Goal: Information Seeking & Learning: Learn about a topic

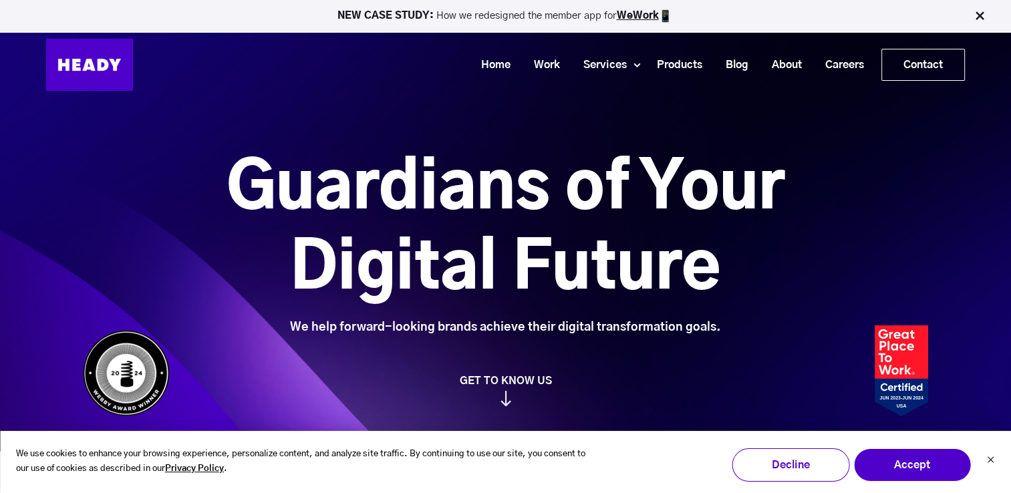
drag, startPoint x: 610, startPoint y: 106, endPoint x: 630, endPoint y: 94, distance: 24.0
click at [610, 106] on div "Guardians of Your Digital Future We help forward-looking brands achieve their d…" at bounding box center [505, 226] width 1011 height 452
click at [542, 61] on link "Work" at bounding box center [541, 65] width 49 height 25
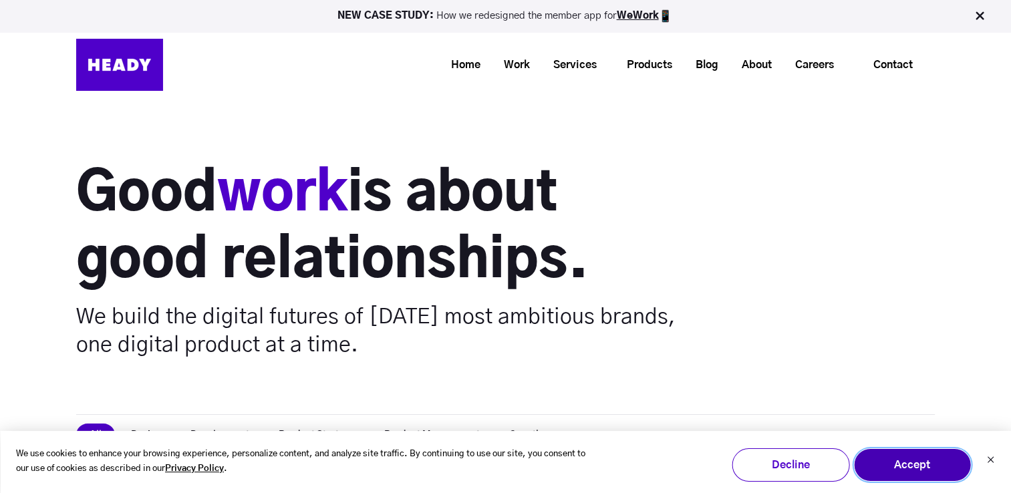
click at [928, 471] on button "Accept" at bounding box center [913, 465] width 118 height 33
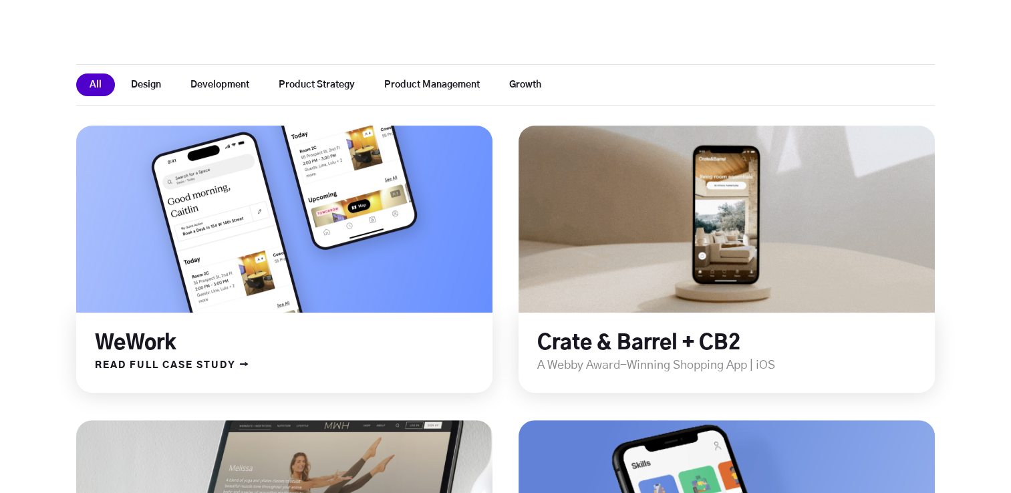
scroll to position [401, 0]
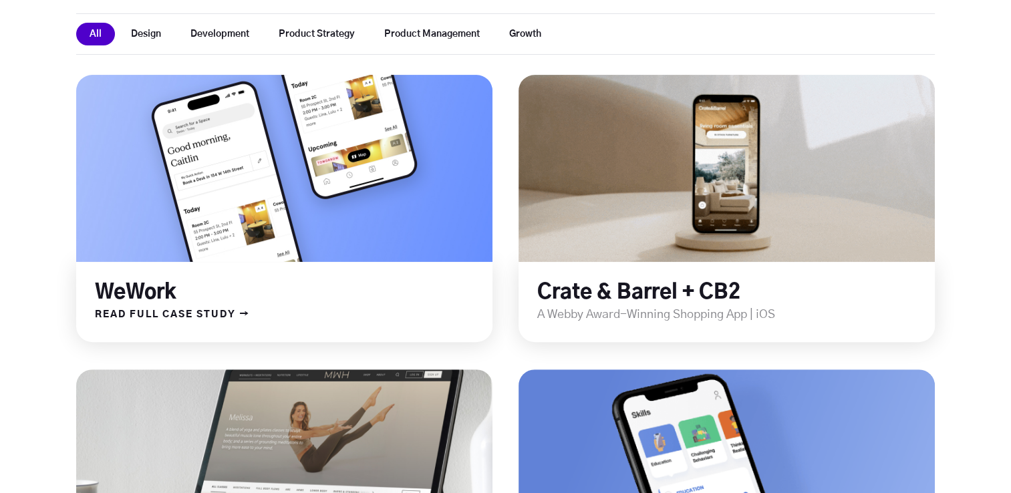
click at [156, 288] on link "WeWork" at bounding box center [136, 293] width 82 height 20
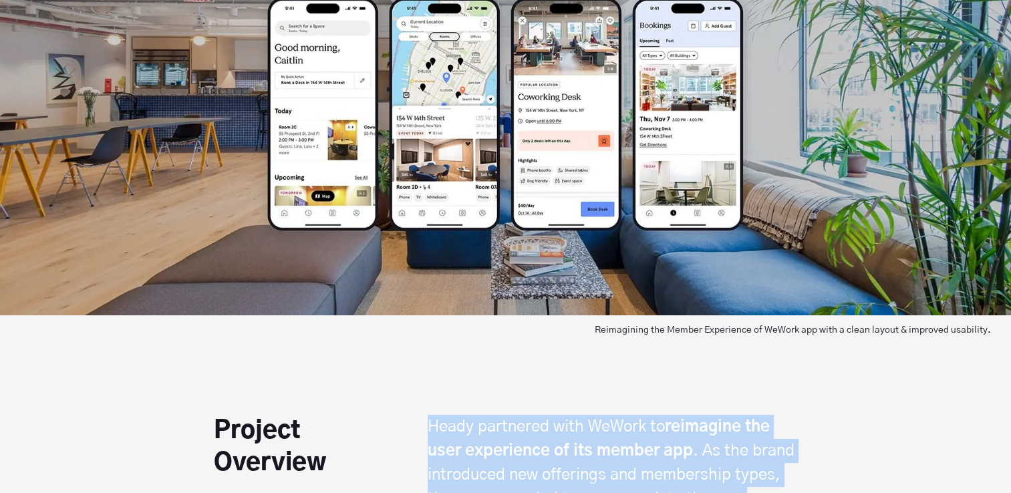
scroll to position [802, 0]
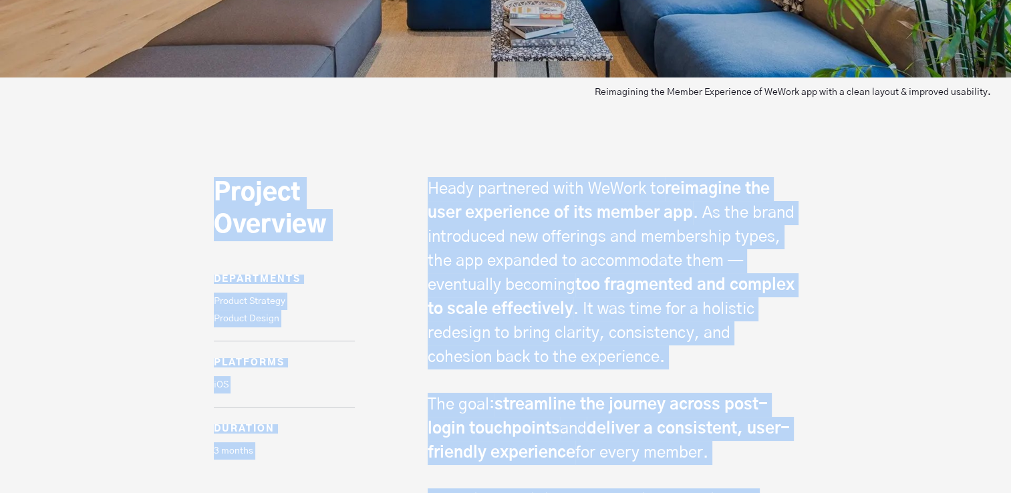
drag, startPoint x: 652, startPoint y: 448, endPoint x: 207, endPoint y: 191, distance: 513.9
copy span "Project Overview Departments Product Strategy Product Design platforms iOS dura…"
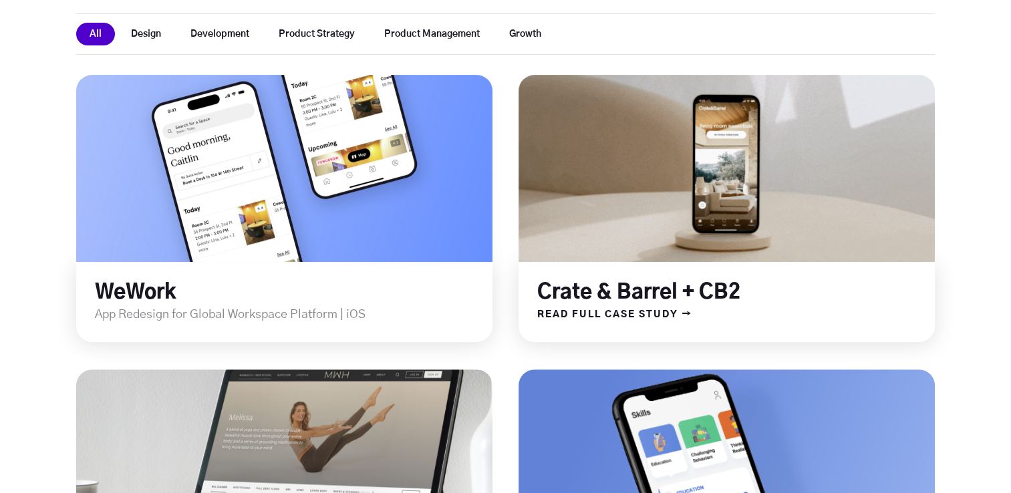
click at [779, 264] on div "Crate & Barrel + CB2" at bounding box center [727, 284] width 416 height 44
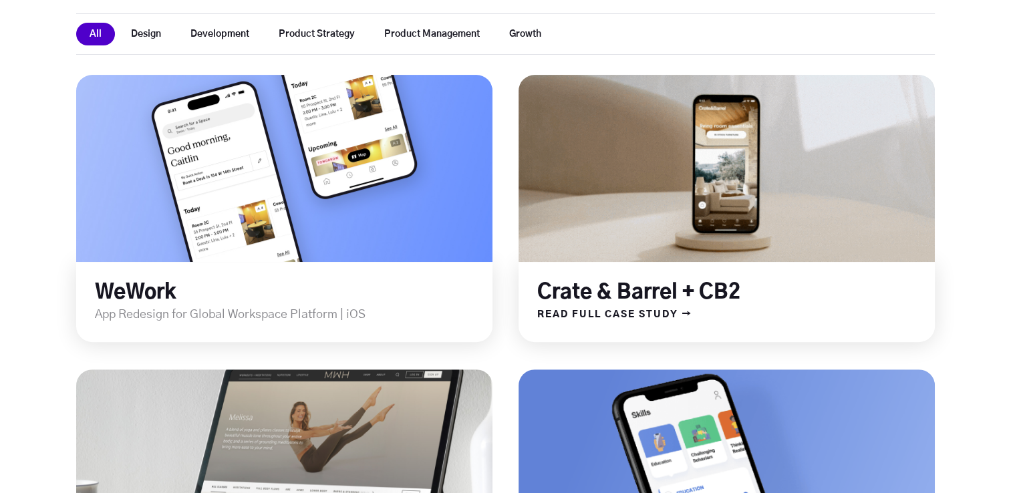
click at [650, 291] on link "Crate & Barrel + CB2" at bounding box center [638, 293] width 203 height 20
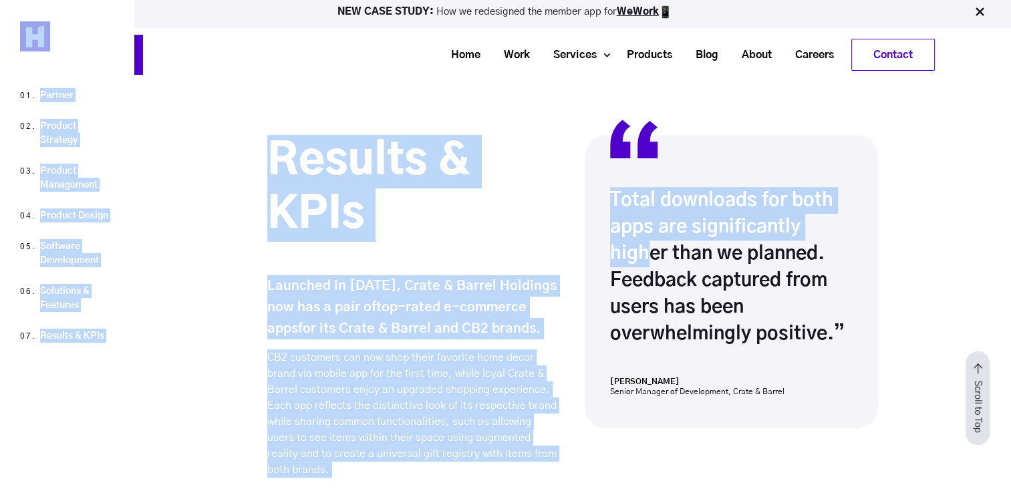
scroll to position [11162, 0]
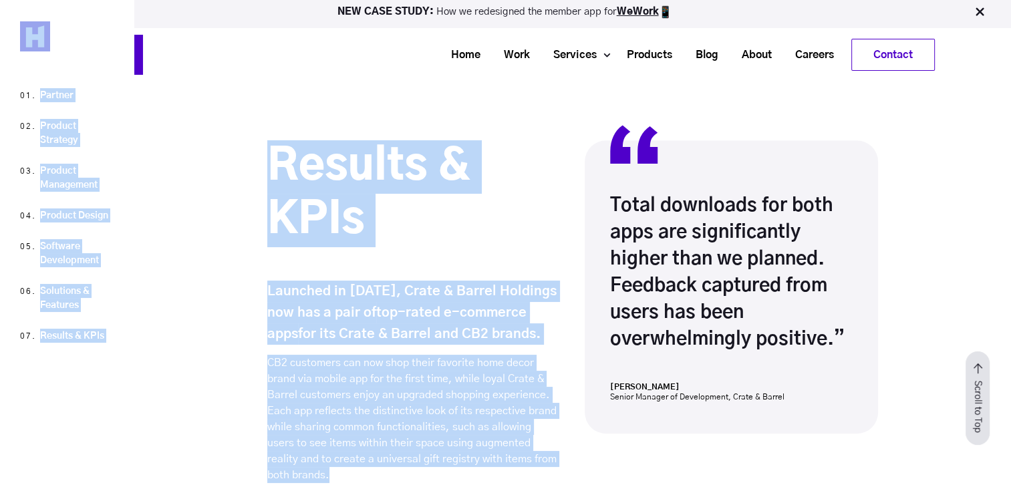
drag, startPoint x: 212, startPoint y: 119, endPoint x: 334, endPoint y: 475, distance: 375.8
copy span "Project Overview Departments Product Strategy Product Management Product Design…"
click at [39, 32] on img at bounding box center [35, 36] width 30 height 30
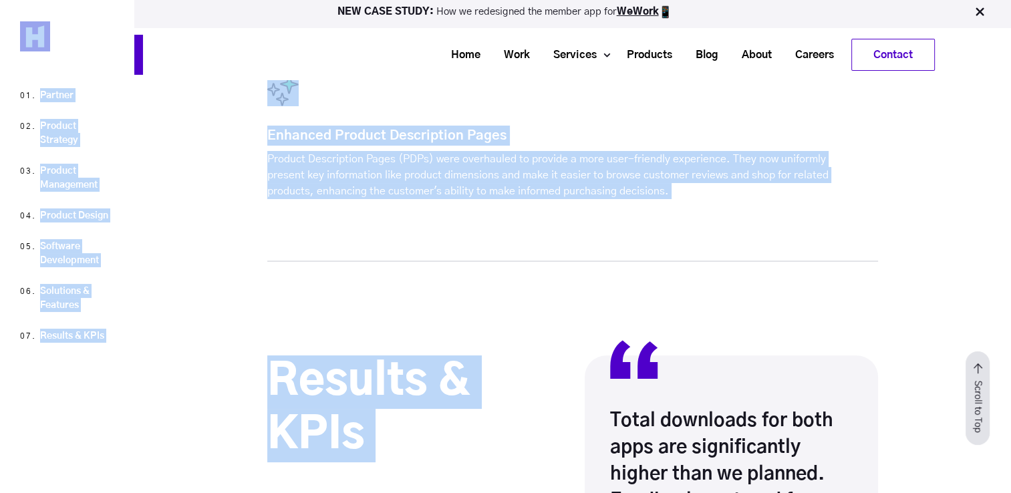
scroll to position [10827, 0]
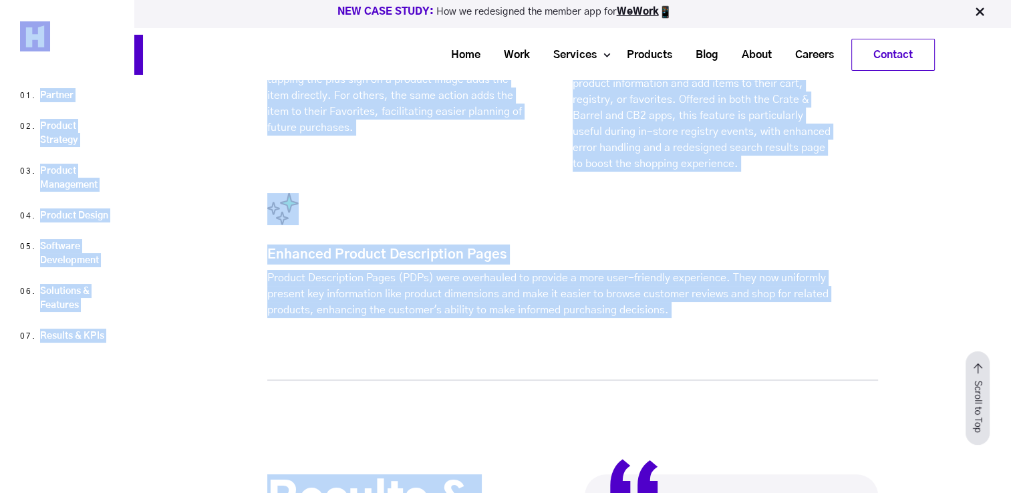
click at [377, 10] on strong "NEW CASE STUDY:" at bounding box center [387, 12] width 99 height 10
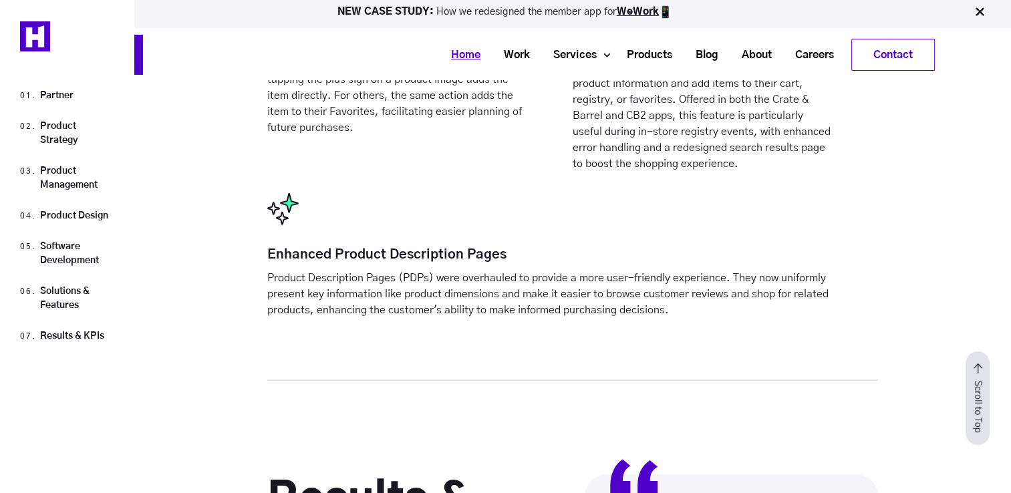
click at [464, 64] on link "Home" at bounding box center [460, 55] width 53 height 25
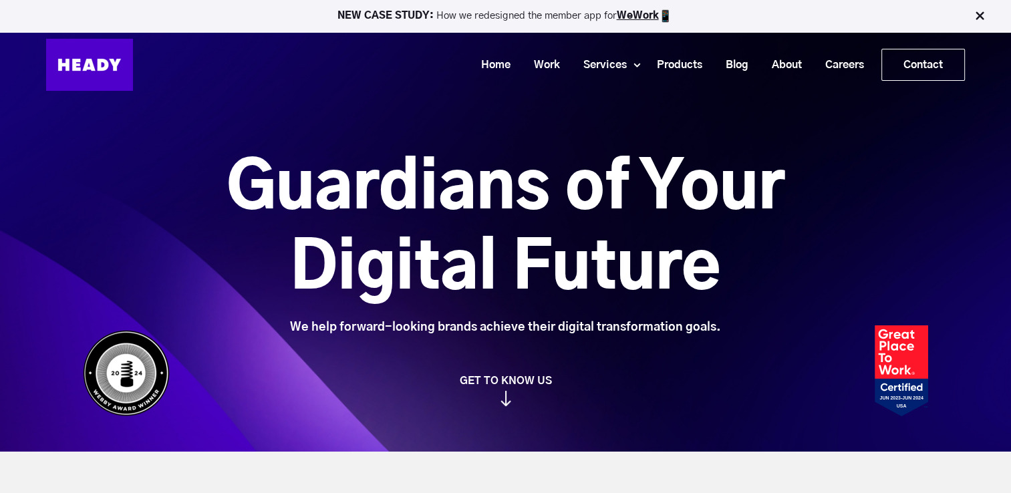
click at [66, 78] on img at bounding box center [89, 65] width 87 height 52
click at [896, 68] on link "Contact" at bounding box center [923, 64] width 82 height 31
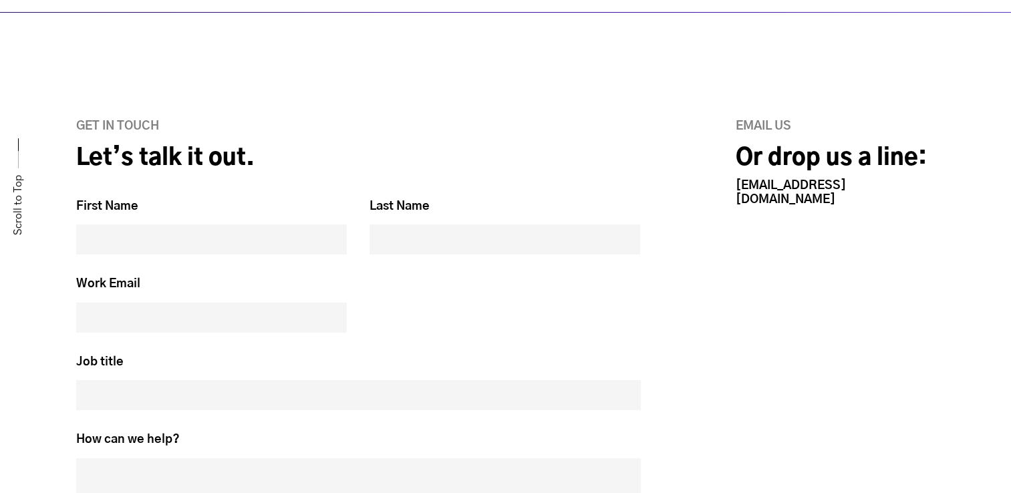
scroll to position [535, 0]
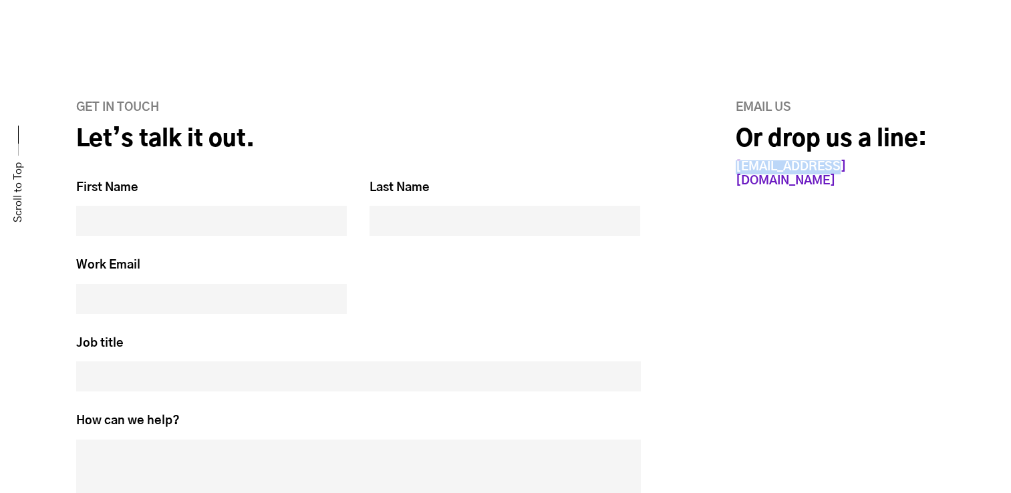
drag, startPoint x: 842, startPoint y: 164, endPoint x: 737, endPoint y: 167, distance: 105.0
click at [737, 167] on div "Email us Or drop us a line: [EMAIL_ADDRESS][DOMAIN_NAME]" at bounding box center [807, 361] width 258 height 521
copy link "[EMAIL_ADDRESS][DOMAIN_NAME]"
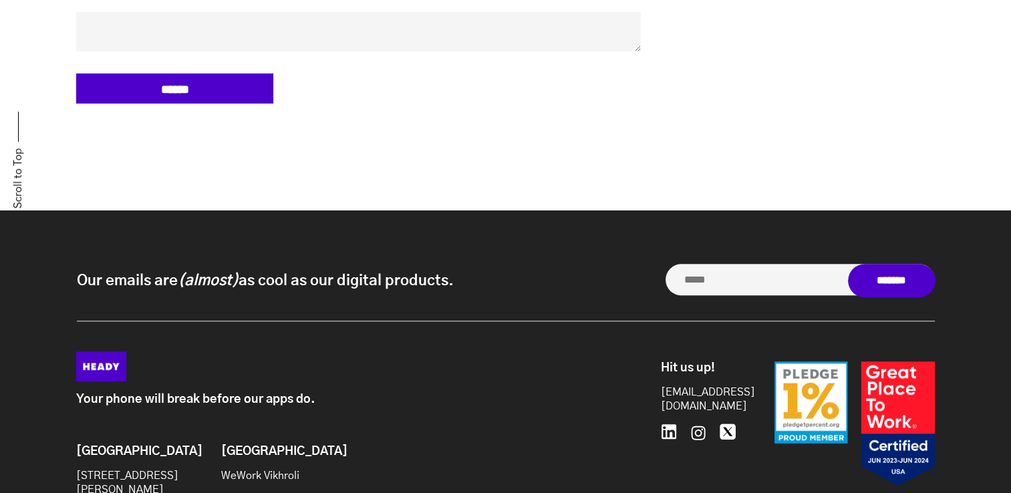
scroll to position [1203, 0]
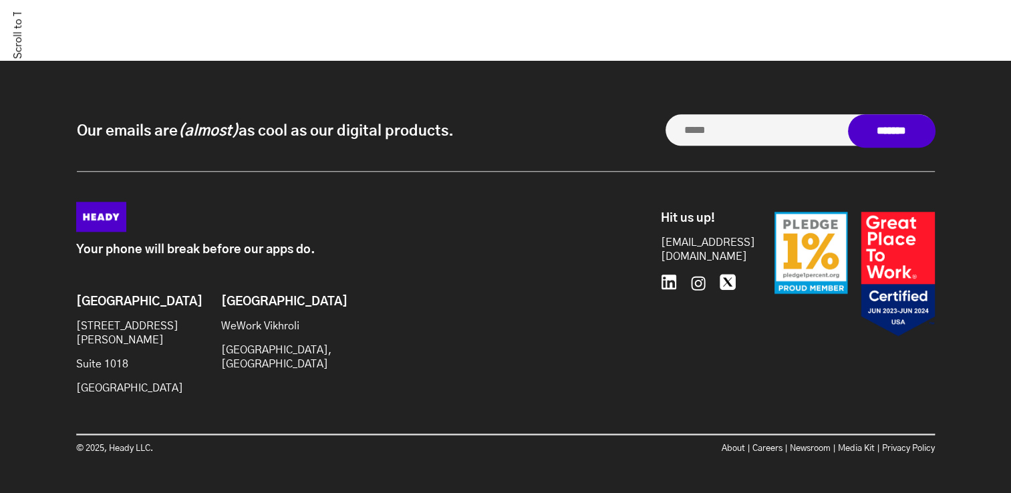
click at [666, 283] on icon at bounding box center [669, 282] width 15 height 15
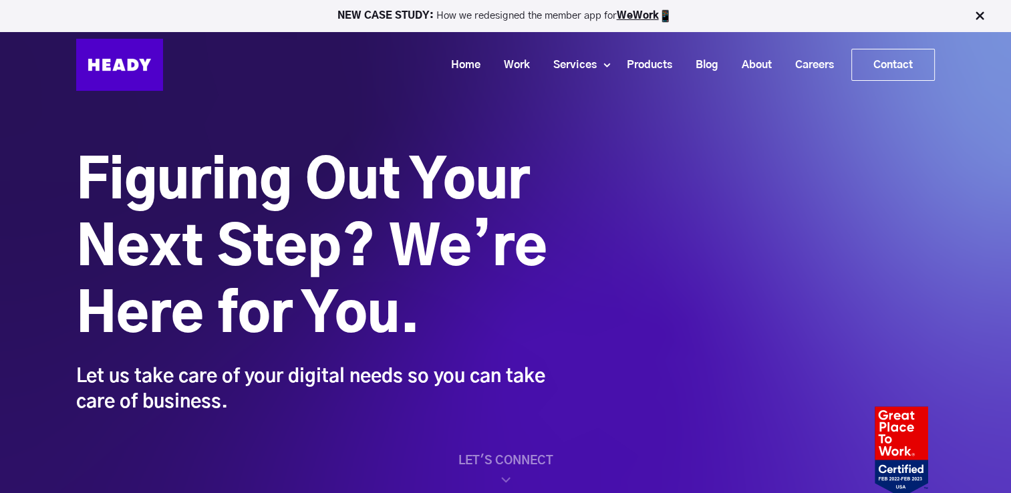
scroll to position [0, 0]
click at [127, 55] on img at bounding box center [119, 65] width 87 height 52
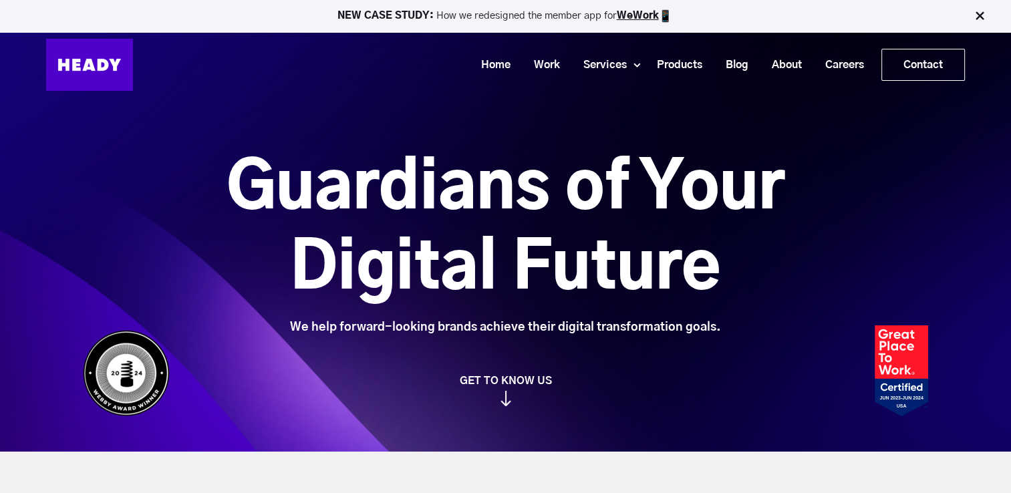
click at [979, 17] on img at bounding box center [979, 15] width 13 height 13
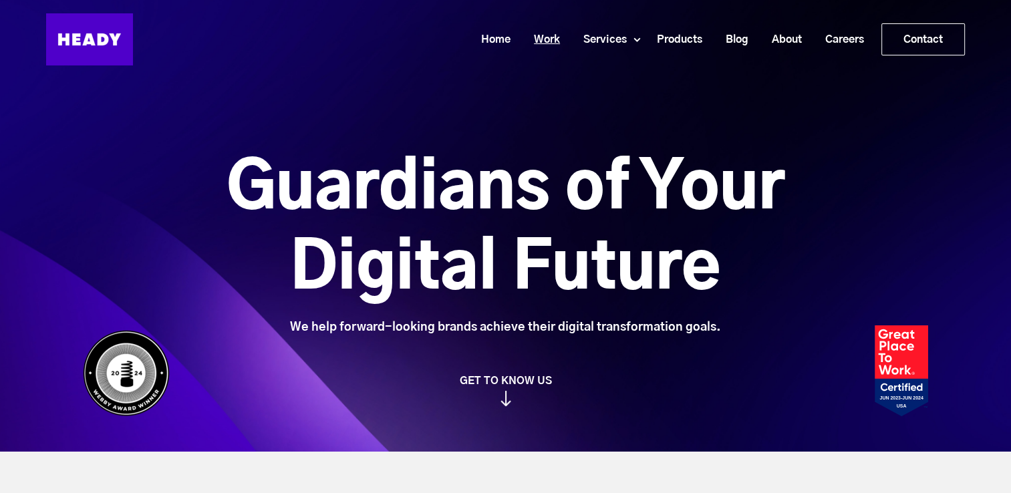
click at [540, 39] on link "Work" at bounding box center [541, 39] width 49 height 25
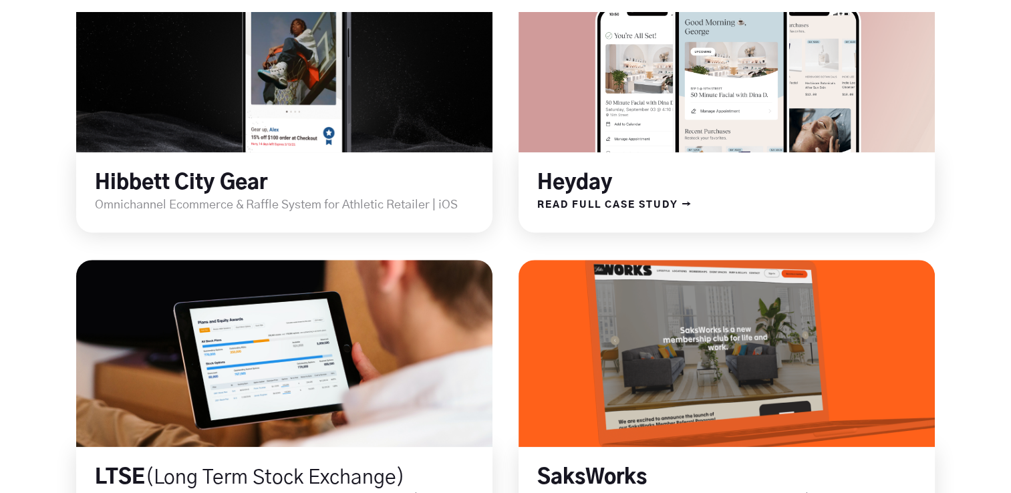
scroll to position [1003, 0]
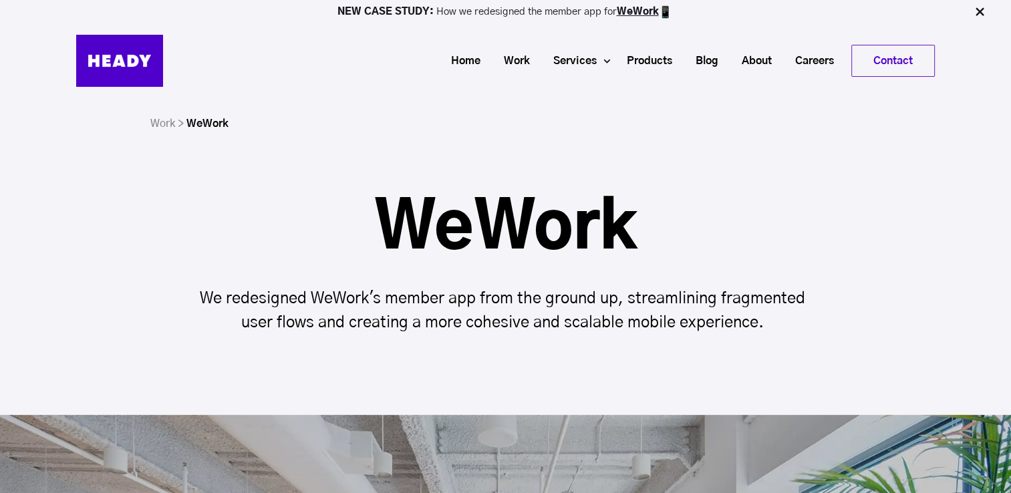
drag, startPoint x: 374, startPoint y: 224, endPoint x: 634, endPoint y: 238, distance: 260.4
click at [634, 238] on h1 "WeWork" at bounding box center [506, 229] width 636 height 64
copy h1 "WeWork"
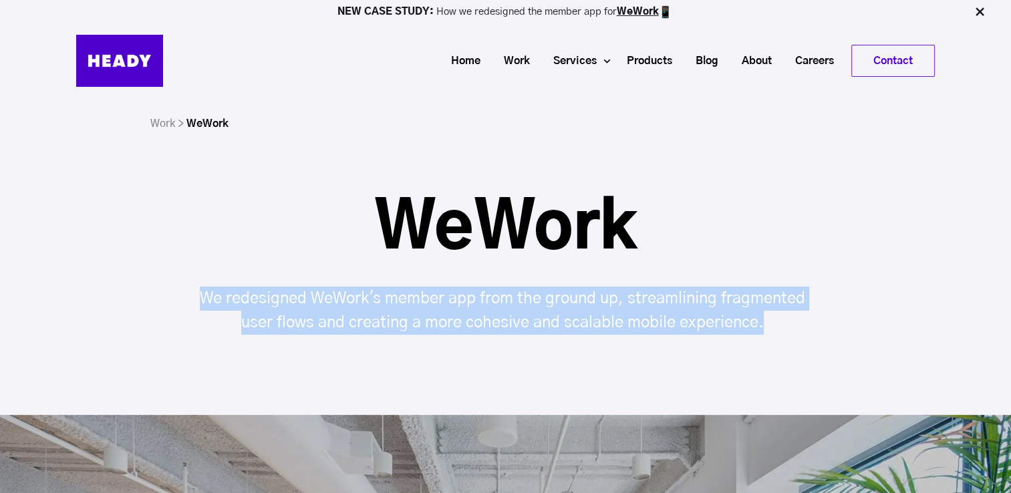
drag, startPoint x: 199, startPoint y: 294, endPoint x: 765, endPoint y: 330, distance: 568.0
click at [765, 330] on p "We redesigned WeWork's member app from the ground up, streamlining fragmented u…" at bounding box center [506, 311] width 636 height 48
copy p "We redesigned WeWork's member app from the ground up, streamlining fragmented u…"
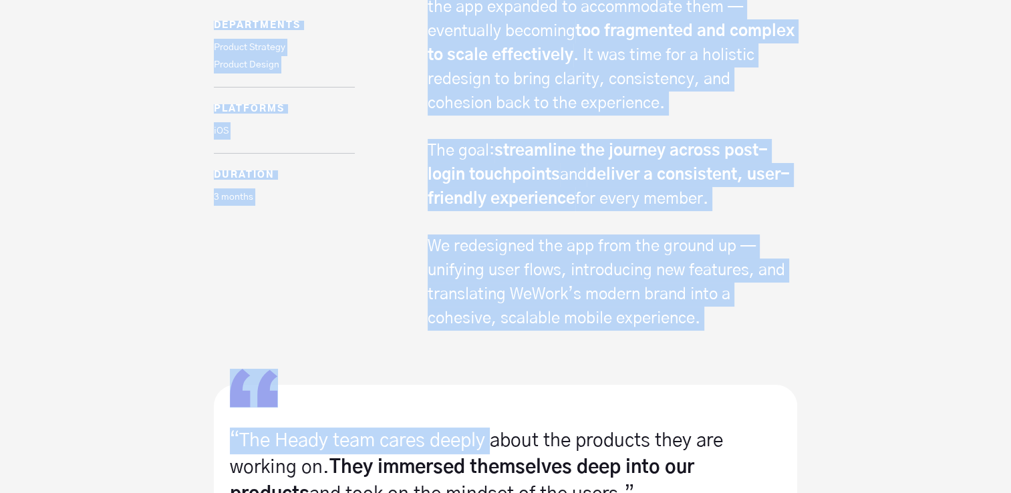
scroll to position [1070, 0]
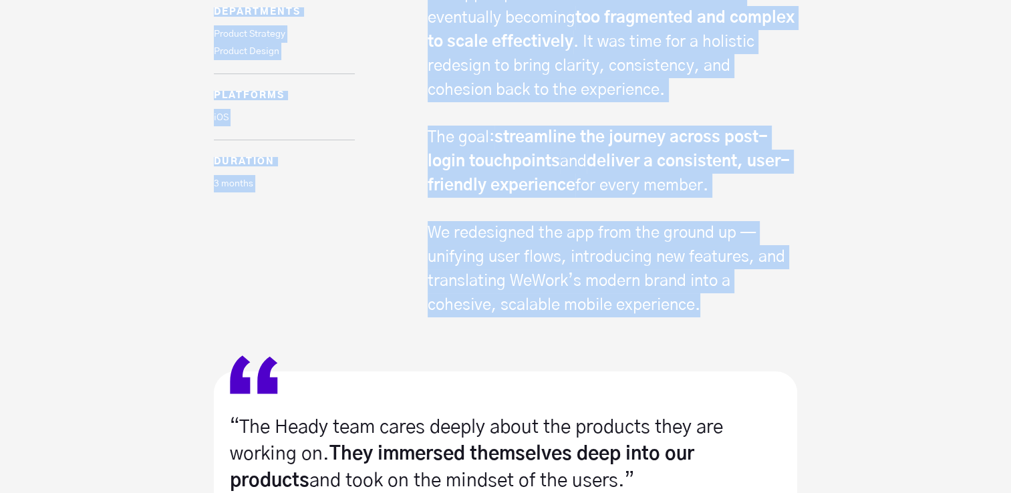
drag, startPoint x: 216, startPoint y: 55, endPoint x: 711, endPoint y: 303, distance: 553.3
click at [711, 303] on div "Project Overview Departments Product Strategy Product Design platforms iOS dura…" at bounding box center [506, 114] width 584 height 408
copy div "Project Overview Departments Product Strategy Product Design platforms iOS dura…"
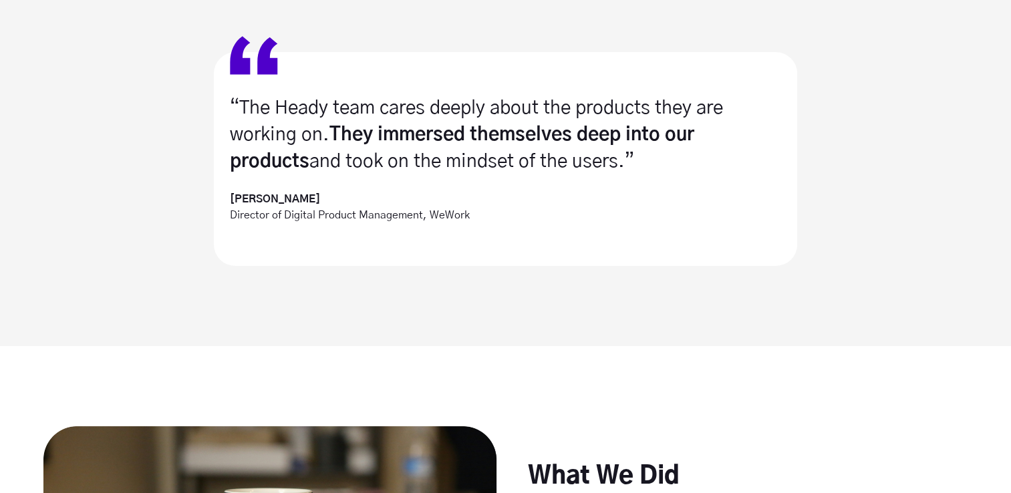
scroll to position [1404, 0]
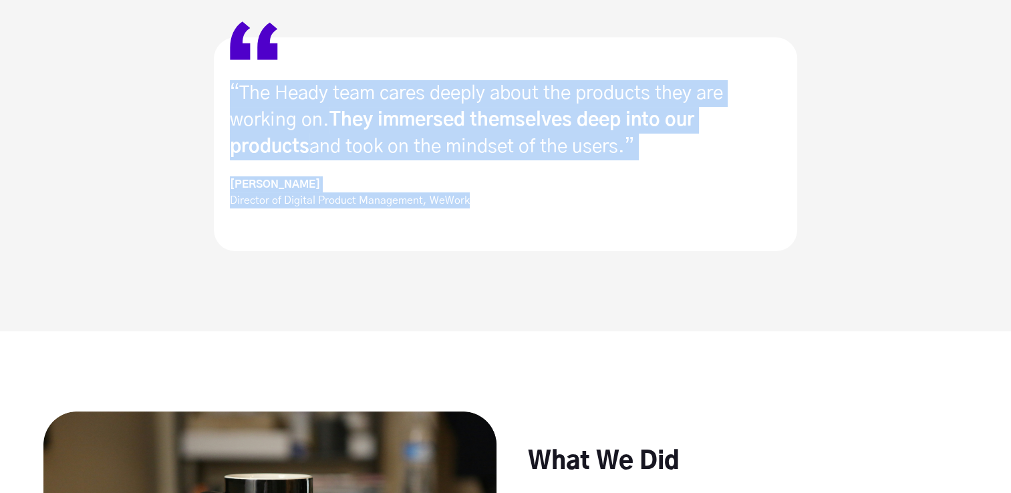
drag, startPoint x: 222, startPoint y: 85, endPoint x: 473, endPoint y: 206, distance: 278.9
click at [473, 206] on div "“The Heady team cares deeply about the products they are working on. They immer…" at bounding box center [506, 144] width 584 height 214
copy div "“The Heady team cares deeply about the products they are working on. They immer…"
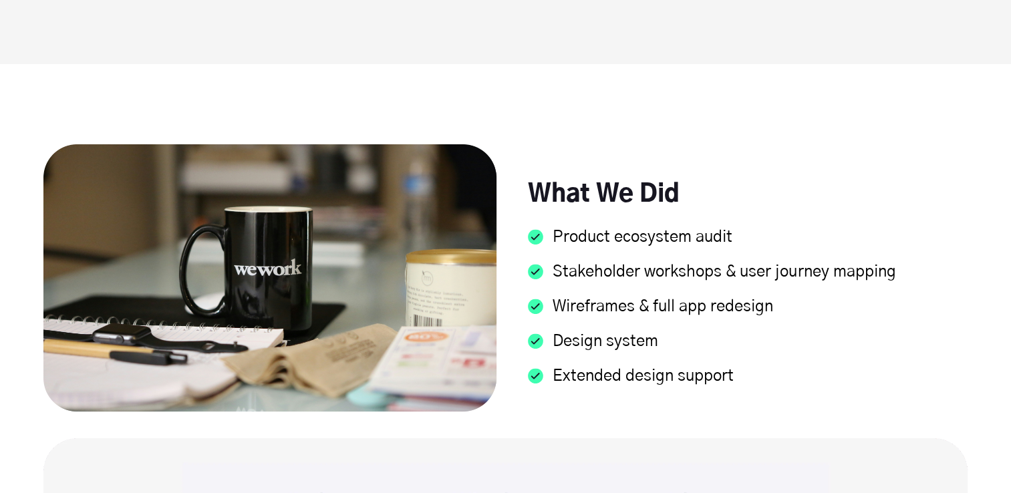
scroll to position [1738, 0]
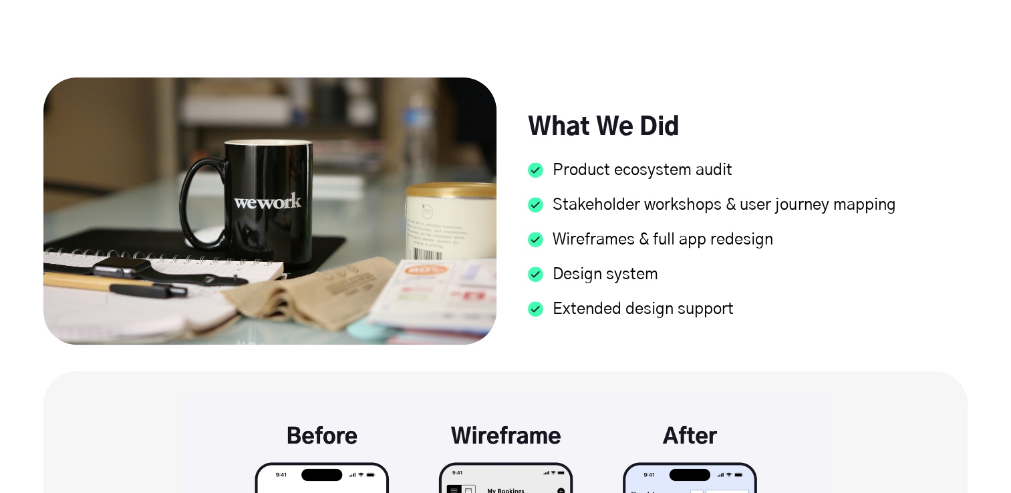
drag, startPoint x: 537, startPoint y: 132, endPoint x: 751, endPoint y: 313, distance: 281.2
click at [751, 313] on div "What We Did Product ecosystem audit Stakeholder workshops & user journey mappin…" at bounding box center [741, 211] width 453 height 245
copy div "What We Did Product ecosystem audit Stakeholder workshops & user journey mappin…"
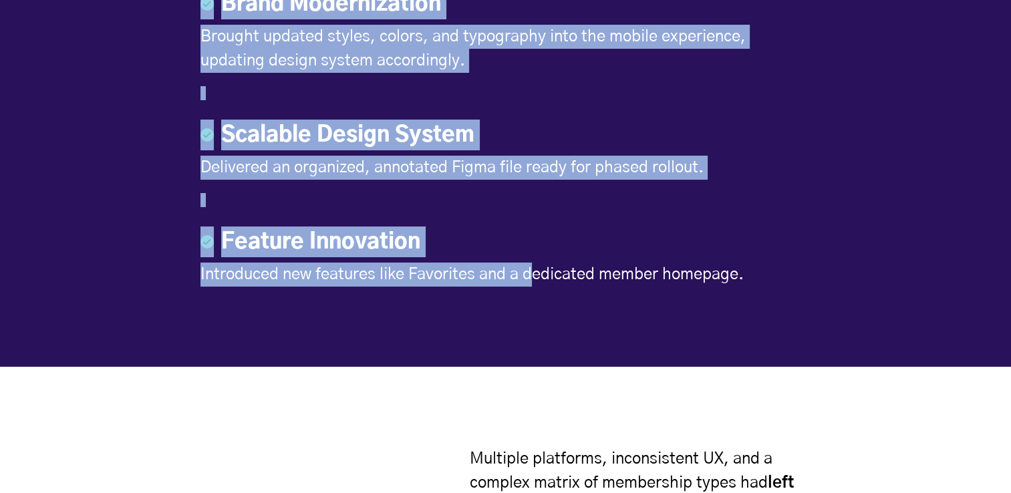
scroll to position [3008, 0]
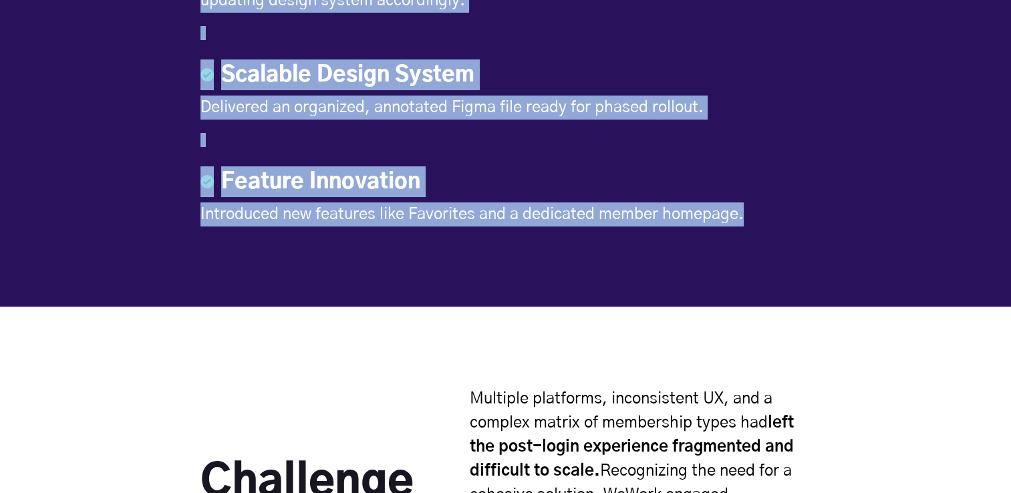
drag, startPoint x: 209, startPoint y: 73, endPoint x: 761, endPoint y: 214, distance: 570.5
copy div "Project Highlights Consolidated User Experience Unified 5+ fragmented journeys …"
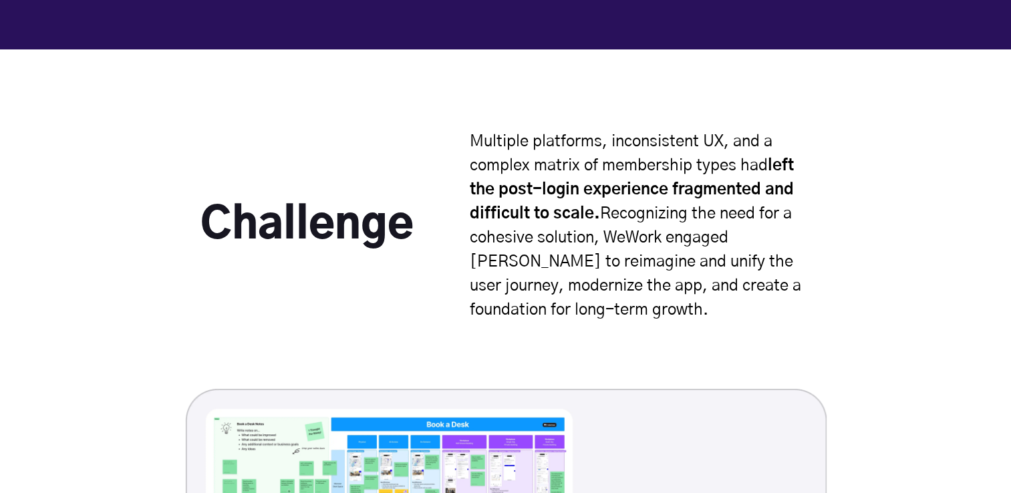
scroll to position [3275, 0]
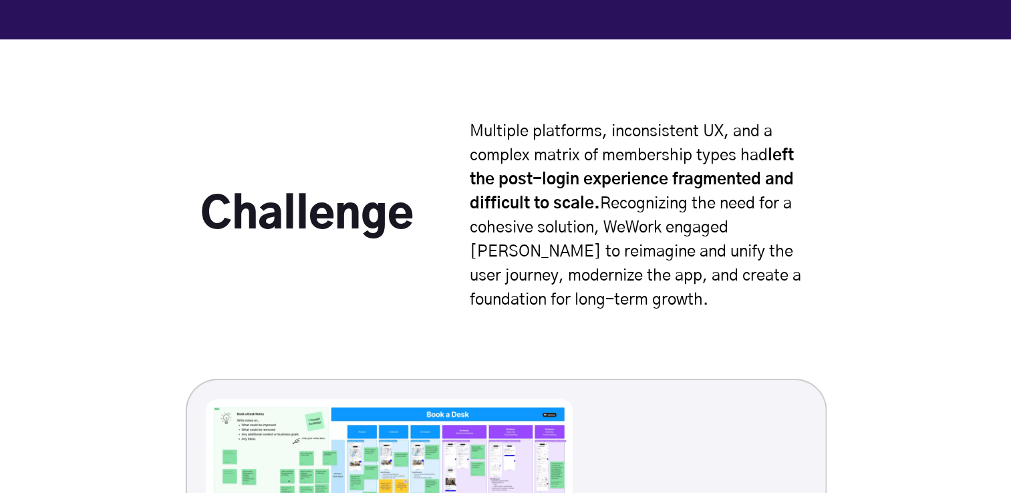
drag, startPoint x: 211, startPoint y: 207, endPoint x: 615, endPoint y: 306, distance: 415.7
click at [615, 306] on div "Challenge Multiple platforms, inconsistent UX, and a complex matrix of membersh…" at bounding box center [506, 249] width 610 height 259
copy div "Challenge Multiple platforms, inconsistent UX, and a complex matrix of membersh…"
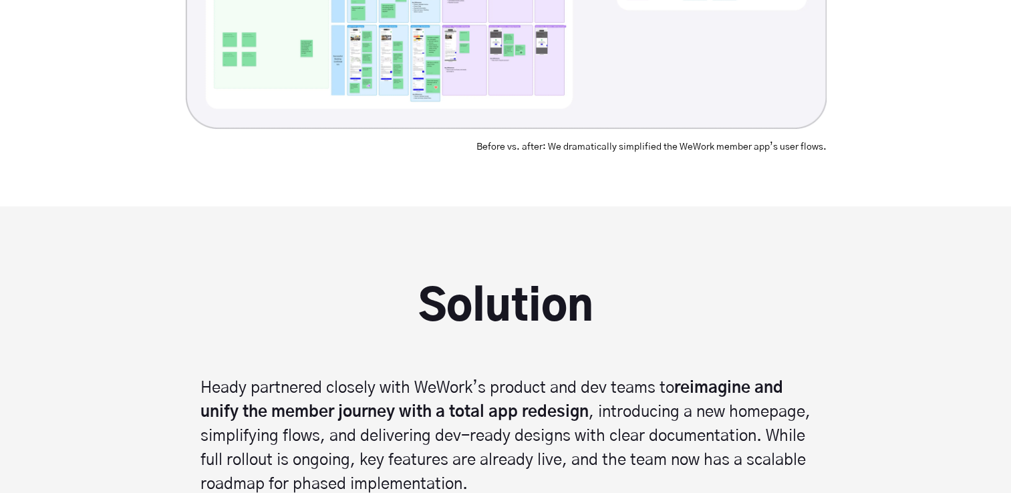
scroll to position [4078, 0]
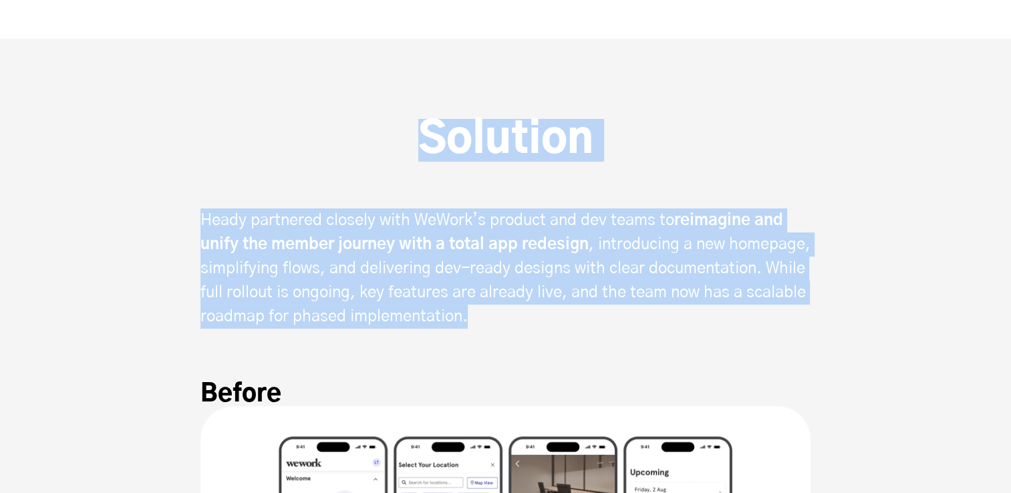
drag, startPoint x: 423, startPoint y: 135, endPoint x: 670, endPoint y: 322, distance: 310.2
click at [670, 322] on div "Solution Heady partnered closely with WeWork’s product and dev teams to reimagi…" at bounding box center [506, 262] width 610 height 287
copy div "Solution Heady partnered closely with WeWork’s product and dev teams to reimagi…"
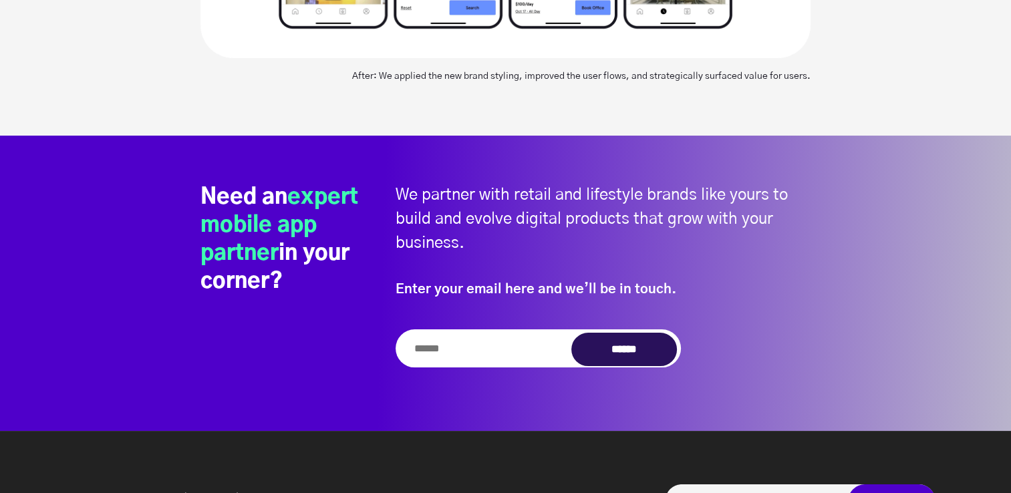
scroll to position [5214, 0]
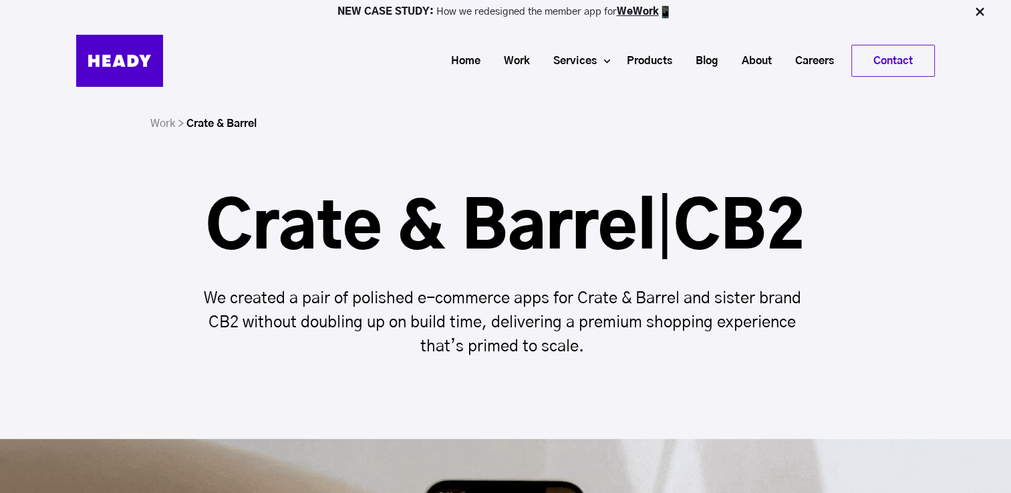
drag, startPoint x: 209, startPoint y: 211, endPoint x: 839, endPoint y: 221, distance: 630.4
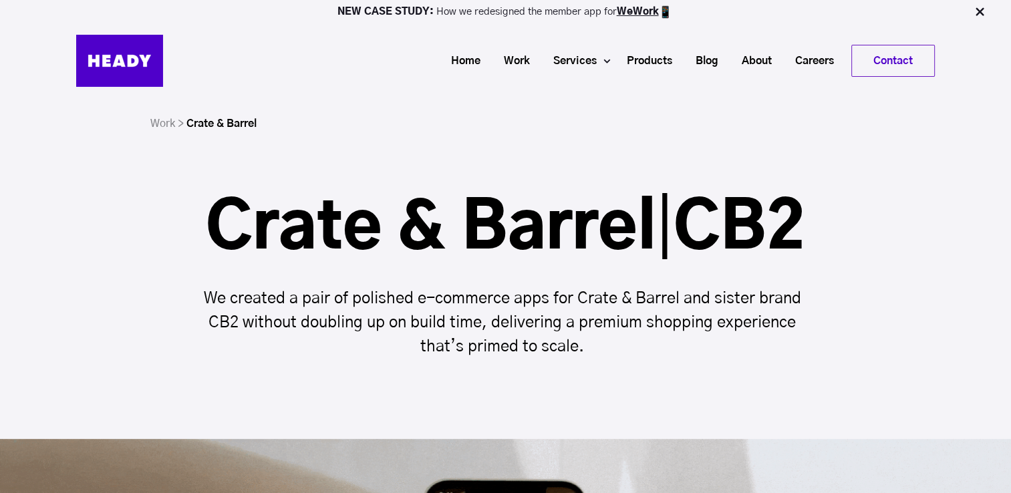
click at [839, 221] on div "Crate & Barrel | CB2 We created a pair of polished e-commerce apps for Crate & …" at bounding box center [505, 278] width 1011 height 162
copy h1 "Crate & Barrel | CB2"
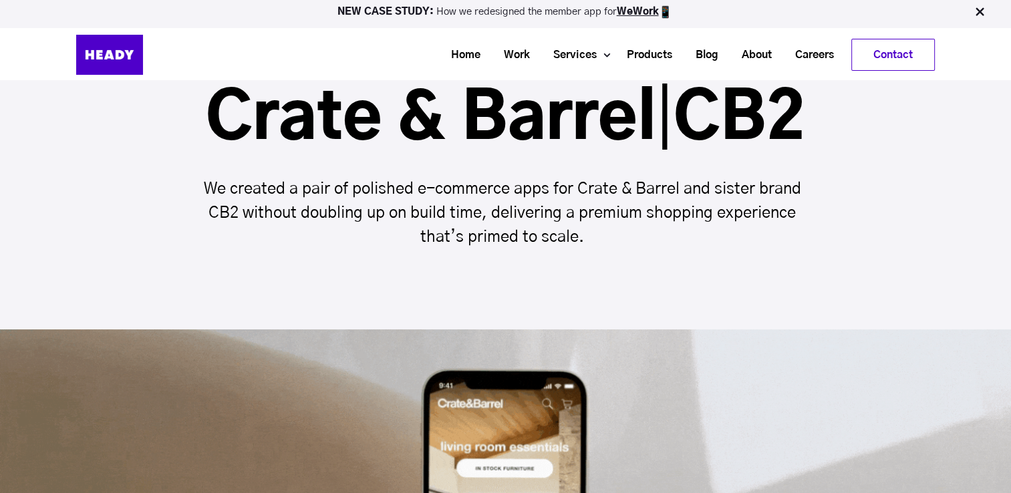
scroll to position [134, 0]
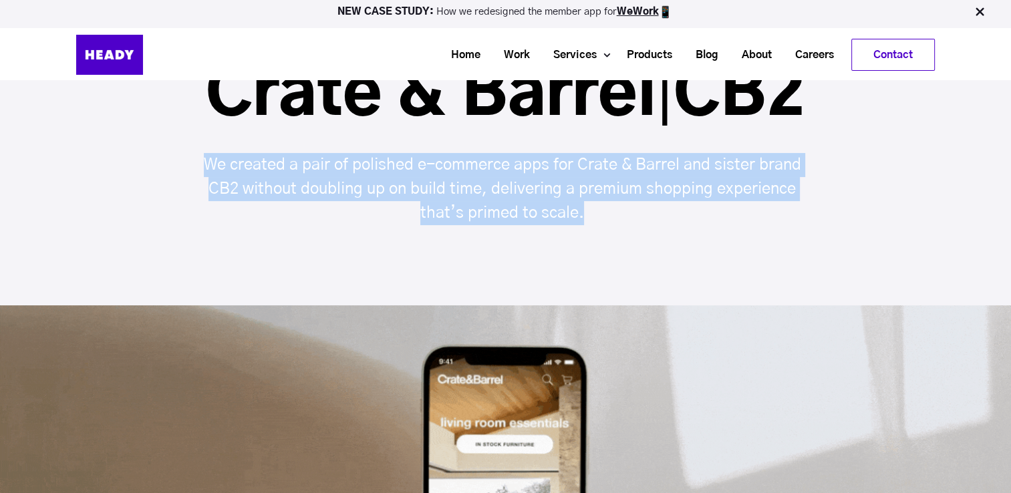
drag, startPoint x: 206, startPoint y: 159, endPoint x: 583, endPoint y: 221, distance: 382.0
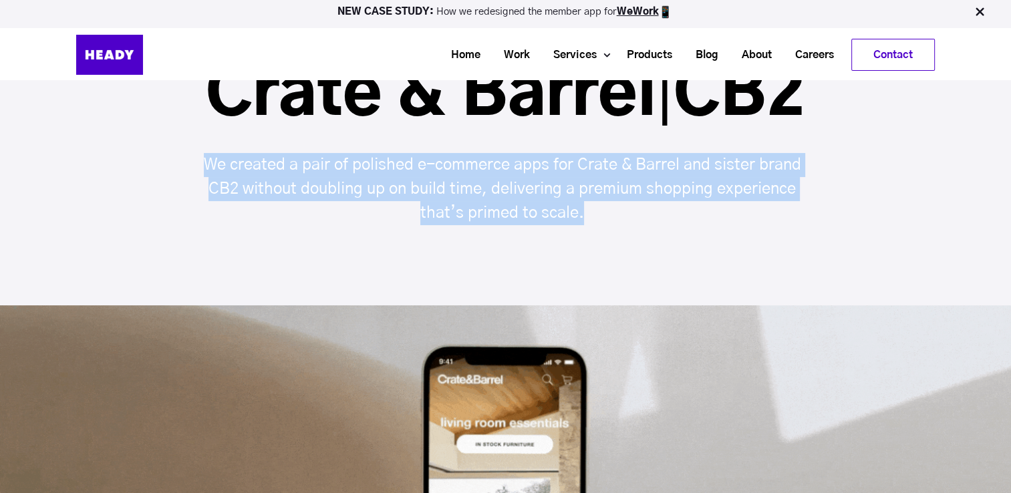
click at [583, 221] on p "We created a pair of polished e-commerce apps for Crate & Barrel and sister bra…" at bounding box center [506, 189] width 636 height 72
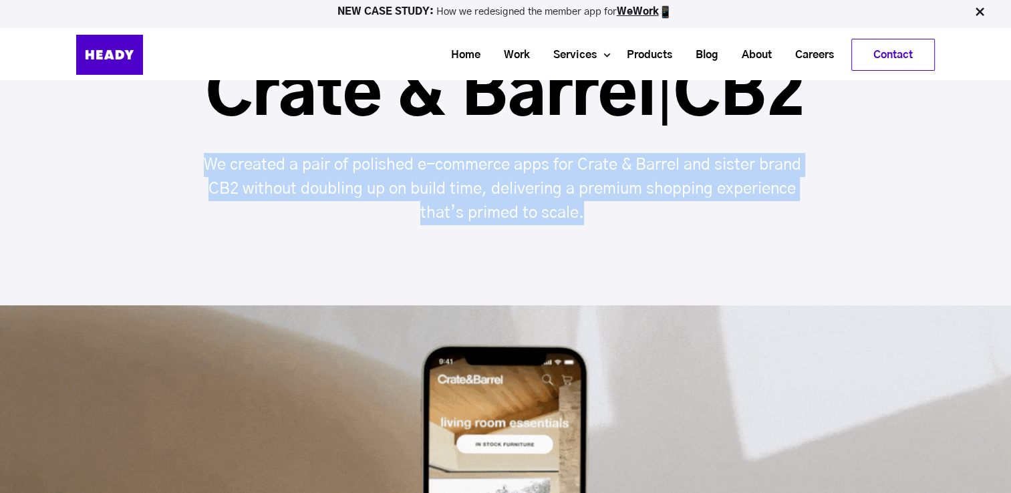
copy p "We created a pair of polished e-commerce apps for Crate & Barrel and sister bra…"
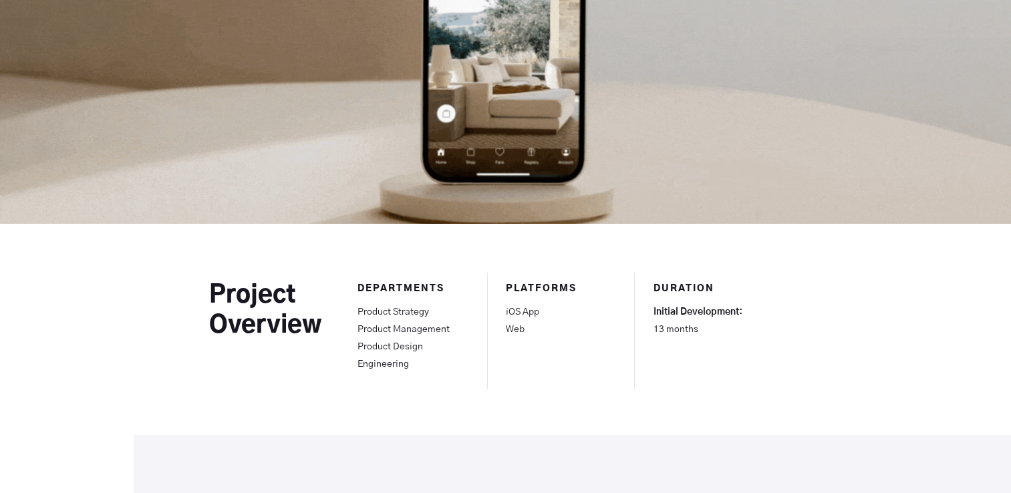
scroll to position [668, 0]
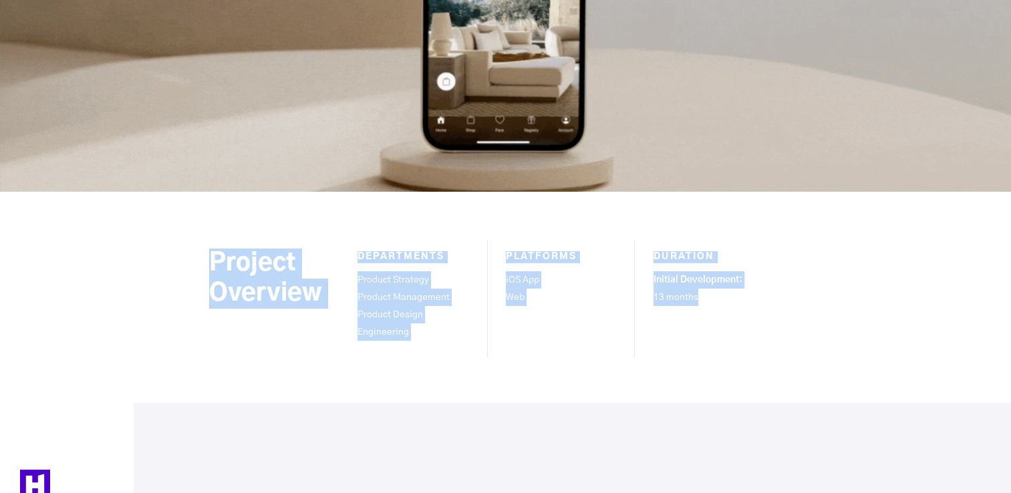
drag, startPoint x: 211, startPoint y: 257, endPoint x: 701, endPoint y: 293, distance: 491.3
click at [701, 293] on div "Project Overview Departments Product Strategy Product Management Product Design…" at bounding box center [505, 298] width 593 height 114
copy div "Project Overview Departments Product Strategy Product Management Product Design…"
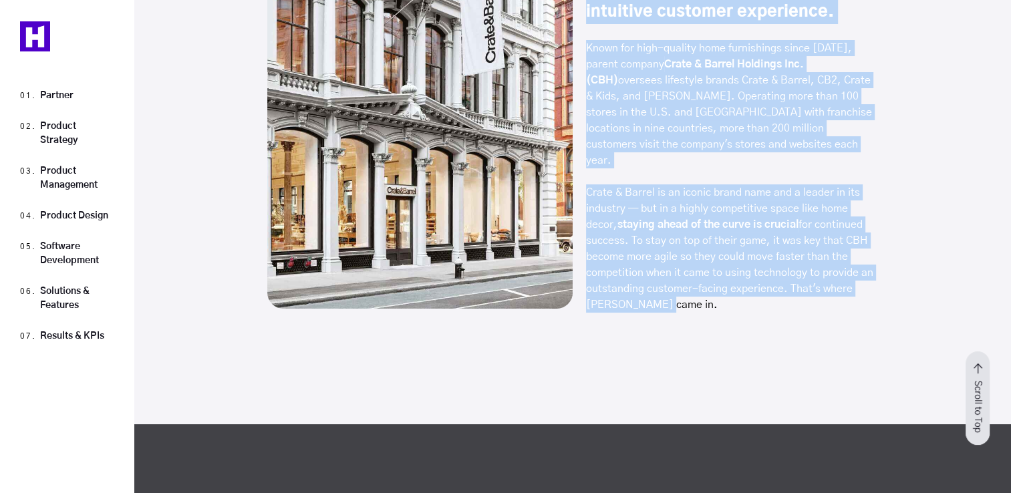
scroll to position [1337, 0]
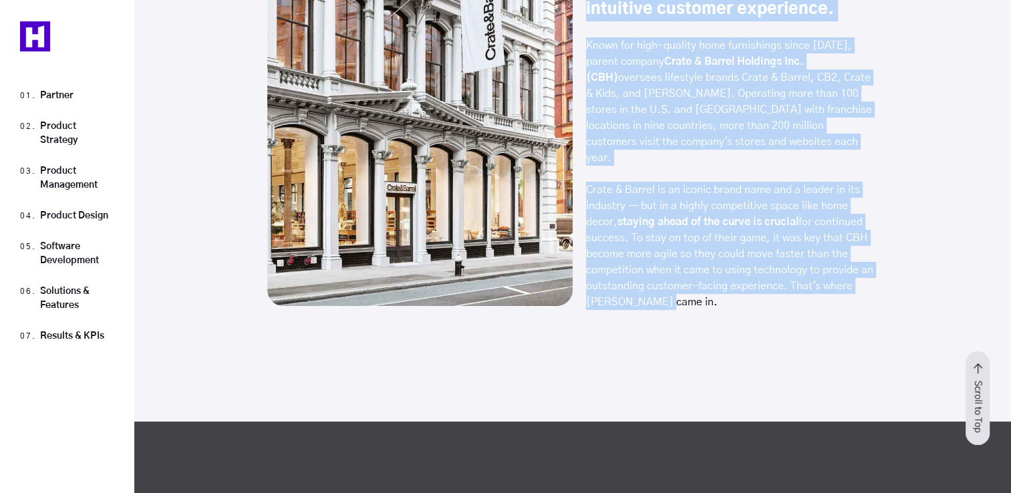
drag, startPoint x: 279, startPoint y: 173, endPoint x: 671, endPoint y: 283, distance: 407.6
copy span "Partner Partner The iconic furniture retailer is putting digital transformation…"
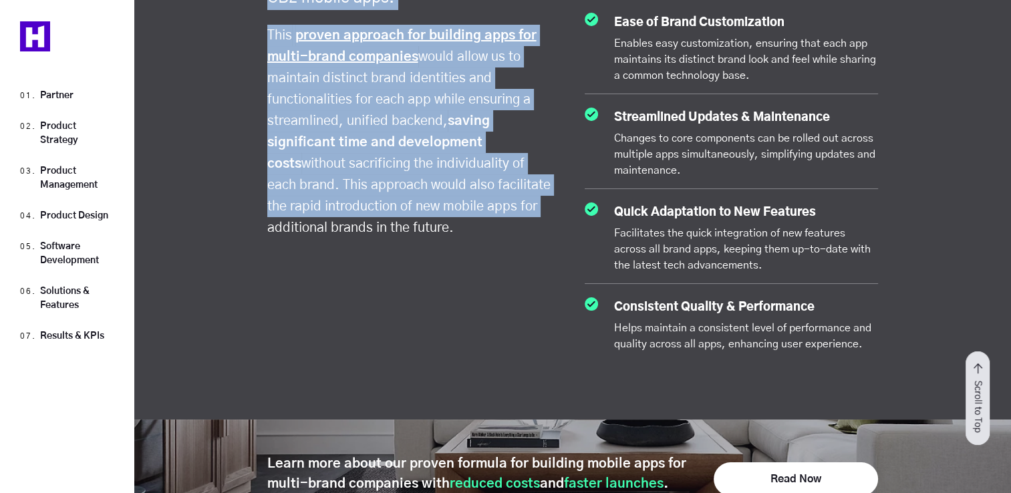
scroll to position [2473, 0]
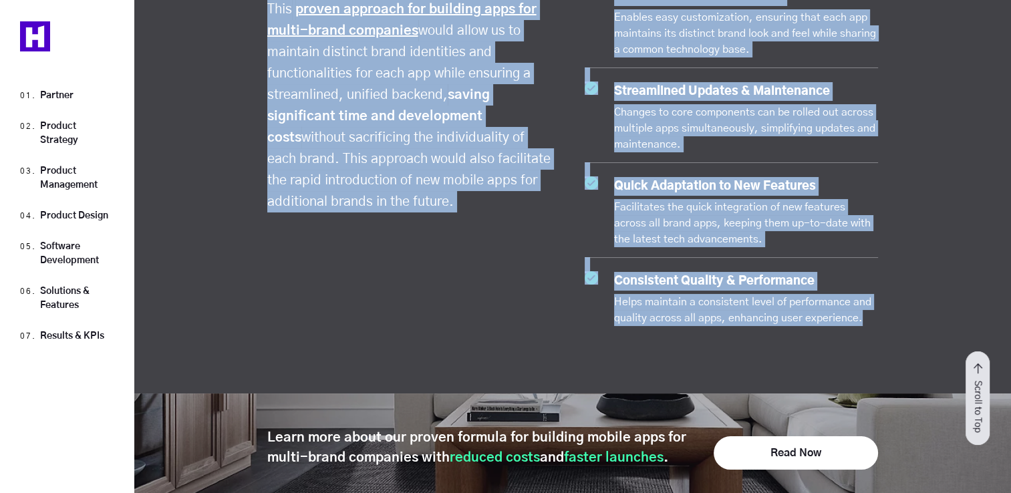
drag, startPoint x: 274, startPoint y: 94, endPoint x: 869, endPoint y: 318, distance: 635.9
copy span "Product Strategy Problem Statement CBH operates several unique brands, each wit…"
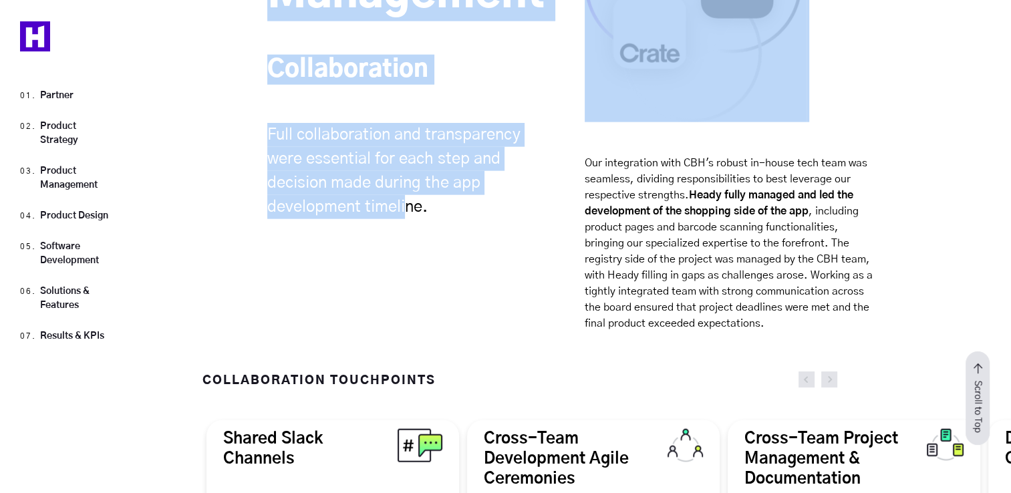
scroll to position [3209, 0]
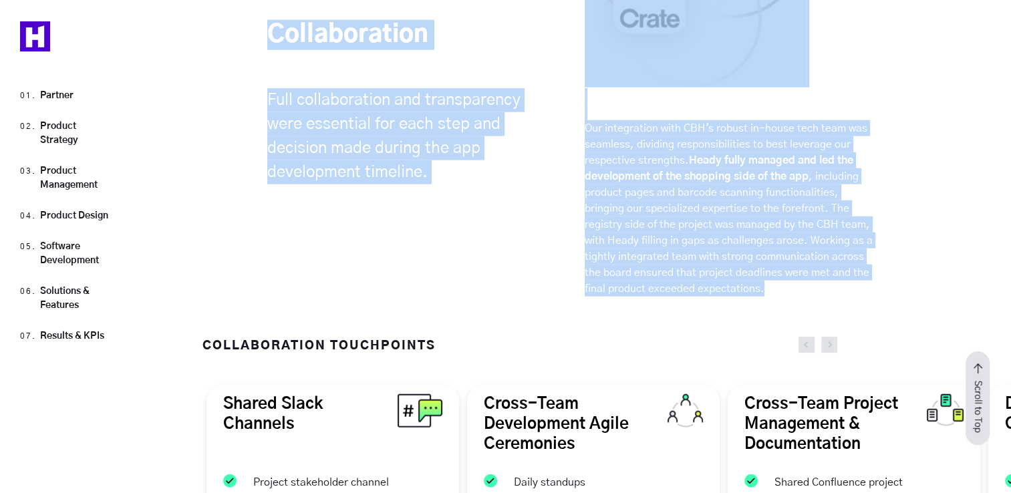
drag, startPoint x: 276, startPoint y: 91, endPoint x: 762, endPoint y: 282, distance: 522.2
click at [762, 282] on div "Product Management Collaboration Full collaboration and transparency were essen…" at bounding box center [573, 52] width 878 height 547
copy div "Product Management Collaboration Full collaboration and transparency were essen…"
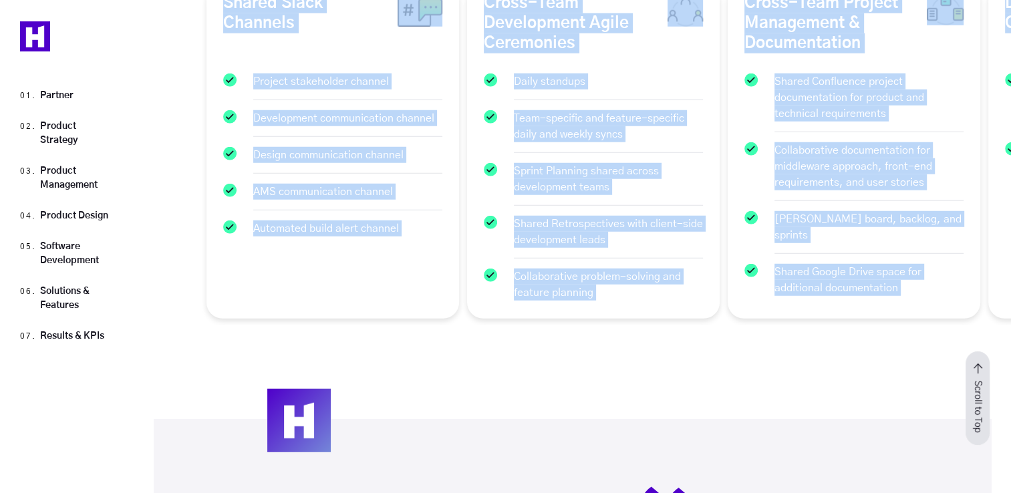
scroll to position [3676, 0]
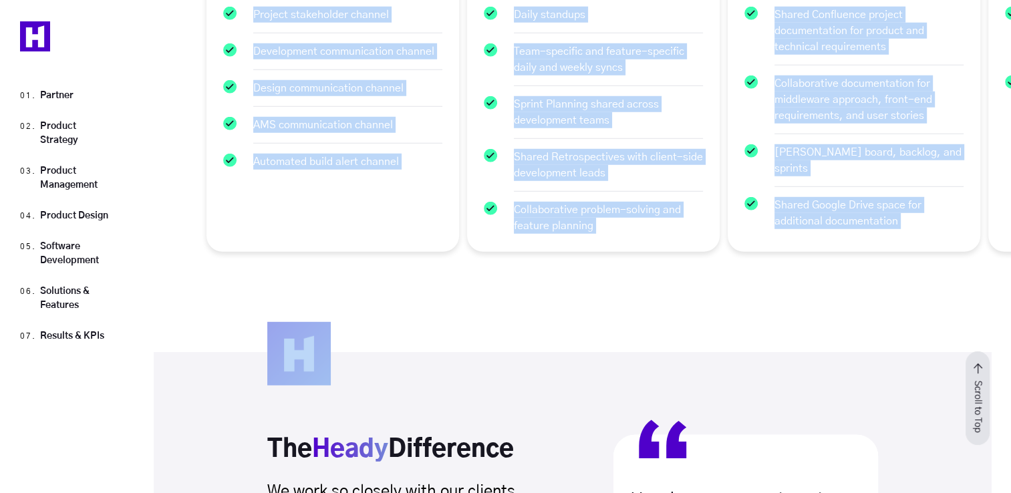
drag, startPoint x: 205, startPoint y: 72, endPoint x: 267, endPoint y: 445, distance: 378.0
copy span "COLLABORATION TOUCHPOINTS Shared Slack Channels Project stakeholder channel Dev…"
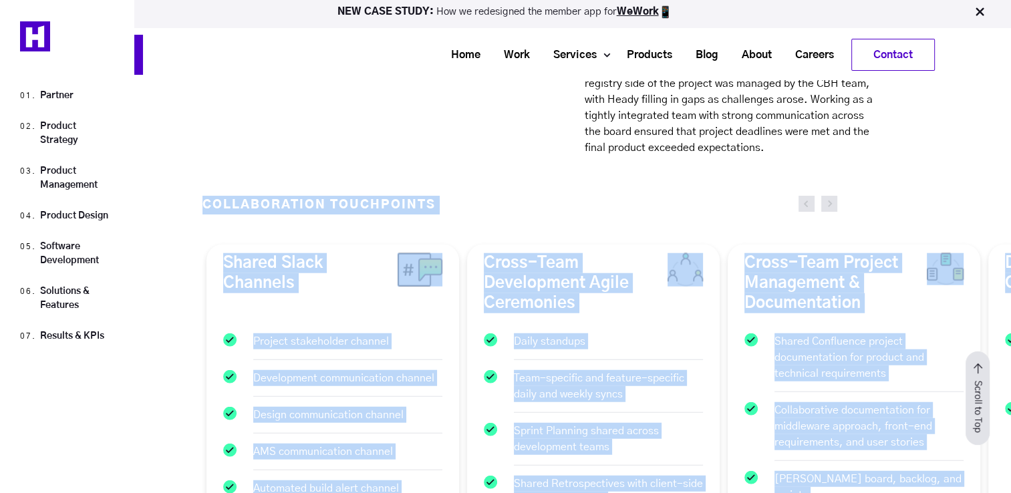
scroll to position [3342, 0]
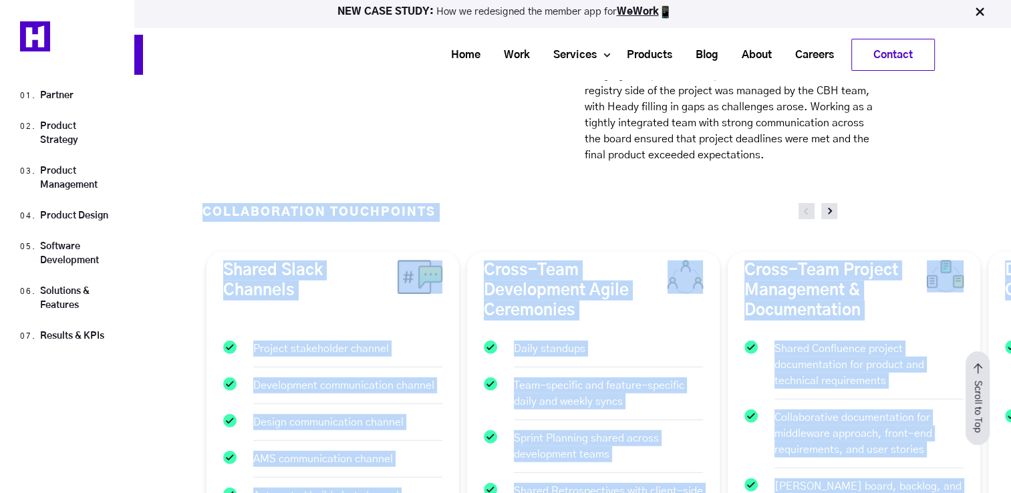
click at [826, 207] on link at bounding box center [830, 211] width 16 height 16
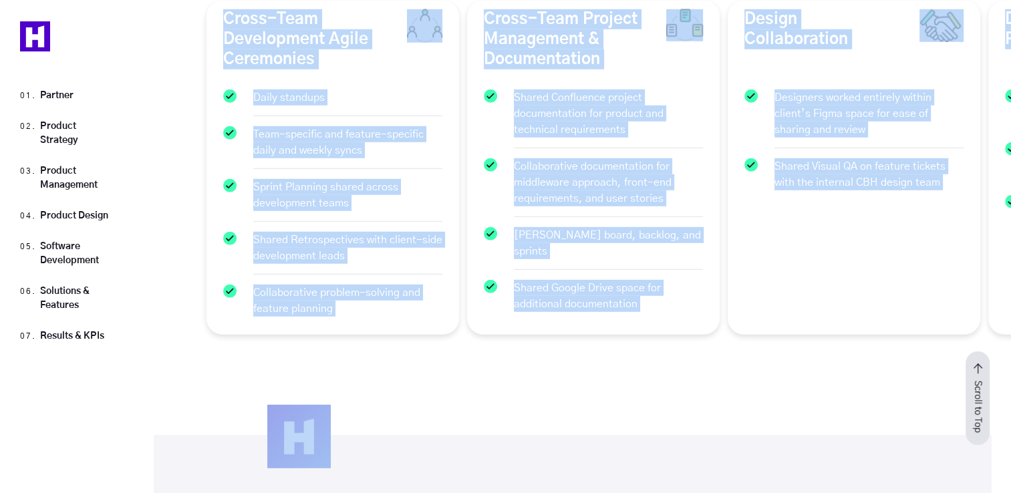
scroll to position [3676, 0]
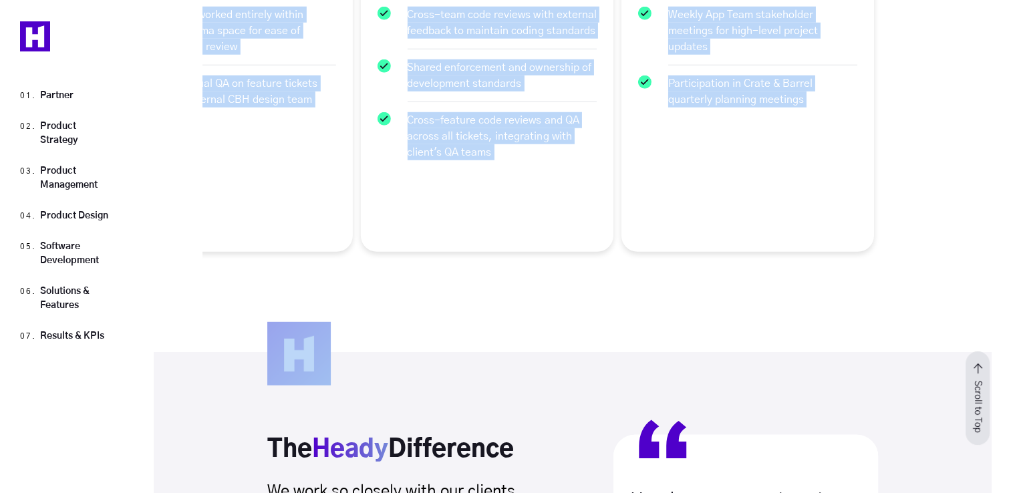
drag, startPoint x: 872, startPoint y: 215, endPoint x: 186, endPoint y: 285, distance: 690.1
click at [168, 297] on div "COLLABORATION TOUCHPOINTS Shared Slack Channels Project stakeholder channel Dev…" at bounding box center [505, 105] width 1011 height 493
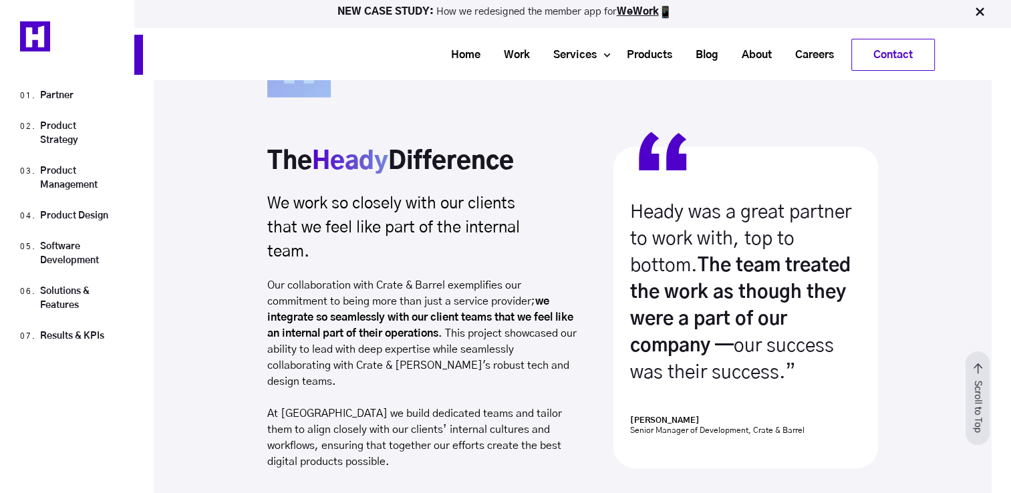
scroll to position [3944, 0]
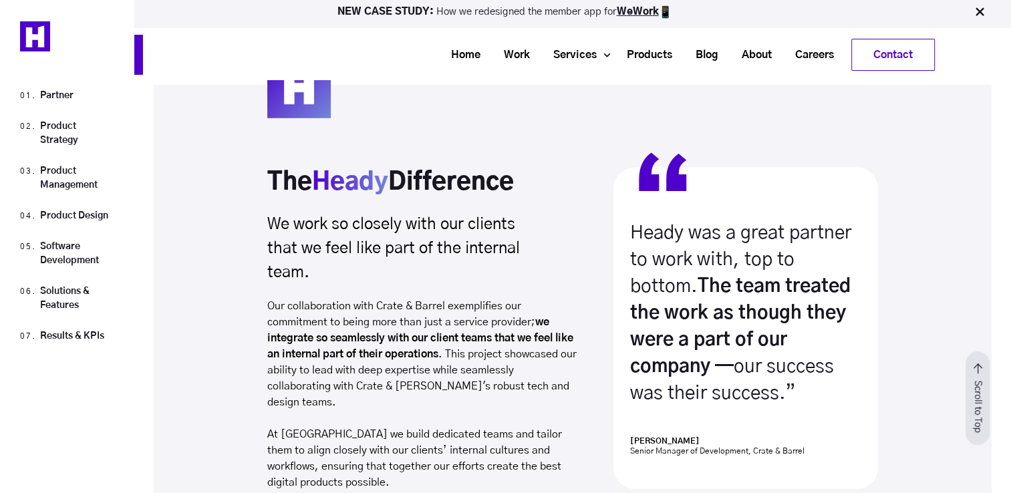
click at [275, 171] on h3 "The Heady Difference" at bounding box center [422, 190] width 310 height 45
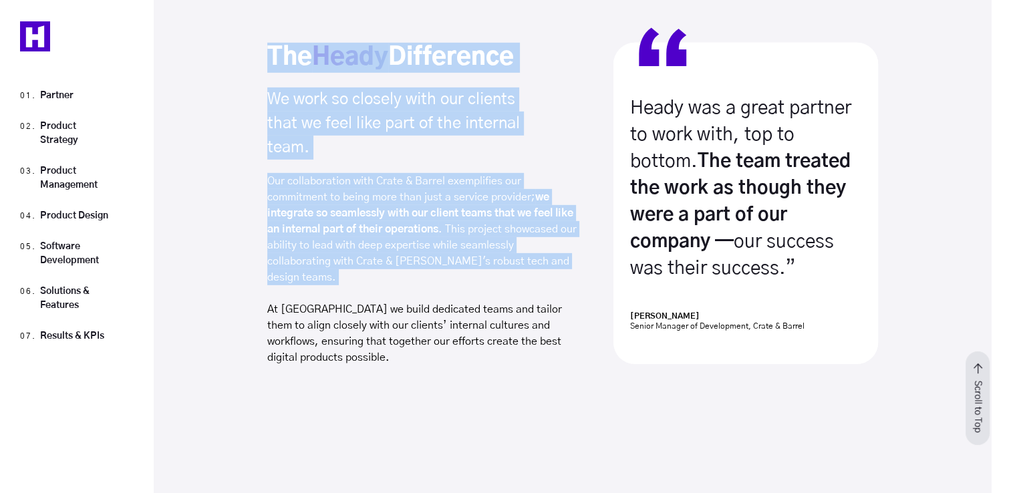
scroll to position [4078, 0]
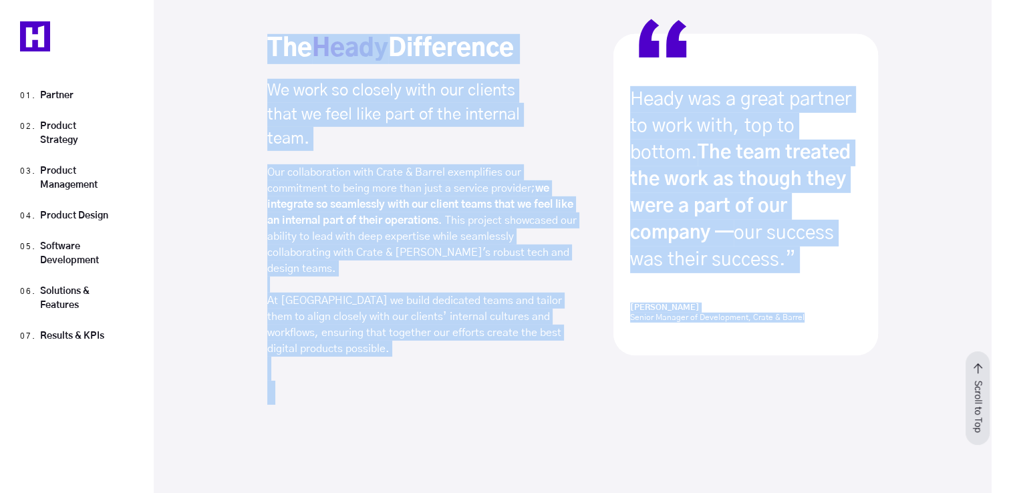
drag, startPoint x: 267, startPoint y: 172, endPoint x: 834, endPoint y: 321, distance: 585.3
click at [834, 321] on div "The Heady Difference We work so closely with our clients that we feel like part…" at bounding box center [572, 226] width 611 height 384
copy div "The Heady Difference We work so closely with our clients that we feel like part…"
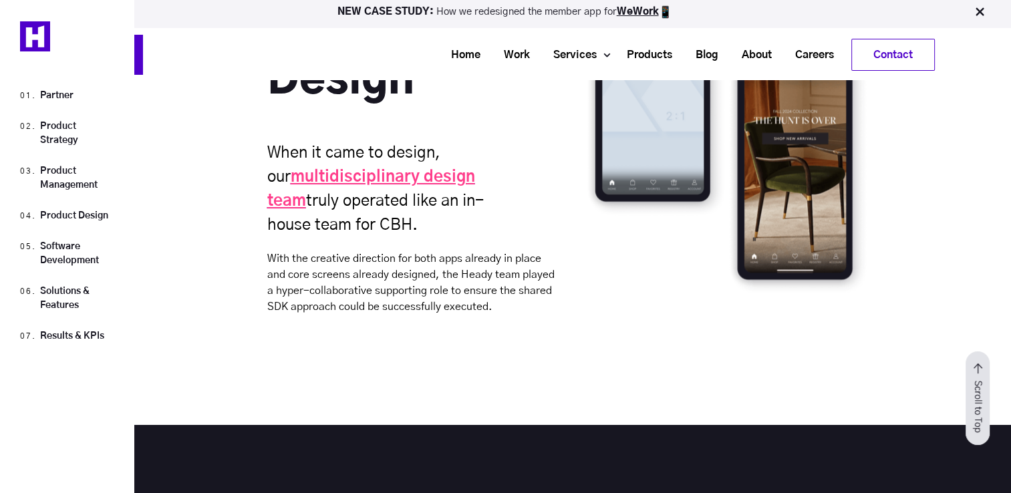
scroll to position [4545, 0]
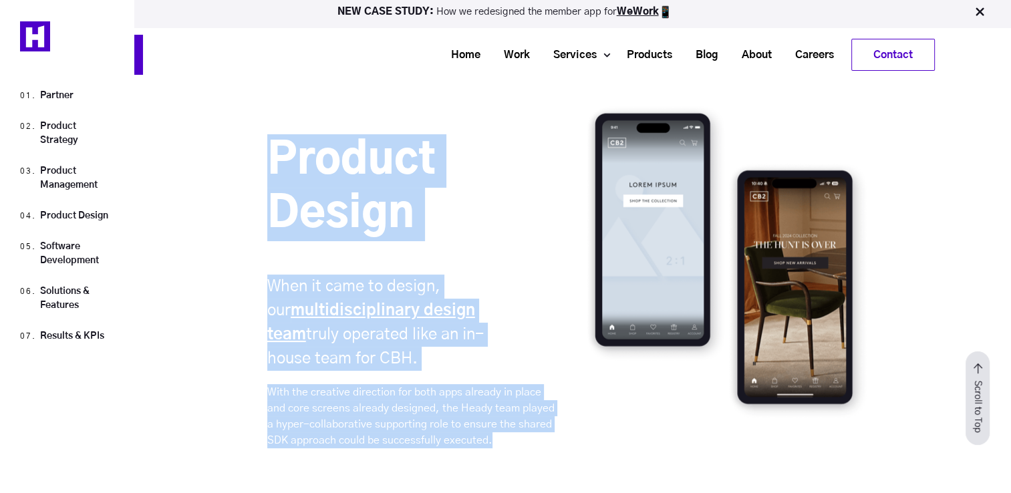
drag, startPoint x: 277, startPoint y: 152, endPoint x: 502, endPoint y: 432, distance: 359.0
click at [502, 432] on div "Product Design When it came to design, our multidisciplinary design team truly …" at bounding box center [413, 296] width 293 height 324
copy div "Product Design When it came to design, our multidisciplinary design team truly …"
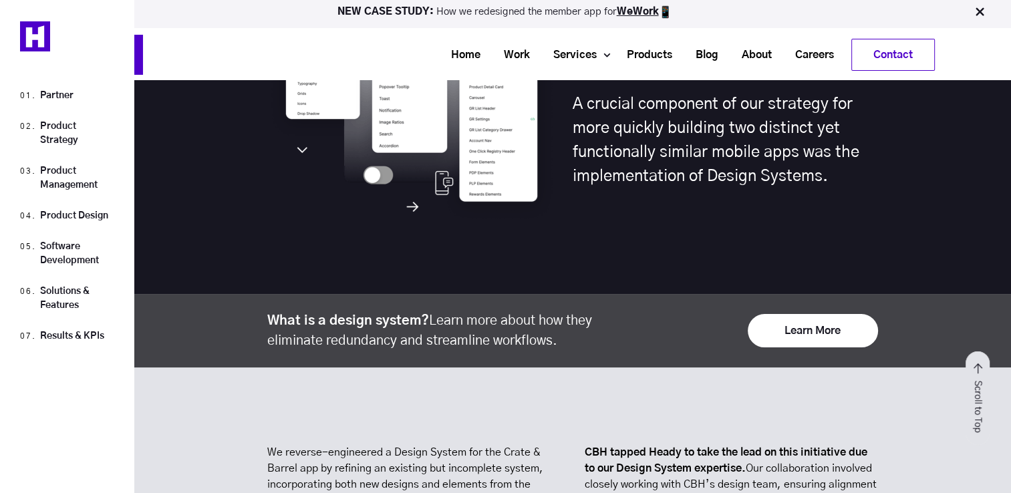
scroll to position [5147, 0]
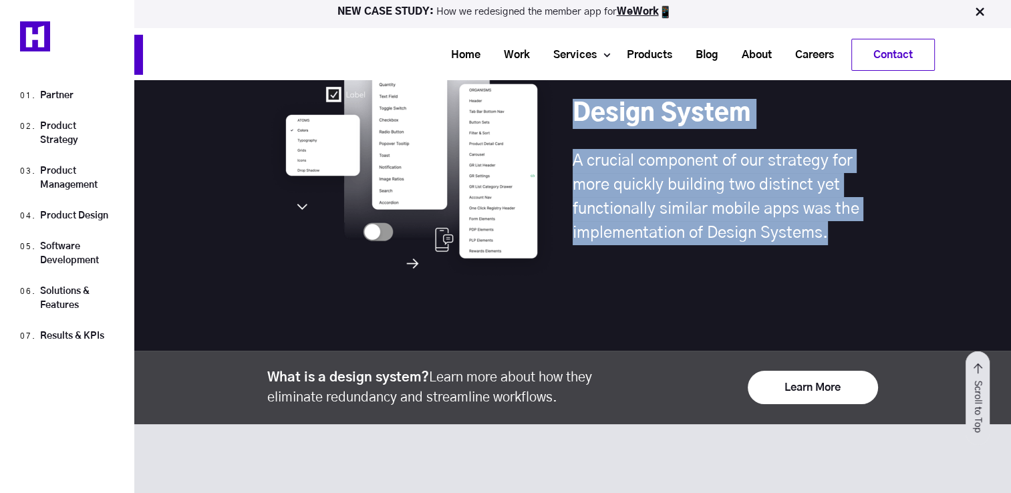
drag, startPoint x: 581, startPoint y: 106, endPoint x: 838, endPoint y: 234, distance: 287.0
click at [838, 234] on div "Design System A crucial component of our strategy for more quickly building two…" at bounding box center [725, 163] width 305 height 251
copy div "Design System A crucial component of our strategy for more quickly building two…"
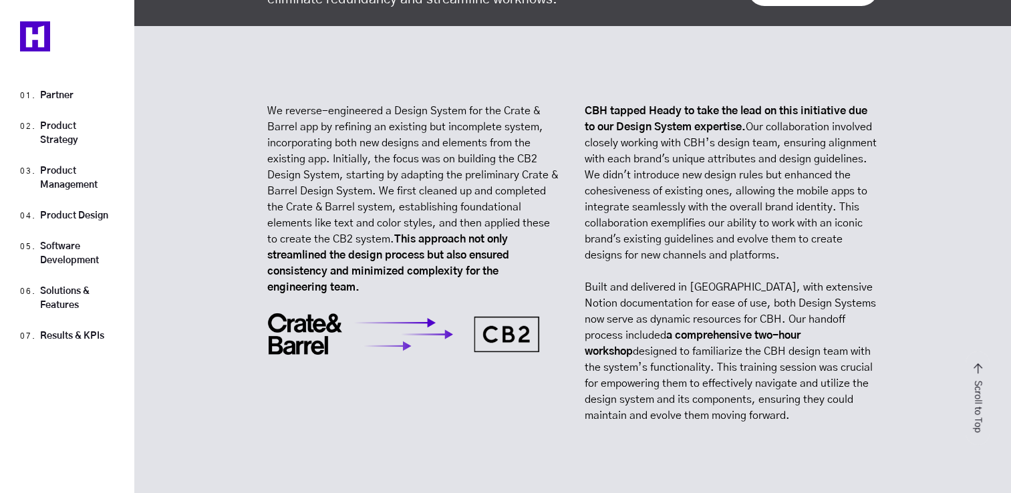
scroll to position [5548, 0]
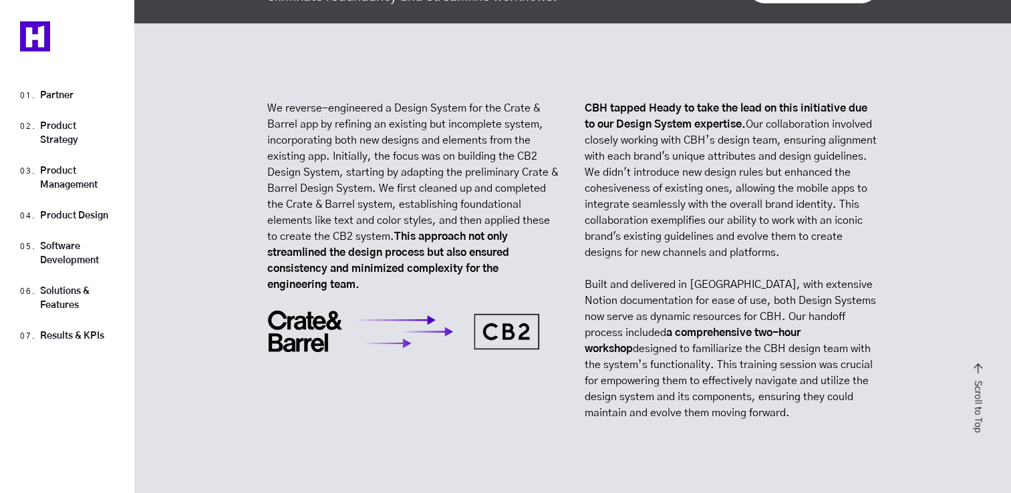
drag, startPoint x: 267, startPoint y: 100, endPoint x: 834, endPoint y: 418, distance: 650.0
click at [834, 418] on div "We reverse-engineered a Design System for the Crate & Barrel app by refining an…" at bounding box center [572, 265] width 611 height 331
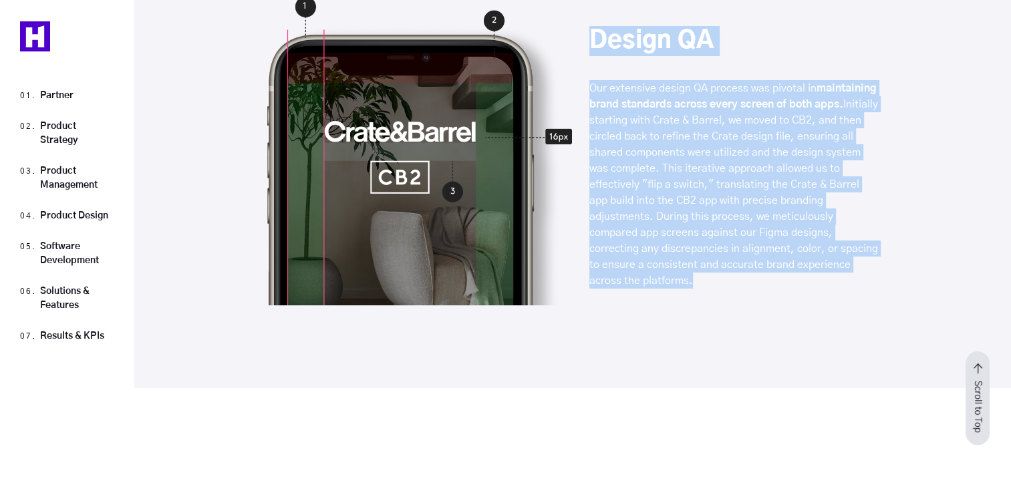
scroll to position [6618, 0]
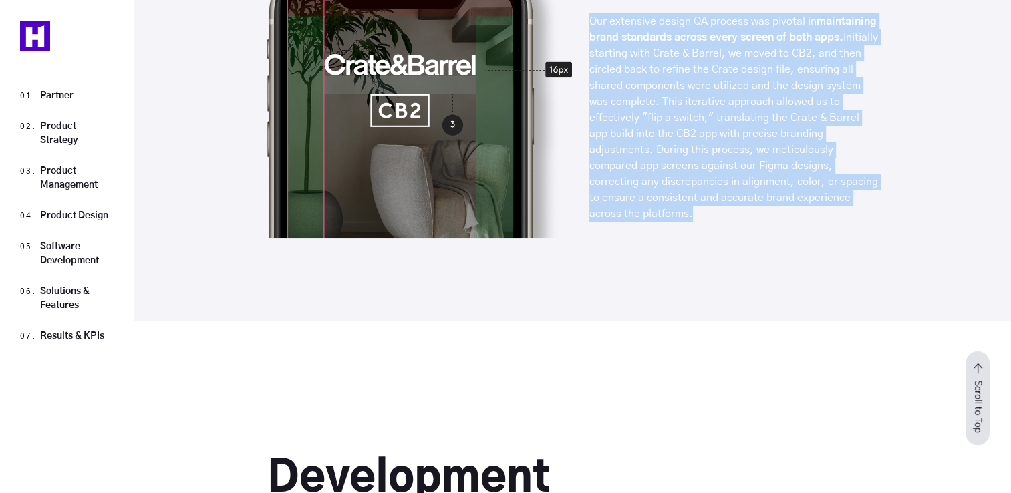
drag, startPoint x: 273, startPoint y: 104, endPoint x: 715, endPoint y: 217, distance: 455.2
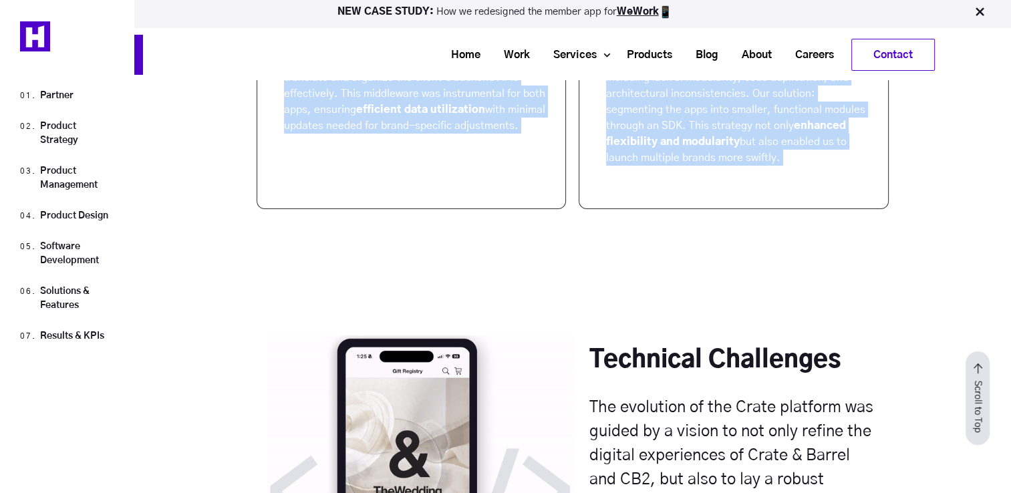
scroll to position [7286, 0]
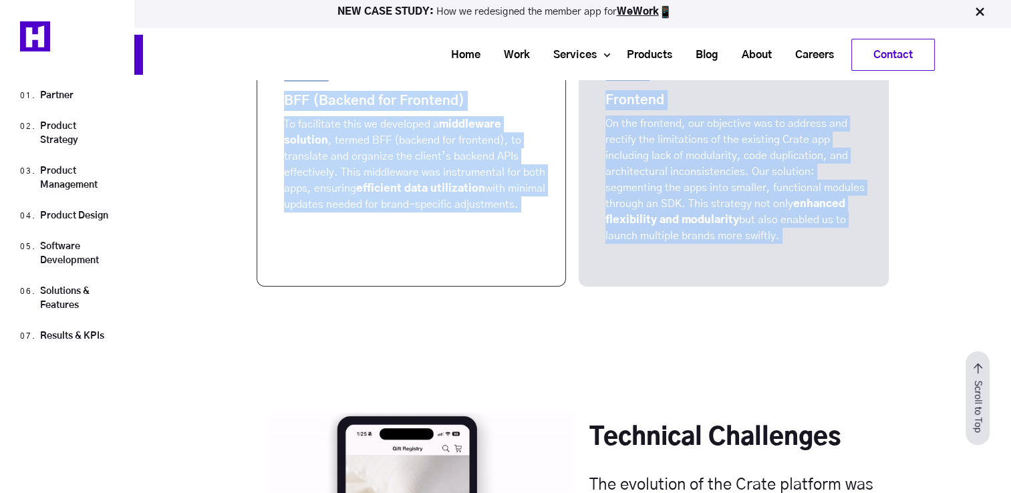
drag, startPoint x: 273, startPoint y: 197, endPoint x: 790, endPoint y: 237, distance: 518.9
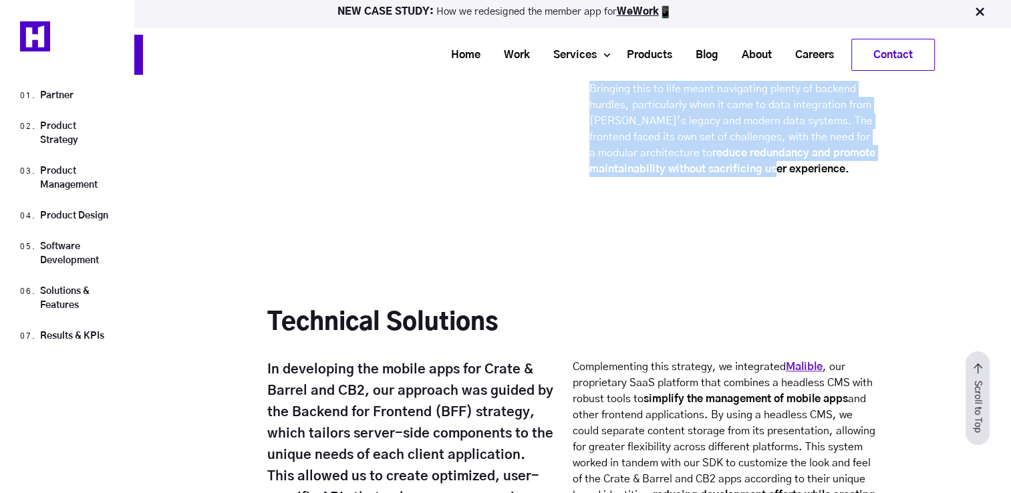
scroll to position [7954, 0]
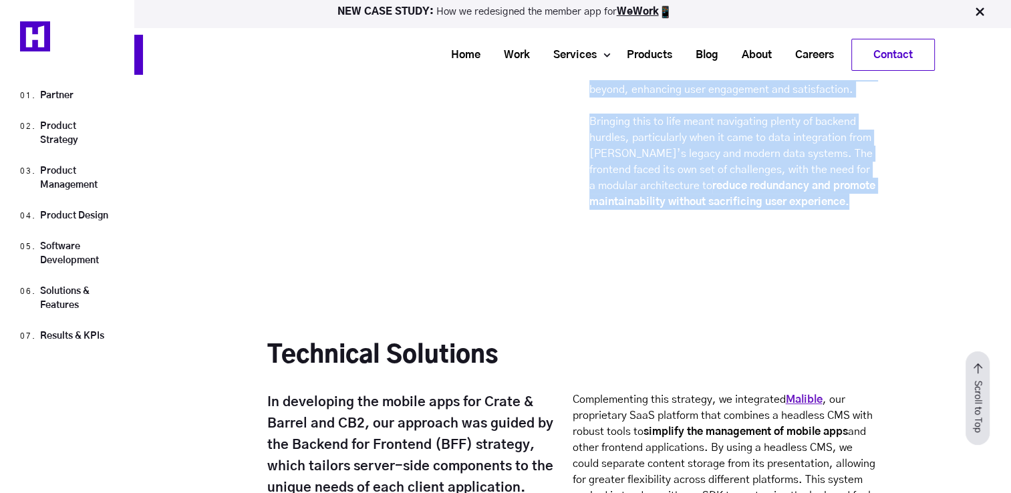
drag, startPoint x: 592, startPoint y: 164, endPoint x: 861, endPoint y: 202, distance: 271.3
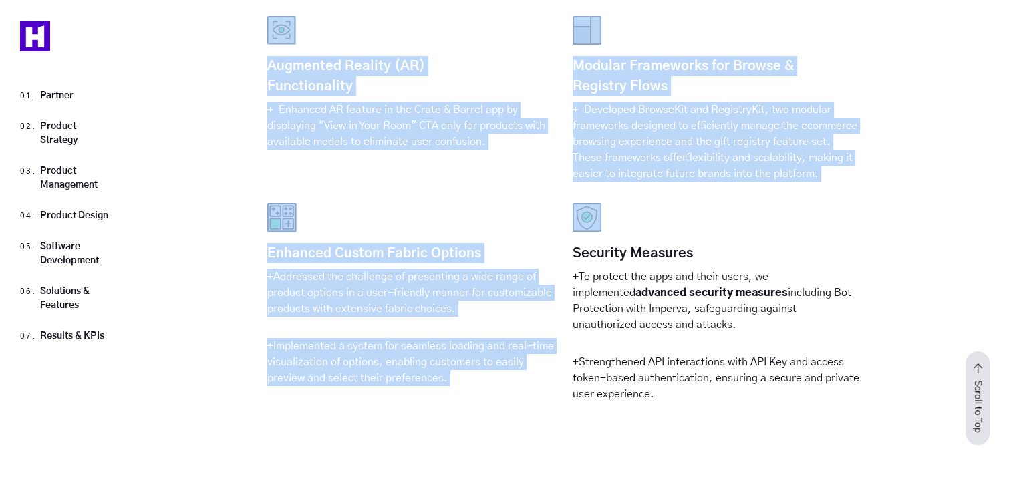
scroll to position [8757, 0]
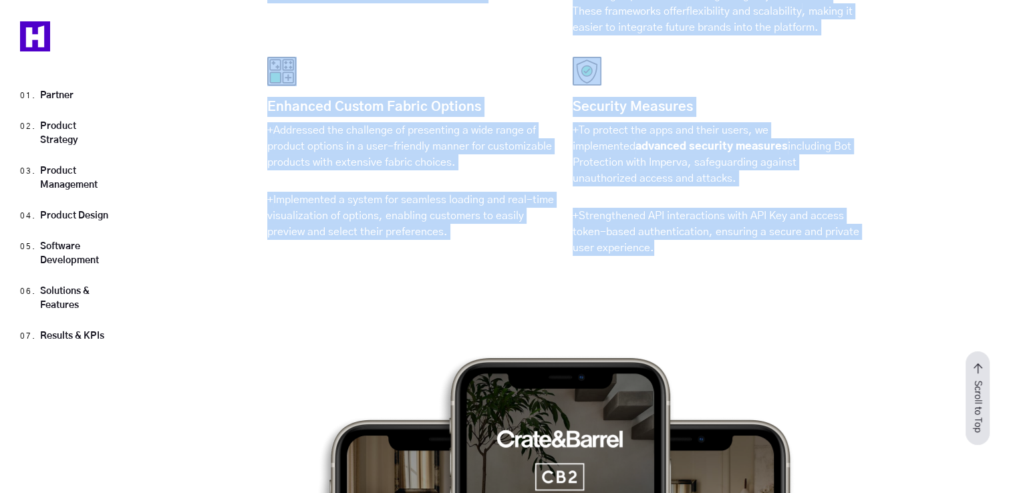
drag, startPoint x: 273, startPoint y: 144, endPoint x: 712, endPoint y: 239, distance: 448.8
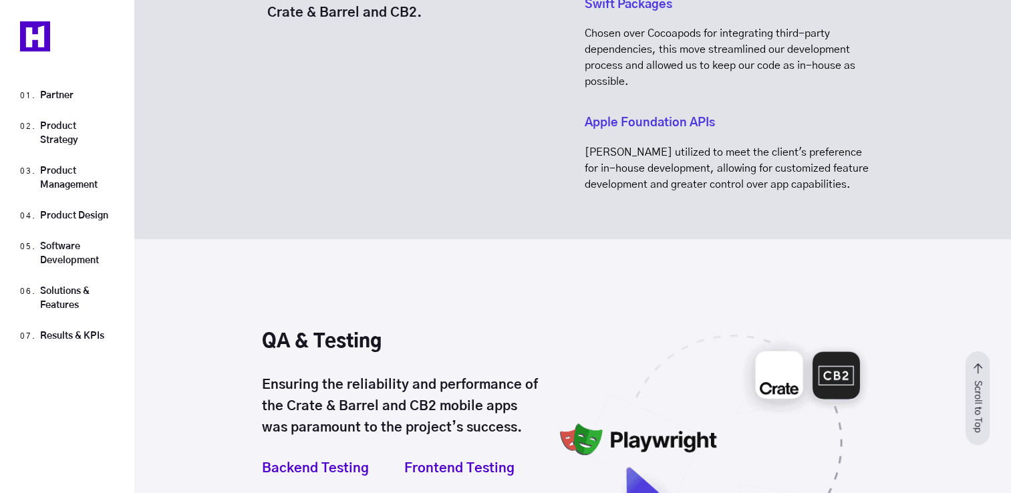
scroll to position [9559, 0]
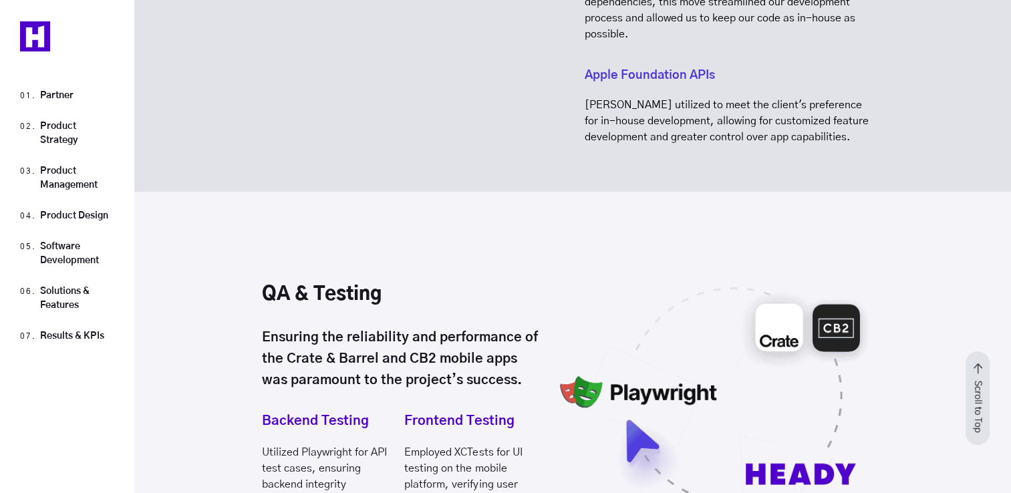
drag, startPoint x: 269, startPoint y: 202, endPoint x: 789, endPoint y: 126, distance: 524.8
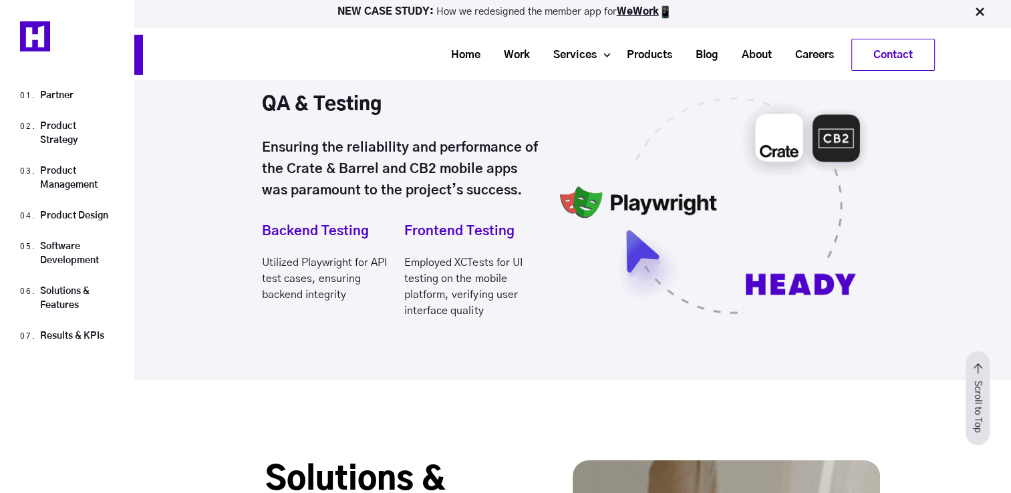
scroll to position [9692, 0]
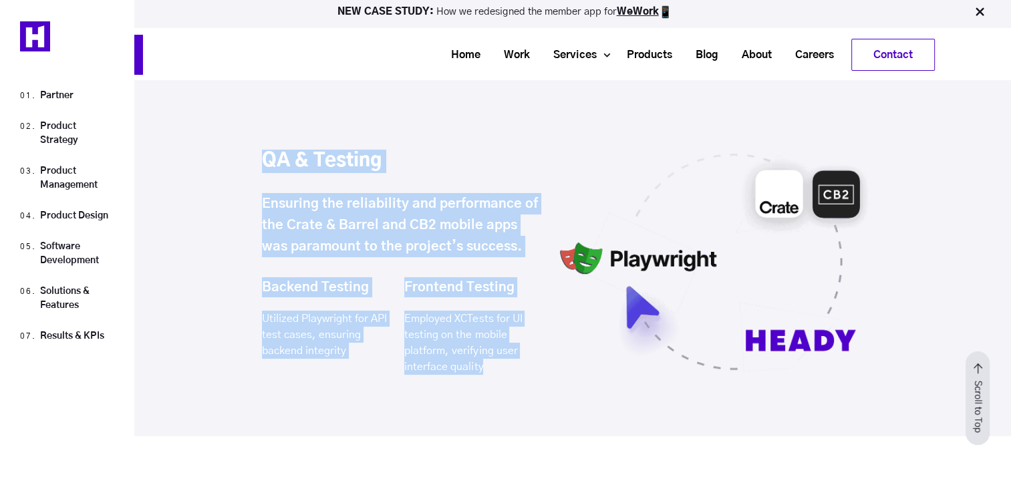
drag, startPoint x: 268, startPoint y: 143, endPoint x: 506, endPoint y: 366, distance: 325.8
click at [506, 366] on div "QA & Testing Ensuring the reliability and performance of the Crate & Barrel and…" at bounding box center [405, 247] width 286 height 275
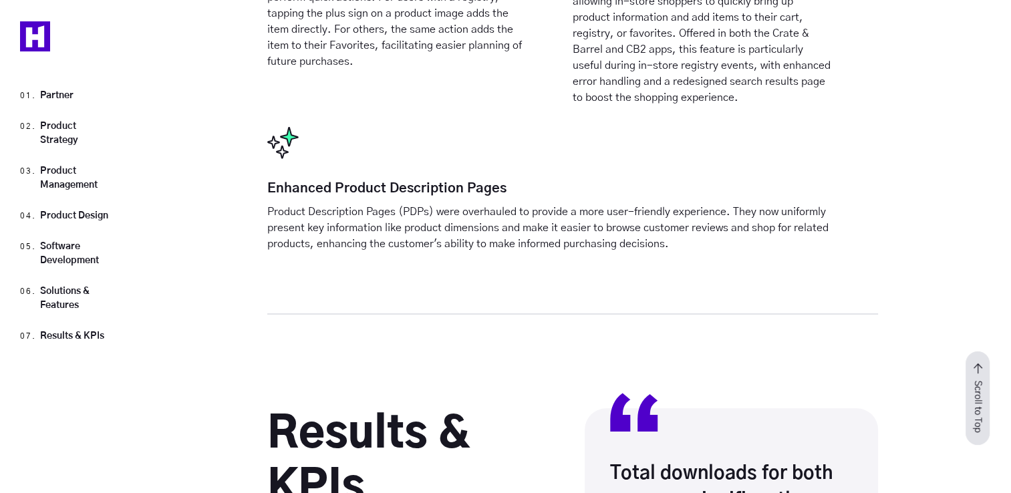
scroll to position [10896, 0]
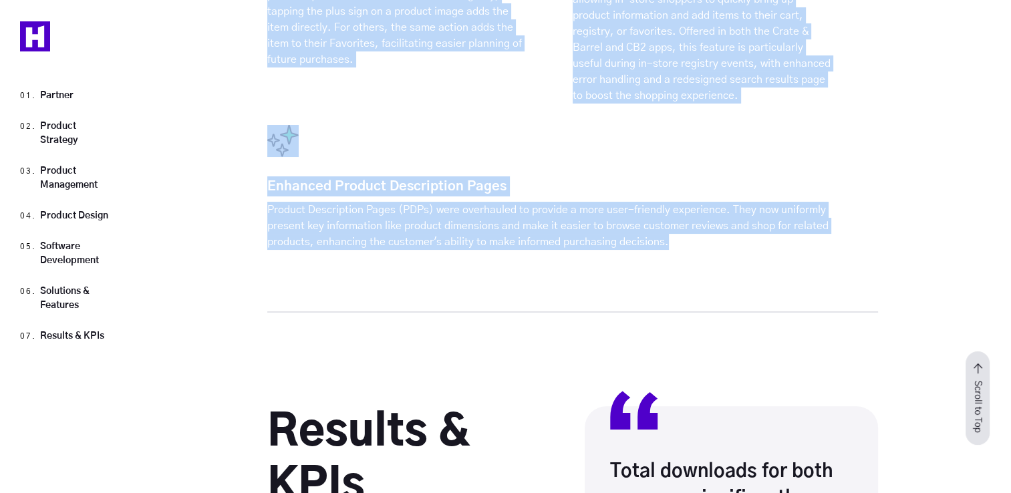
drag, startPoint x: 274, startPoint y: 191, endPoint x: 682, endPoint y: 222, distance: 409.0
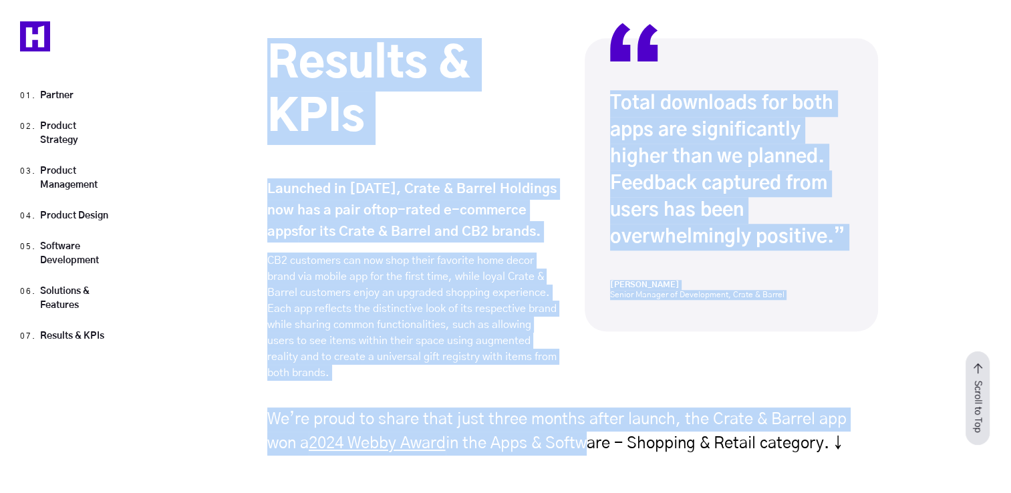
scroll to position [11297, 0]
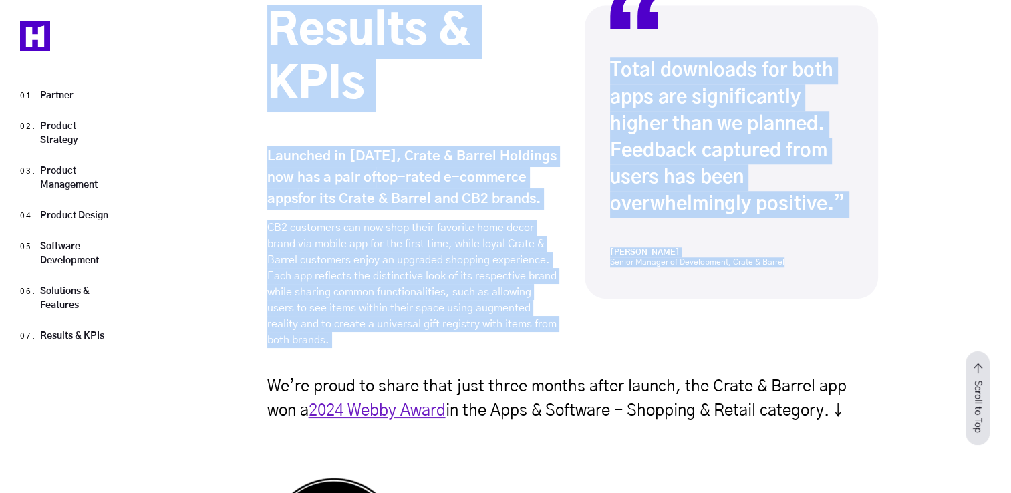
drag, startPoint x: 277, startPoint y: 139, endPoint x: 791, endPoint y: 242, distance: 524.9
click at [791, 242] on div "Results & KPIs Launched in January 2024, Crate & Barrel Holdings now has a pair…" at bounding box center [572, 181] width 611 height 353
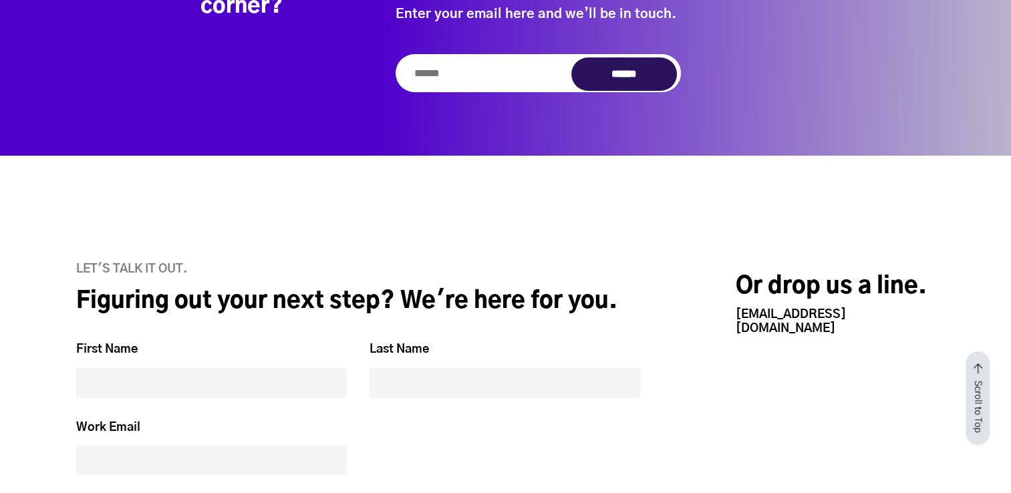
scroll to position [13436, 0]
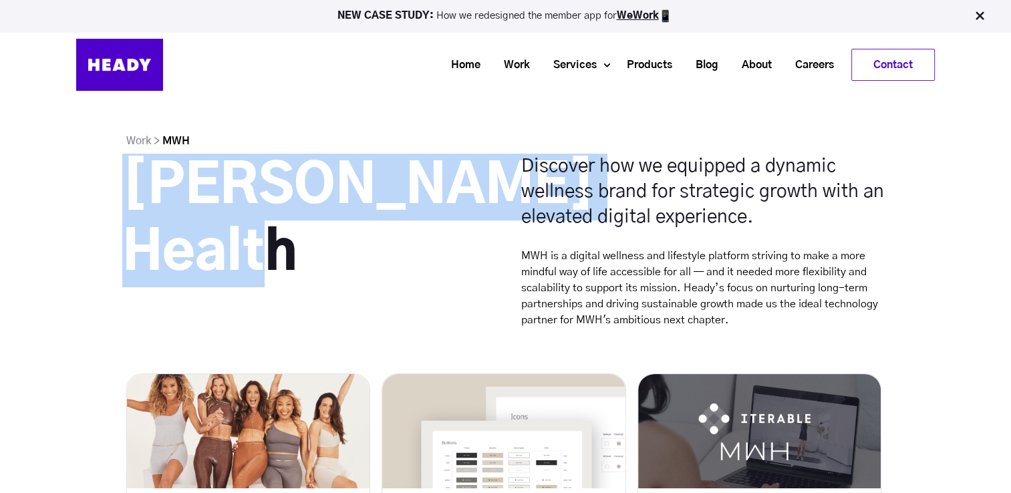
drag, startPoint x: 130, startPoint y: 184, endPoint x: 289, endPoint y: 243, distance: 168.8
click at [289, 243] on h1 "[PERSON_NAME] Health" at bounding box center [306, 221] width 368 height 134
copy h1 "[PERSON_NAME] Health"
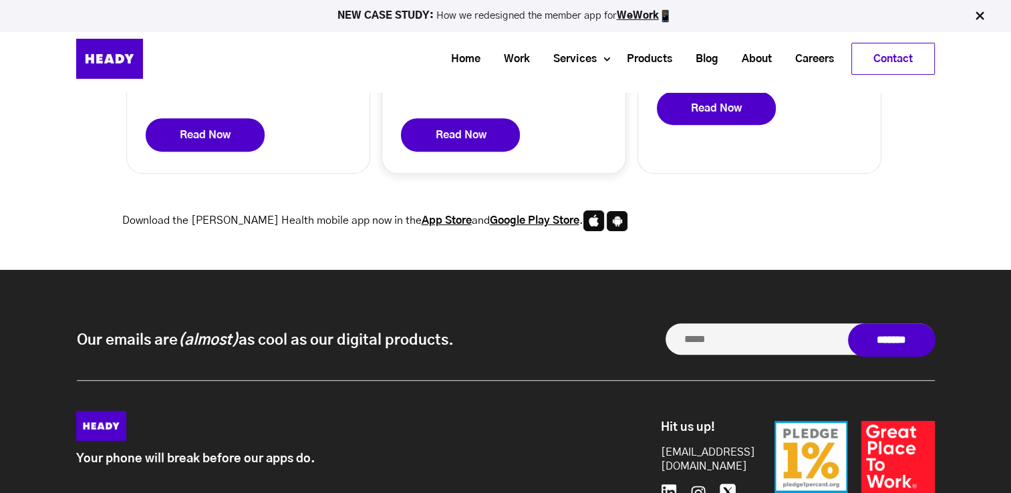
scroll to position [529, 0]
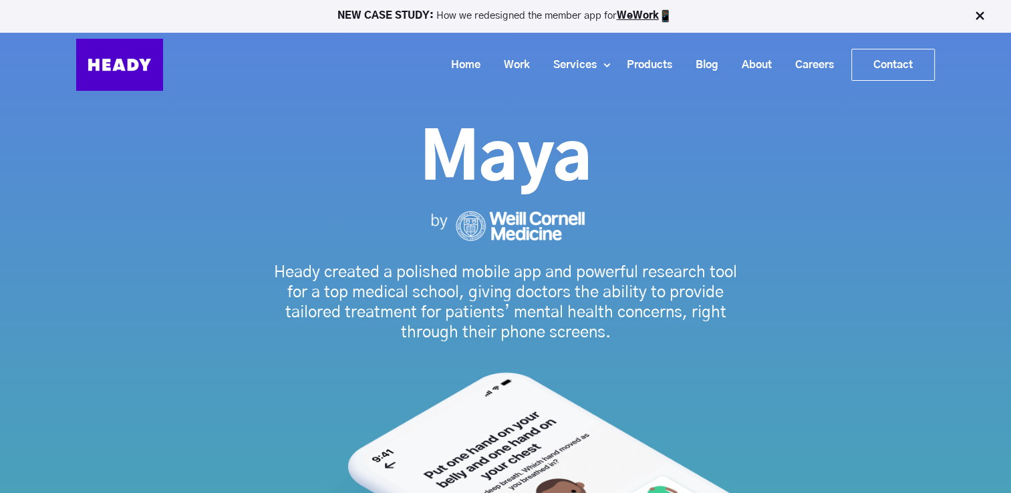
drag, startPoint x: 428, startPoint y: 156, endPoint x: 629, endPoint y: 159, distance: 201.2
click at [629, 159] on h1 "Maya" at bounding box center [505, 160] width 779 height 80
copy h1 "Maya"
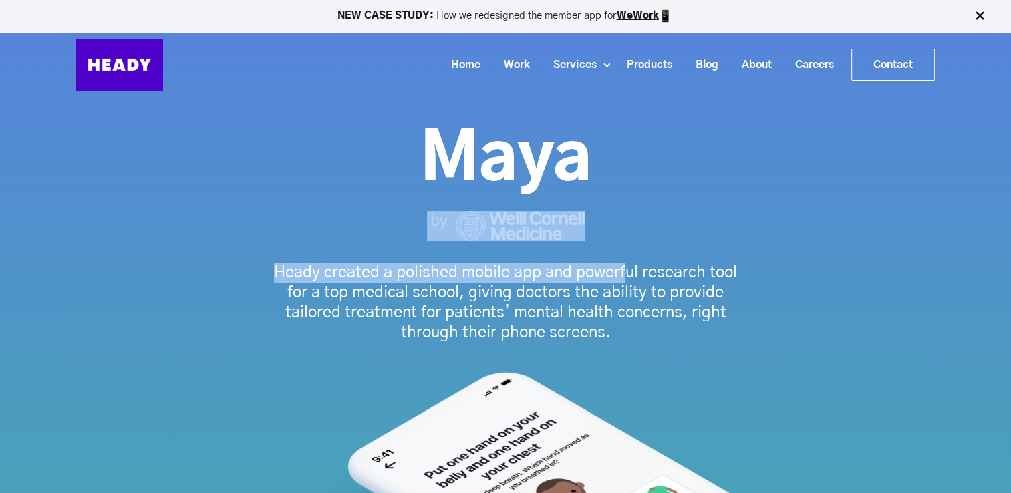
drag, startPoint x: 396, startPoint y: 208, endPoint x: 623, endPoint y: 247, distance: 230.7
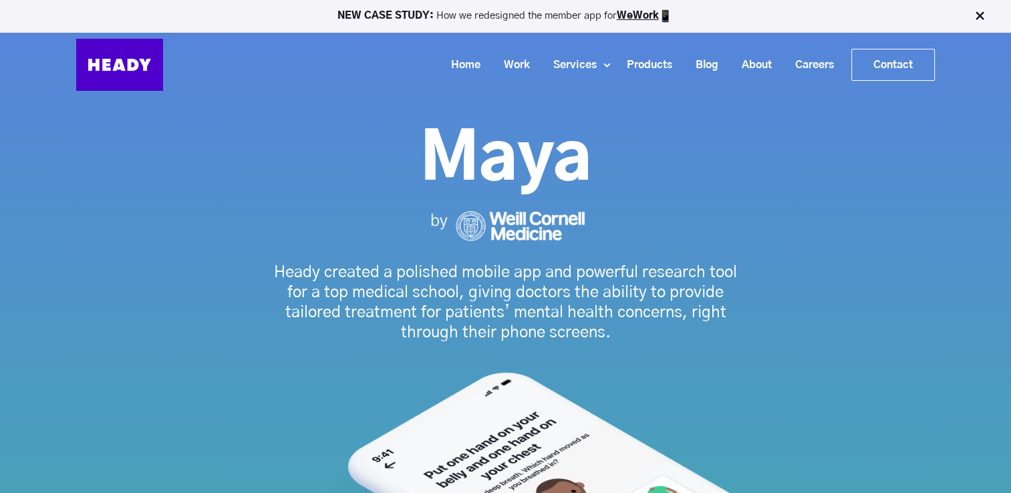
click at [285, 271] on p "Heady created a polished mobile app and powerful research tool for a top medica…" at bounding box center [506, 303] width 475 height 80
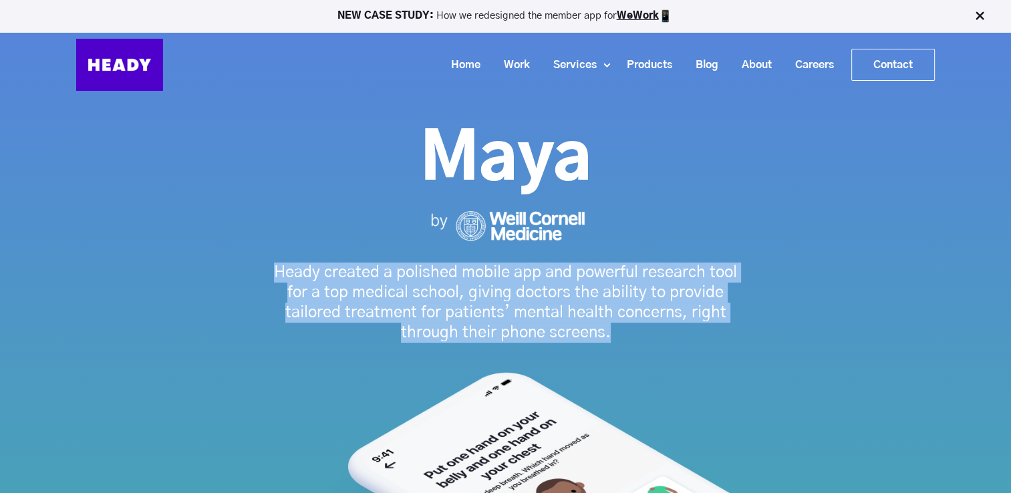
drag, startPoint x: 271, startPoint y: 271, endPoint x: 623, endPoint y: 330, distance: 356.6
click at [623, 330] on p "Heady created a polished mobile app and powerful research tool for a top medica…" at bounding box center [506, 303] width 475 height 80
copy p "Heady created a polished mobile app and powerful research tool for a top medica…"
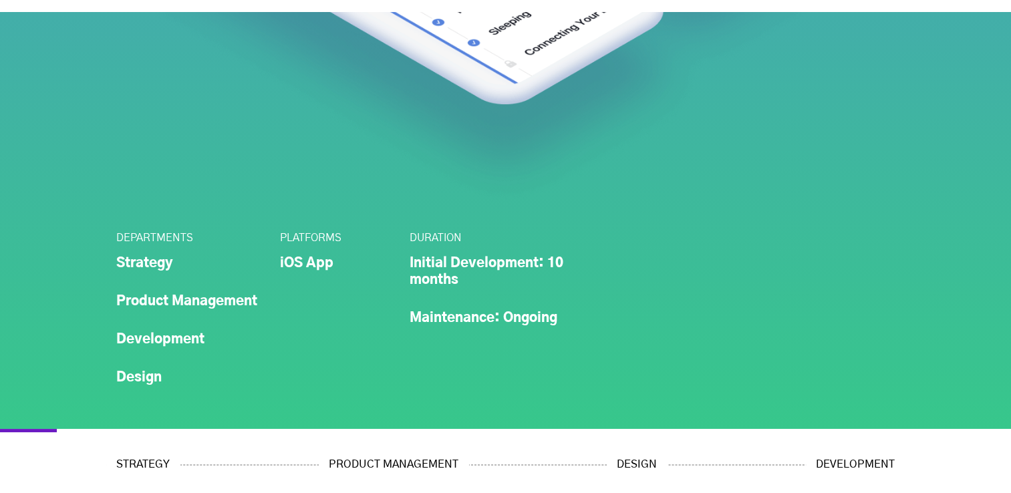
scroll to position [802, 0]
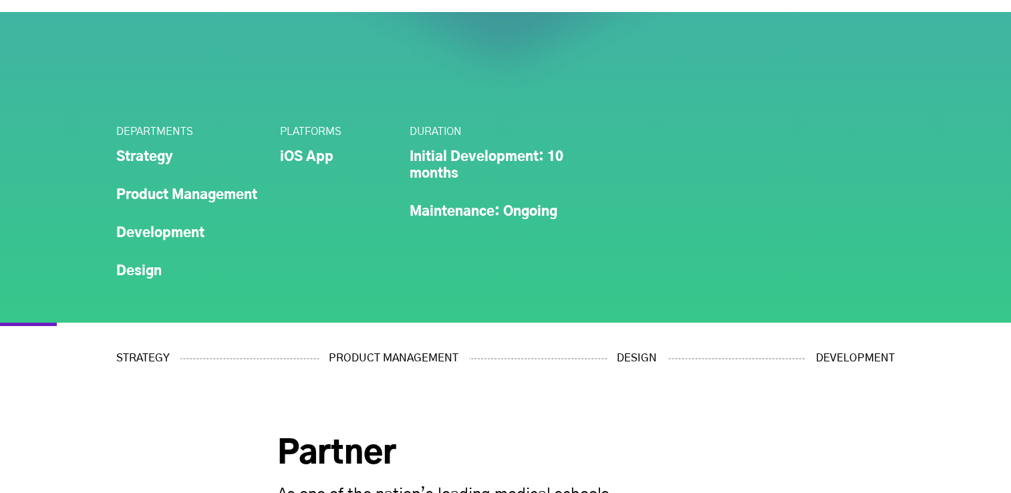
drag, startPoint x: 110, startPoint y: 124, endPoint x: 608, endPoint y: 242, distance: 511.0
copy div "DEPARTMENTS Strategy Product Management Development Design PLATFORMS iOS App DU…"
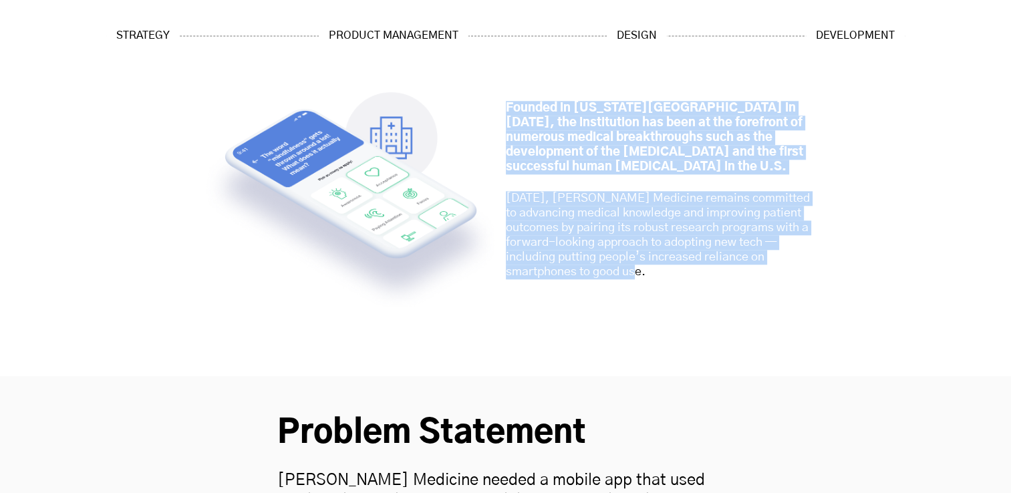
scroll to position [1404, 0]
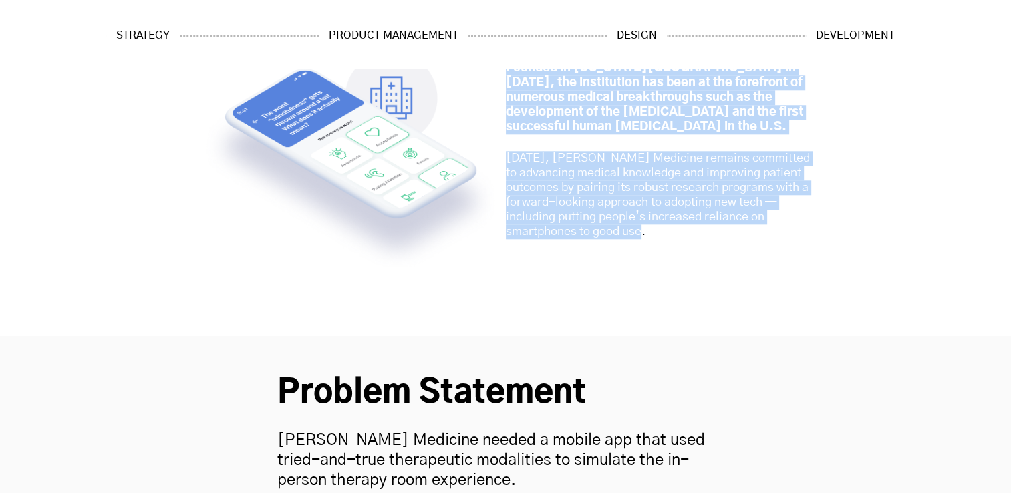
drag, startPoint x: 286, startPoint y: 179, endPoint x: 675, endPoint y: 221, distance: 391.2
copy div "Partner As one of the nation’s leading medical schools, Weill Cornell Medicine …"
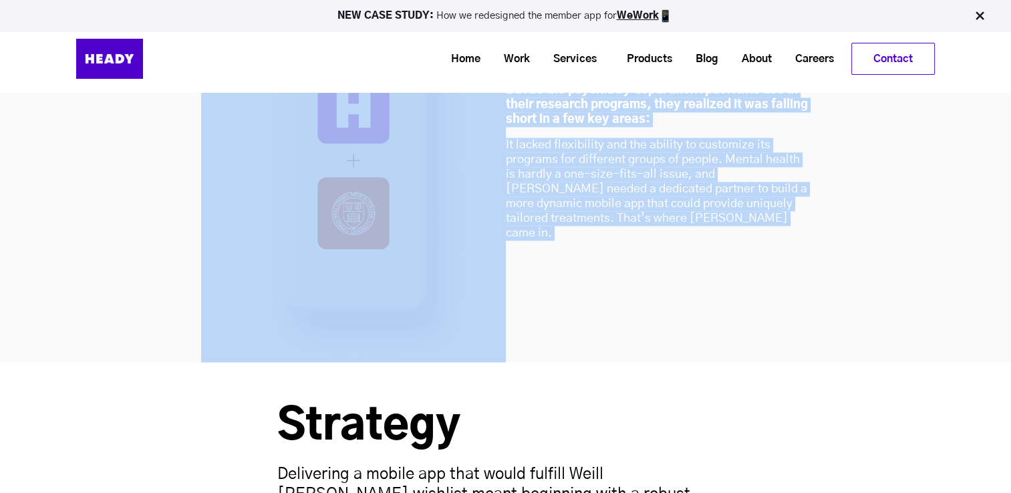
scroll to position [2206, 0]
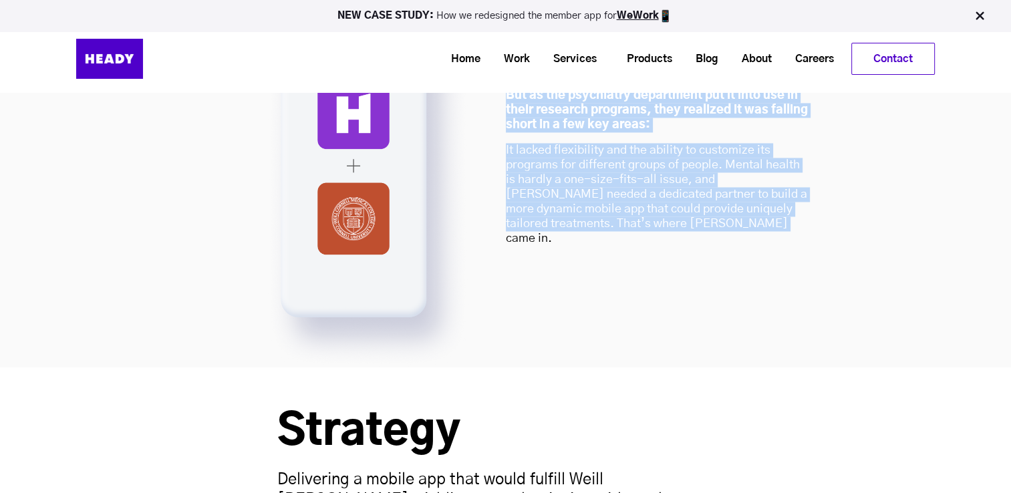
drag, startPoint x: 281, startPoint y: 98, endPoint x: 764, endPoint y: 217, distance: 497.7
copy div "Problem Statement Weill Cornell Medicine needed a mobile app that used tried-an…"
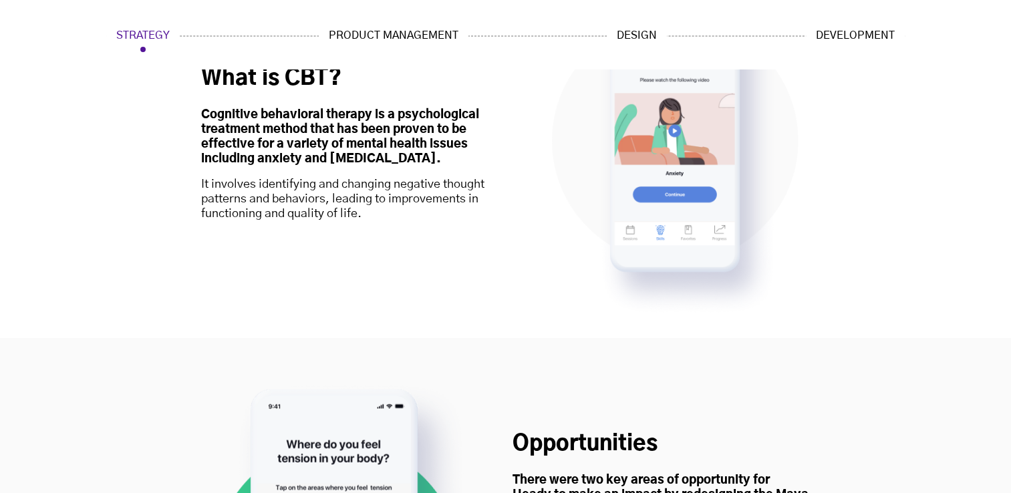
scroll to position [2741, 0]
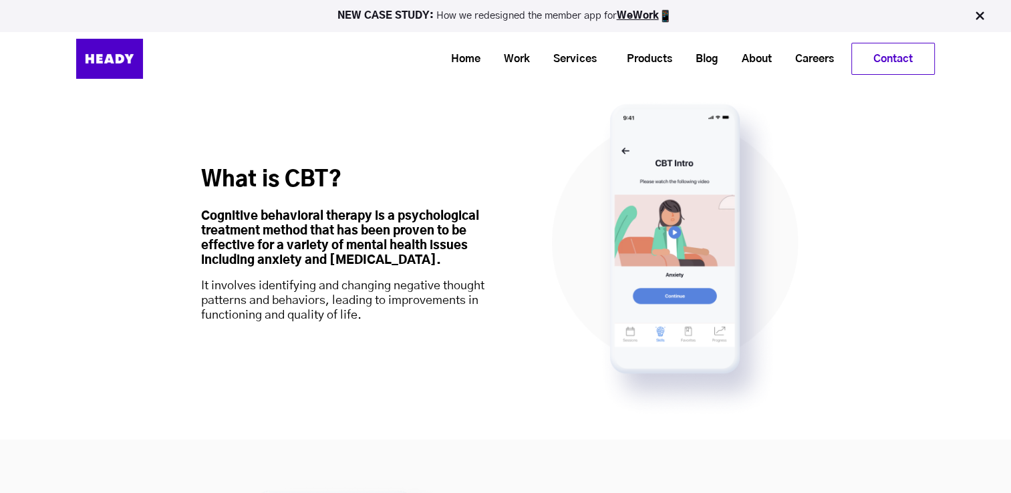
drag, startPoint x: 277, startPoint y: 132, endPoint x: 373, endPoint y: 296, distance: 189.6
copy div "Strategy Delivering a mobile app that would fulfill Weill Cornell’s wishlist me…"
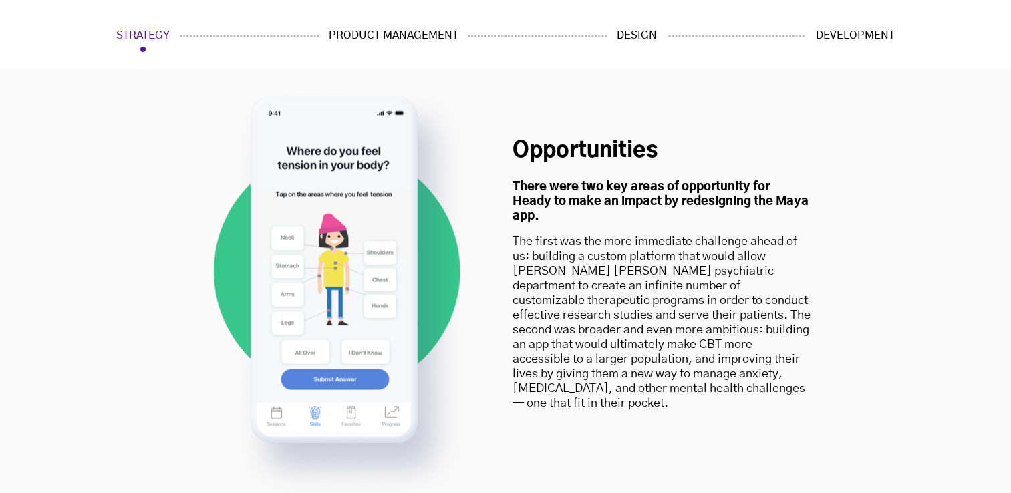
scroll to position [3142, 0]
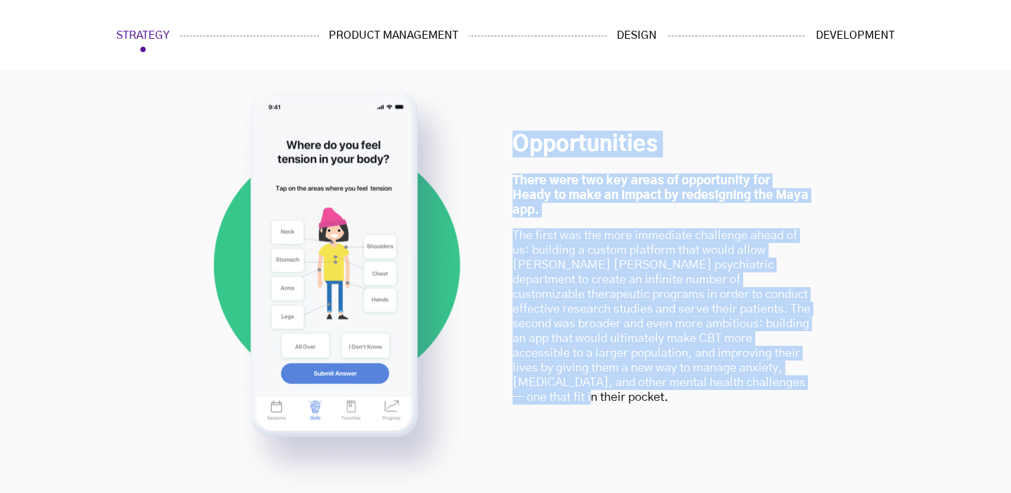
drag, startPoint x: 515, startPoint y: 127, endPoint x: 768, endPoint y: 382, distance: 359.7
click at [768, 382] on div "Opportunities There were two key areas of opportunity for Heady to make an impa…" at bounding box center [506, 288] width 610 height 413
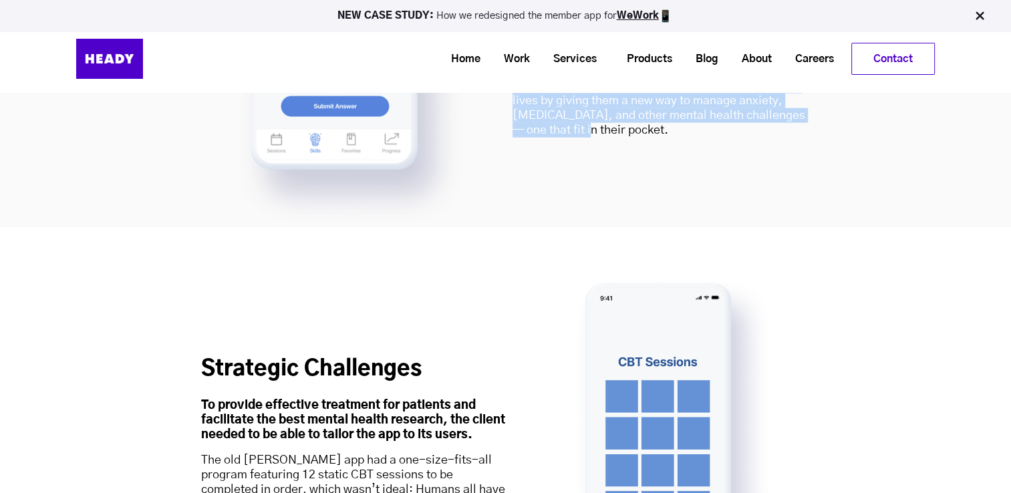
scroll to position [3209, 0]
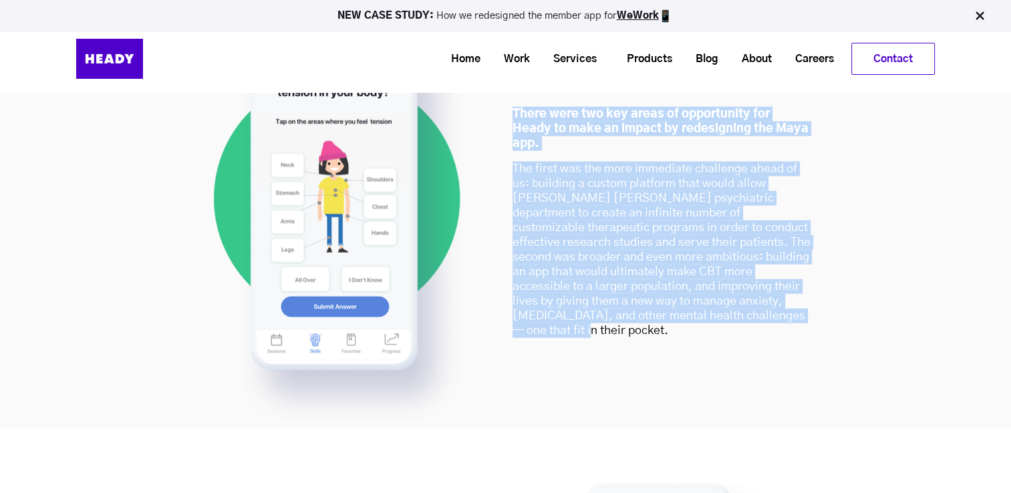
copy div "Opportunities There were two key areas of opportunity for Heady to make an impa…"
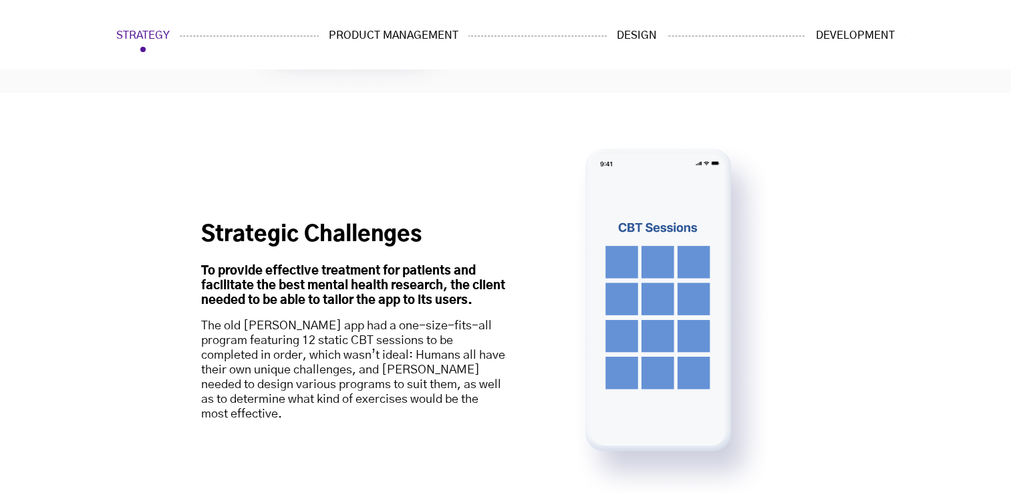
scroll to position [3676, 0]
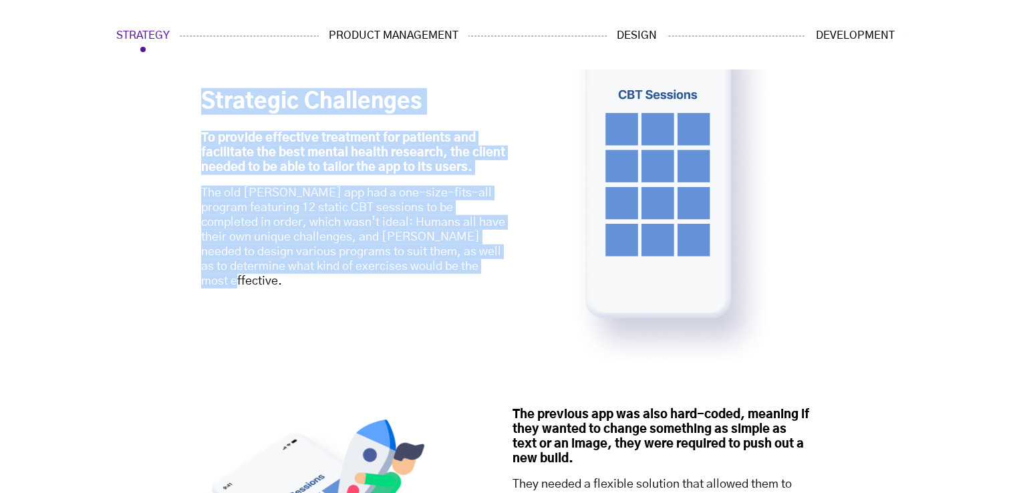
drag, startPoint x: 206, startPoint y: 80, endPoint x: 487, endPoint y: 263, distance: 335.6
click at [487, 263] on div "Strategic Challenges To provide effective treatment for patients and facilitate…" at bounding box center [353, 188] width 305 height 201
copy div "Strategic Challenges To provide effective treatment for patients and facilitate…"
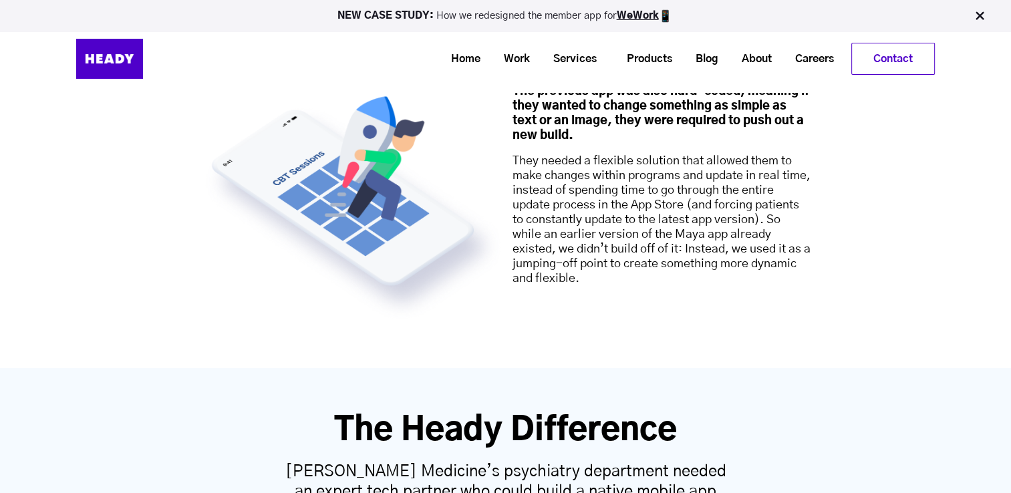
scroll to position [3877, 0]
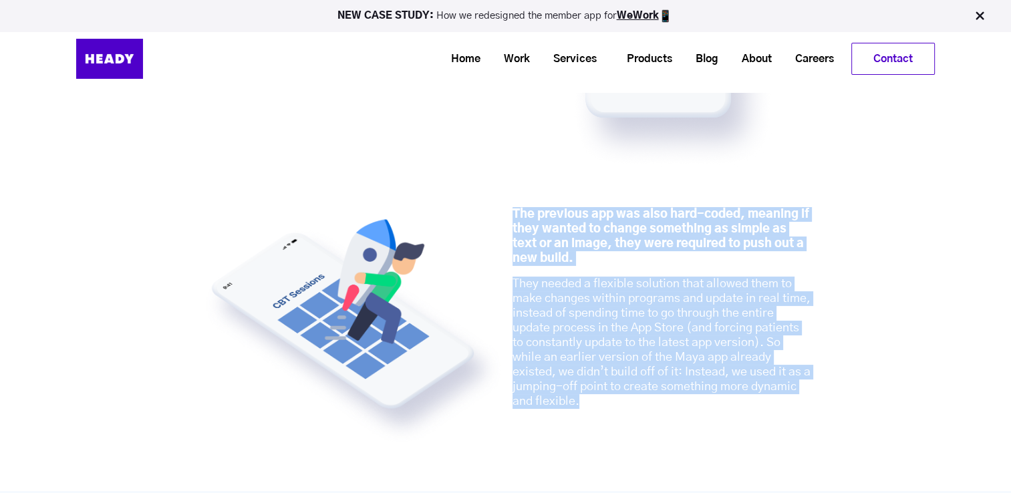
drag, startPoint x: 513, startPoint y: 189, endPoint x: 630, endPoint y: 388, distance: 231.3
click at [630, 388] on div "The previous app was also hard-coded, meaning if they wanted to change somethin…" at bounding box center [662, 308] width 298 height 202
copy div "The previous app was also hard-coded, meaning if they wanted to change somethin…"
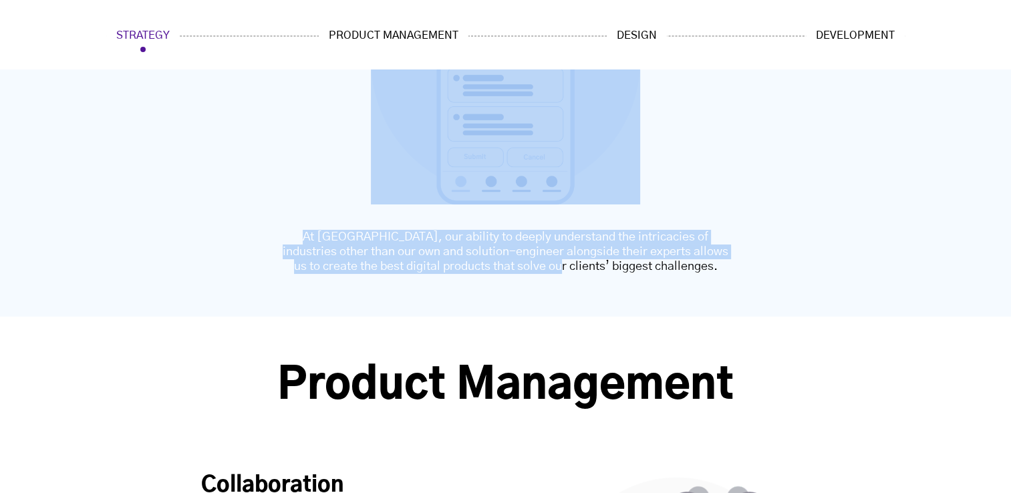
scroll to position [4746, 0]
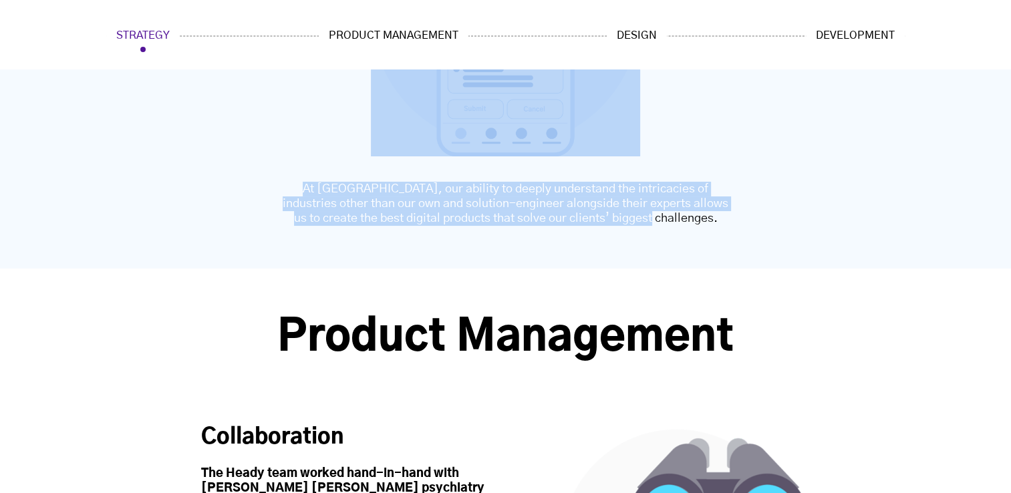
drag, startPoint x: 338, startPoint y: 124, endPoint x: 676, endPoint y: 203, distance: 347.8
copy div "The Heady Difference Weill Cornell Medicine’s psychiatry department needed an e…"
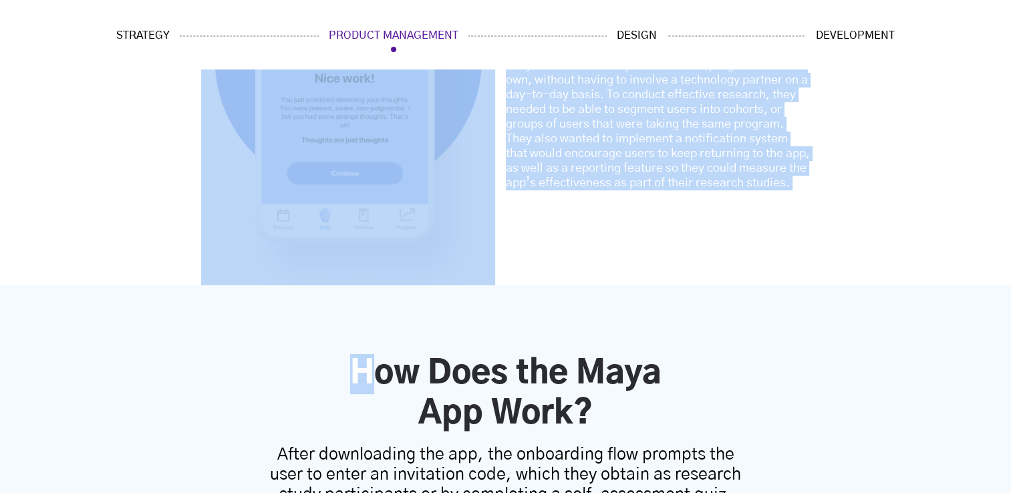
scroll to position [5615, 0]
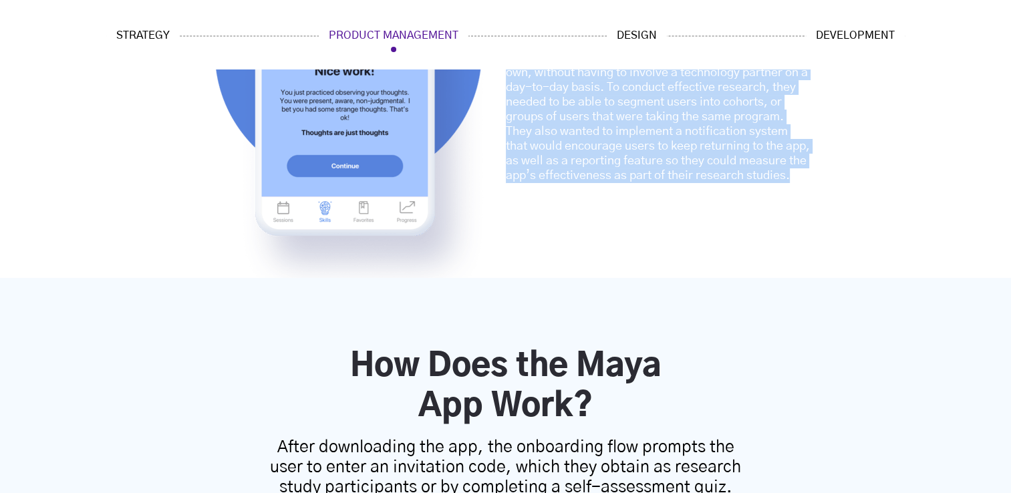
drag, startPoint x: 283, startPoint y: 180, endPoint x: 630, endPoint y: 151, distance: 347.4
click at [630, 151] on div "Product Management Product Management Collaboration The Heady team worked hand-…" at bounding box center [505, 198] width 1011 height 1596
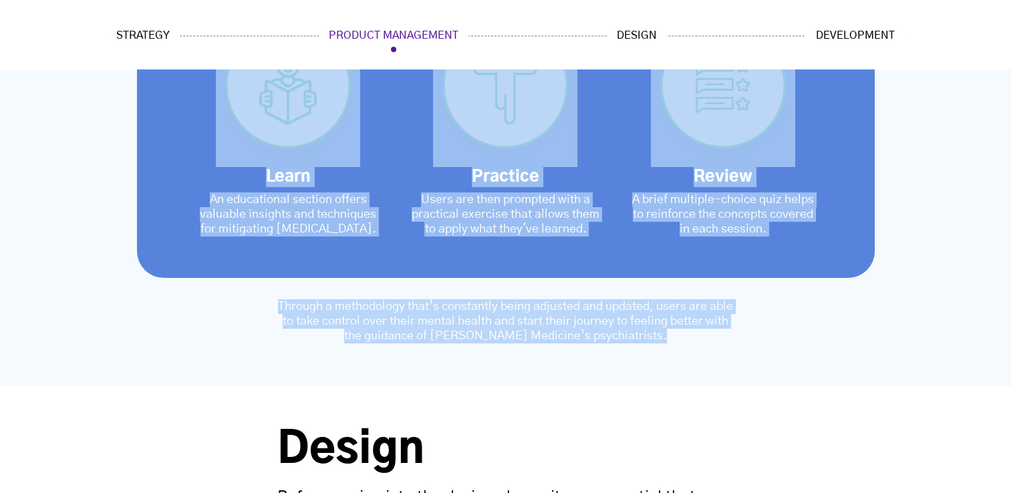
scroll to position [6283, 0]
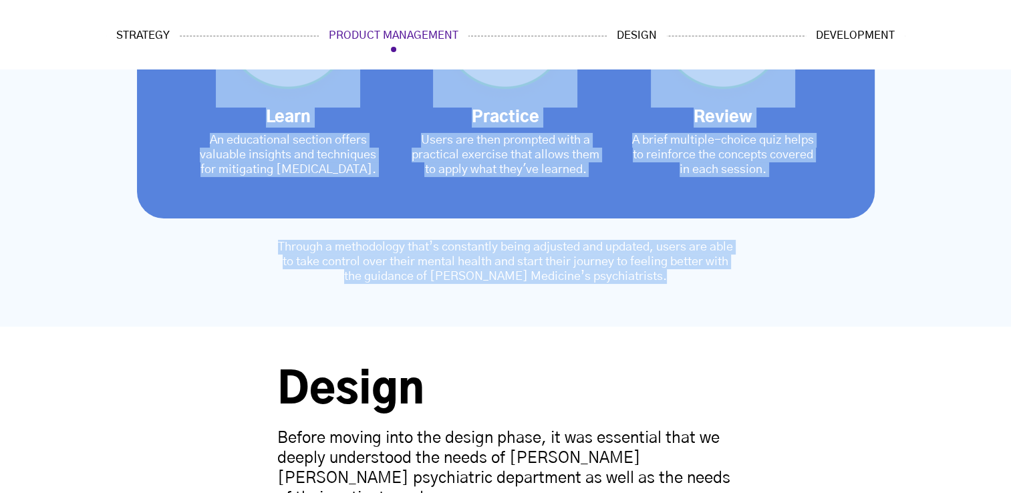
drag, startPoint x: 360, startPoint y: 138, endPoint x: 667, endPoint y: 255, distance: 329.2
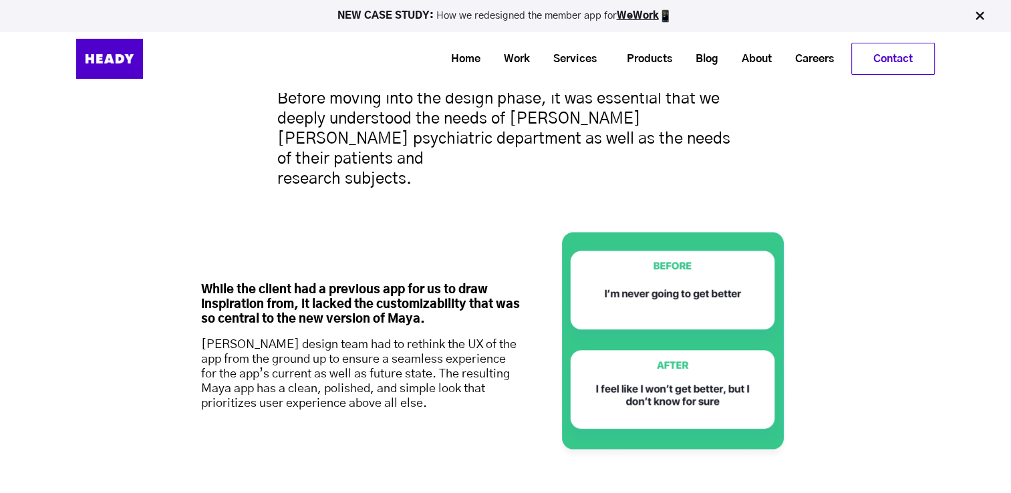
scroll to position [6618, 0]
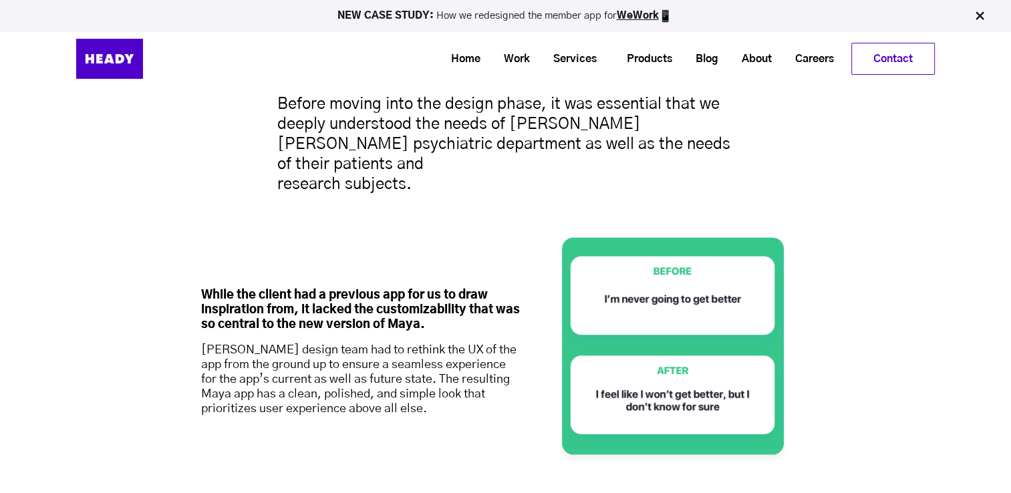
drag, startPoint x: 287, startPoint y: 162, endPoint x: 379, endPoint y: 381, distance: 237.2
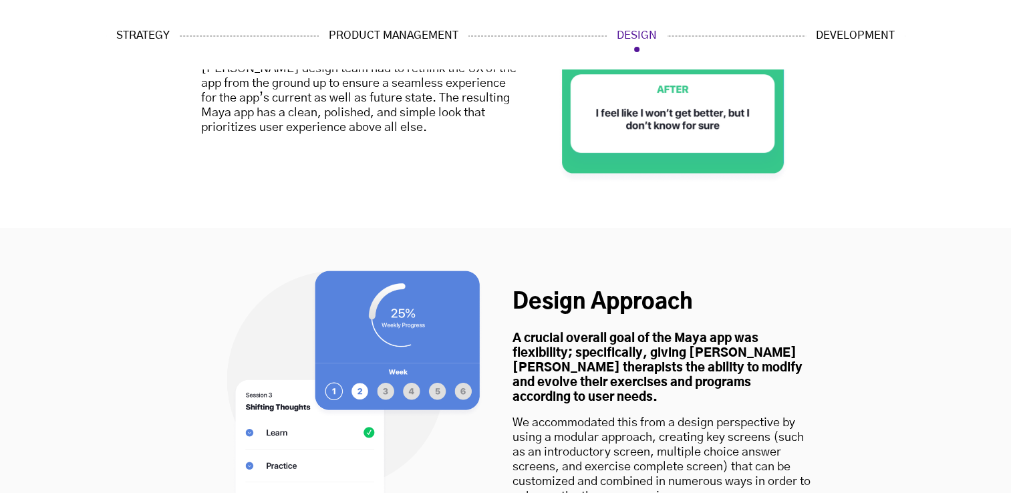
scroll to position [6952, 0]
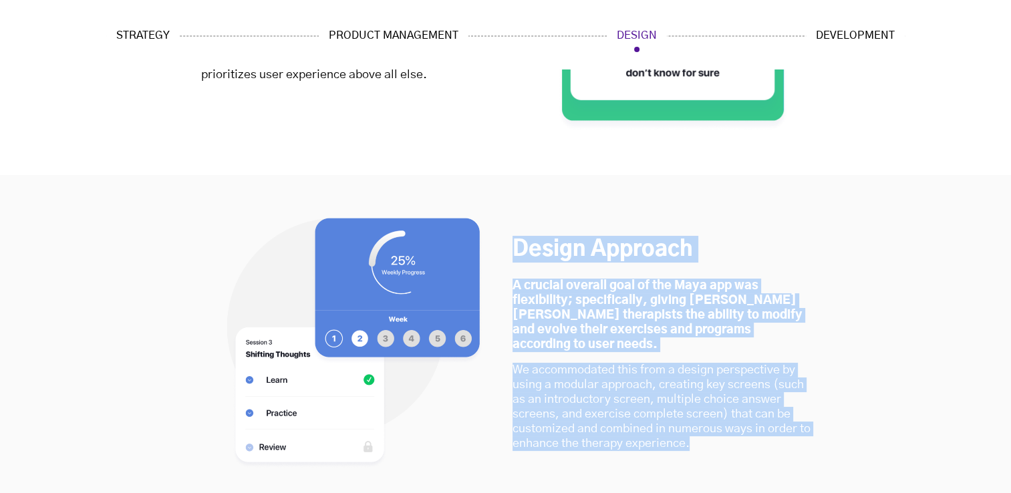
drag, startPoint x: 519, startPoint y: 211, endPoint x: 770, endPoint y: 390, distance: 308.1
click at [770, 390] on div "Design Approach A crucial overall goal of the Maya app was flexibility; specifi…" at bounding box center [662, 343] width 298 height 215
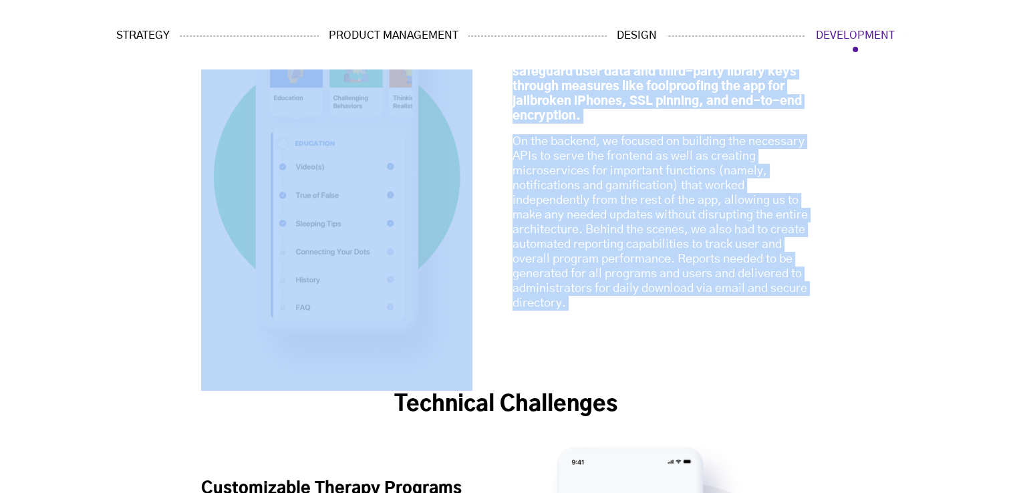
scroll to position [8356, 0]
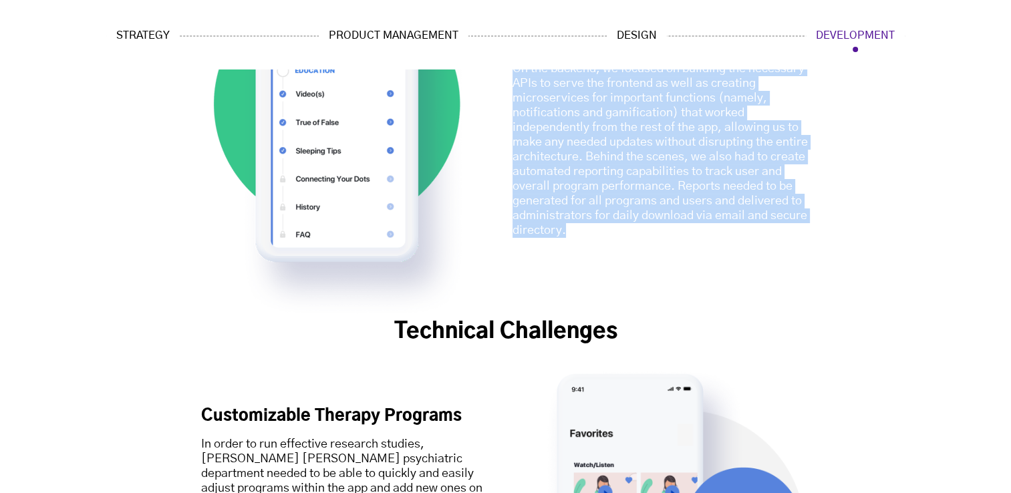
drag, startPoint x: 377, startPoint y: 103, endPoint x: 607, endPoint y: 190, distance: 245.8
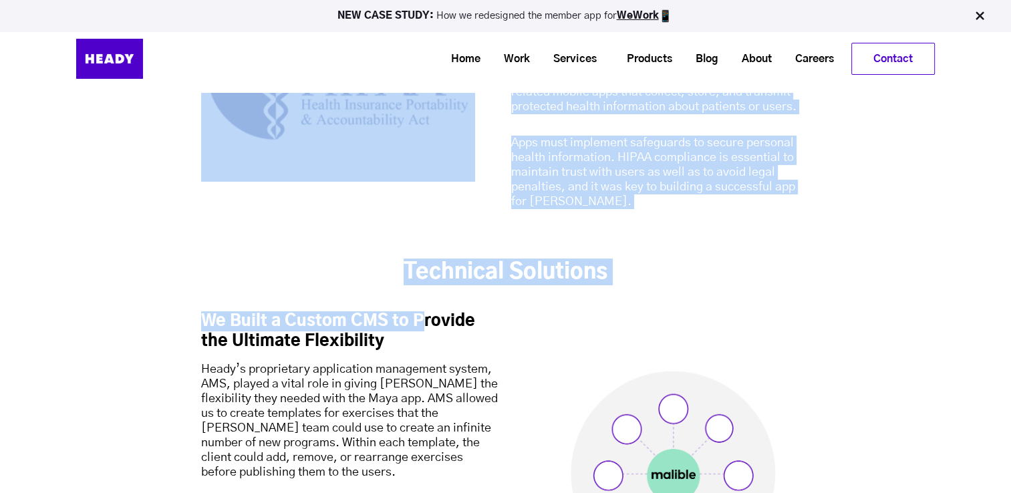
scroll to position [9024, 0]
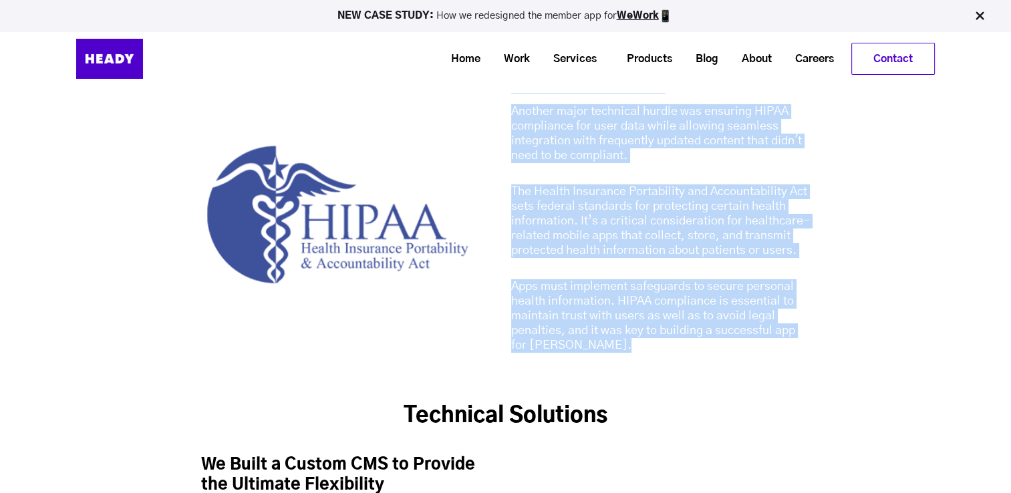
drag, startPoint x: 398, startPoint y: 87, endPoint x: 613, endPoint y: 332, distance: 325.4
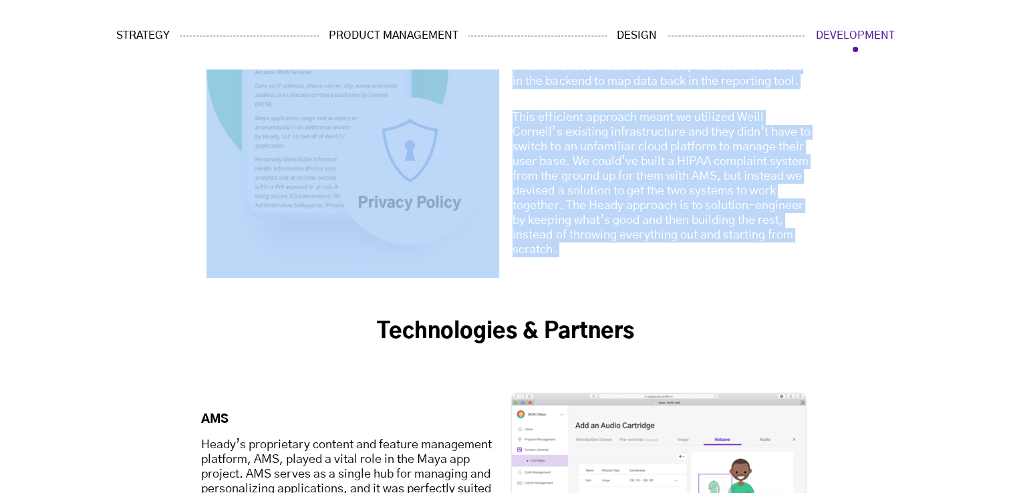
scroll to position [9960, 0]
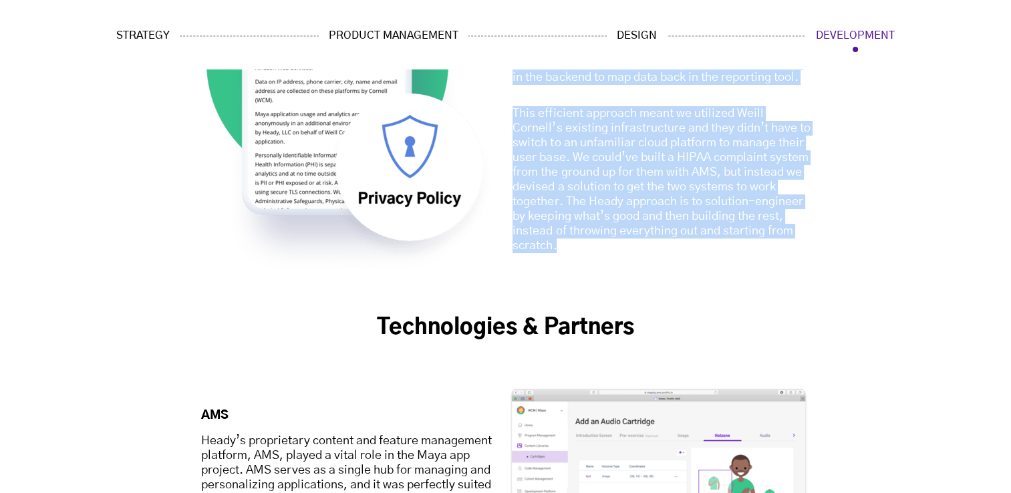
drag, startPoint x: 406, startPoint y: 120, endPoint x: 594, endPoint y: 212, distance: 209.3
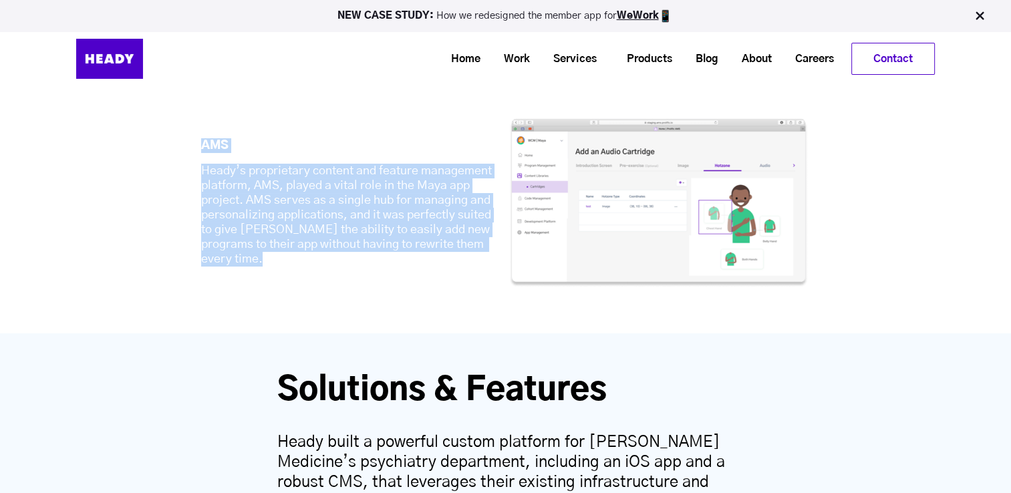
scroll to position [10227, 0]
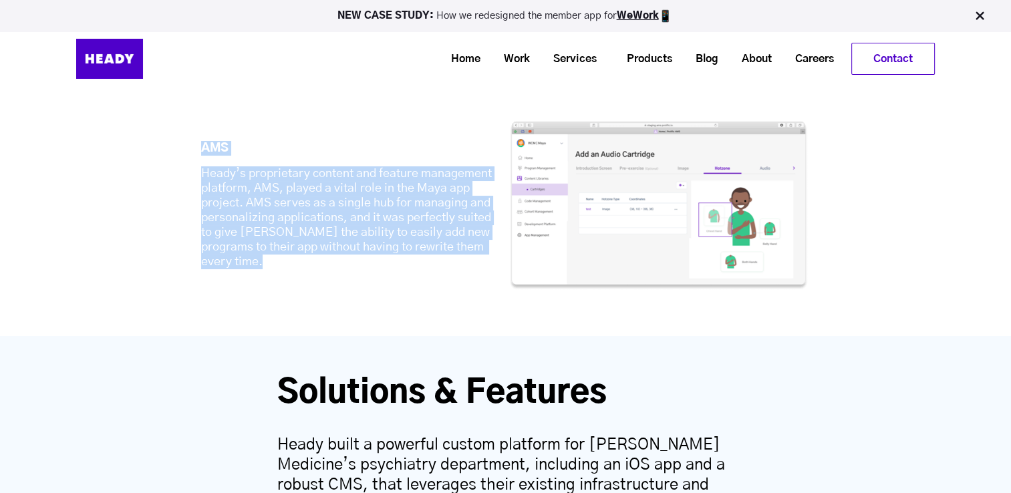
drag, startPoint x: 379, startPoint y: 234, endPoint x: 284, endPoint y: 237, distance: 95.0
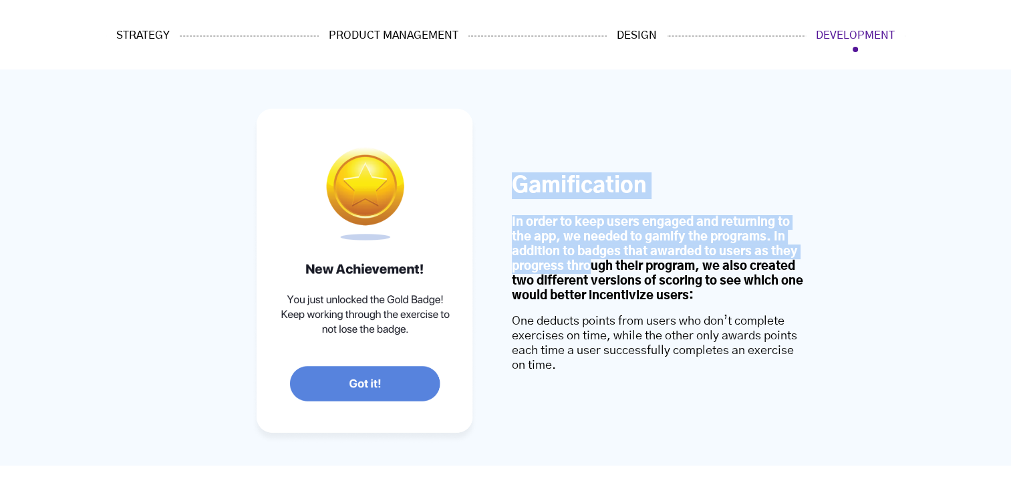
scroll to position [11564, 0]
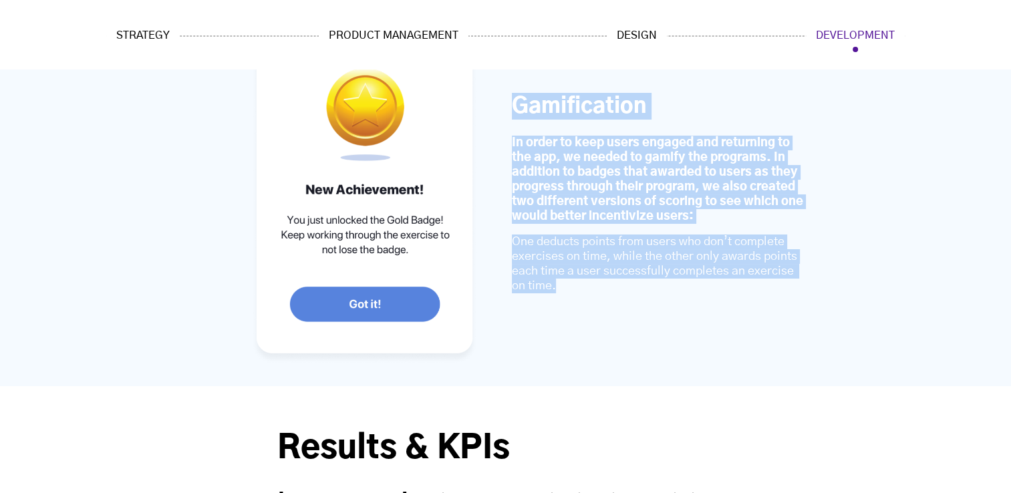
drag, startPoint x: 279, startPoint y: 95, endPoint x: 563, endPoint y: 239, distance: 317.8
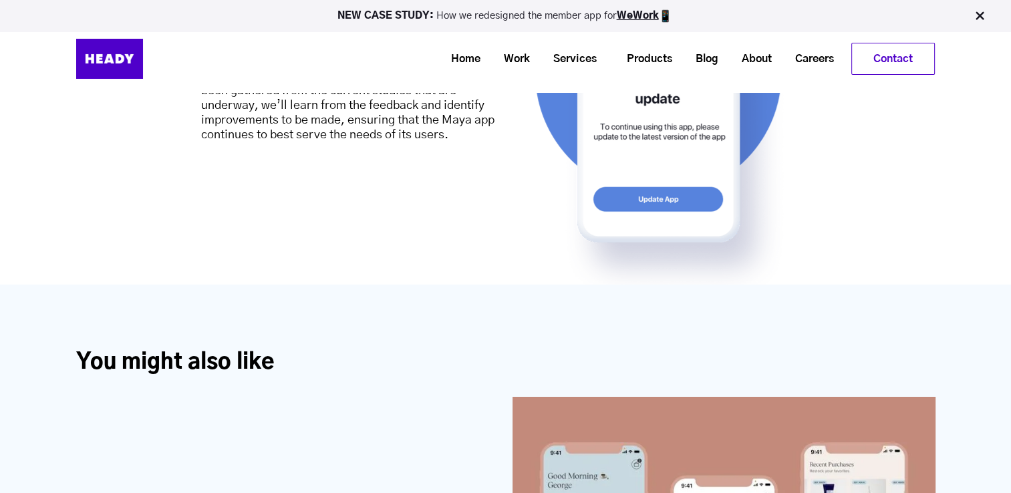
scroll to position [12567, 0]
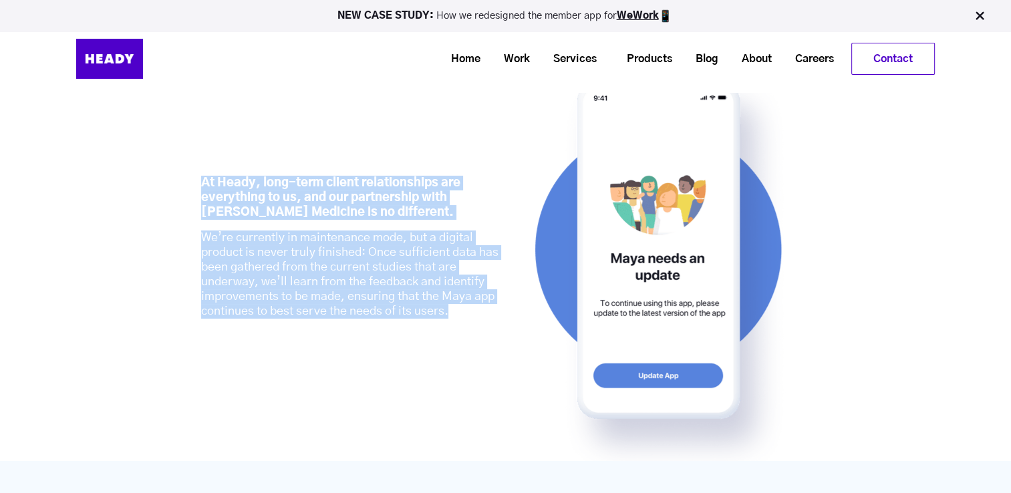
drag, startPoint x: 280, startPoint y: 124, endPoint x: 451, endPoint y: 272, distance: 226.0
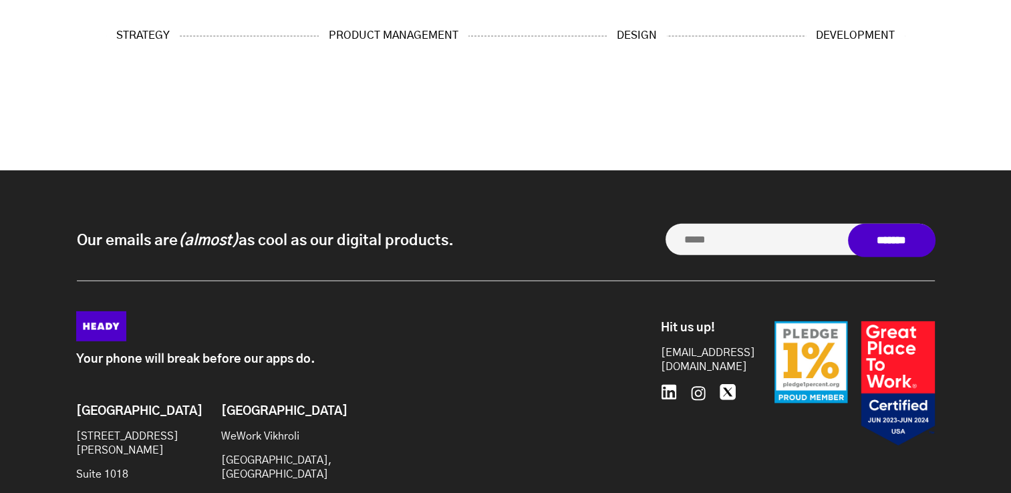
scroll to position [14210, 0]
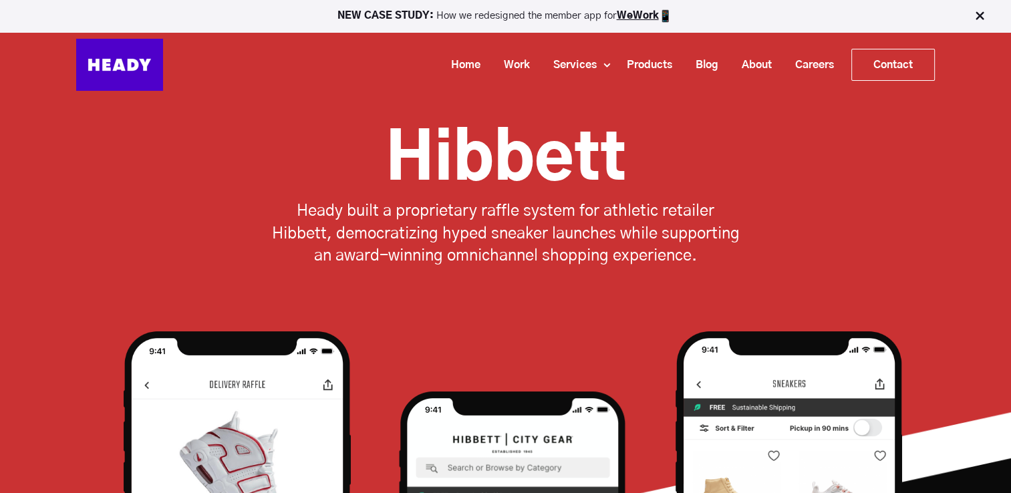
drag, startPoint x: 390, startPoint y: 153, endPoint x: 691, endPoint y: 153, distance: 300.1
click at [691, 153] on h1 "Hibbett" at bounding box center [505, 160] width 779 height 80
copy h1 "Hibbett"
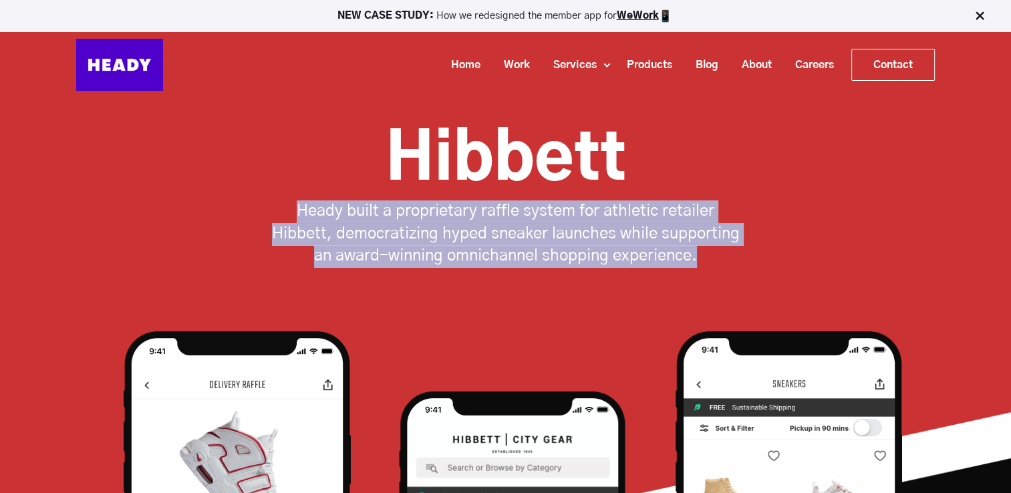
drag, startPoint x: 299, startPoint y: 205, endPoint x: 703, endPoint y: 258, distance: 407.3
click at [703, 258] on p "Heady built a proprietary raffle system for athletic retailer Hibbett, democrat…" at bounding box center [506, 235] width 475 height 68
copy p "Heady built a proprietary raffle system for athletic retailer Hibbett, democrat…"
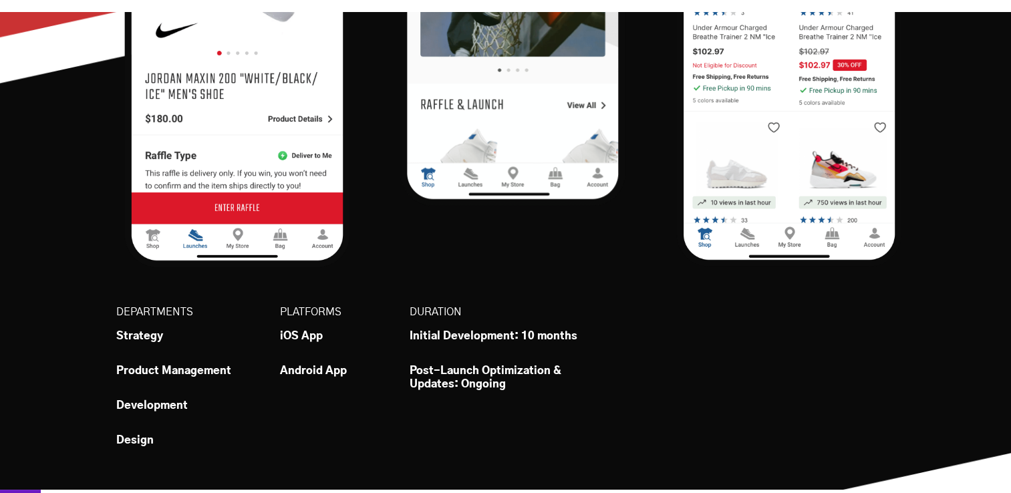
scroll to position [668, 0]
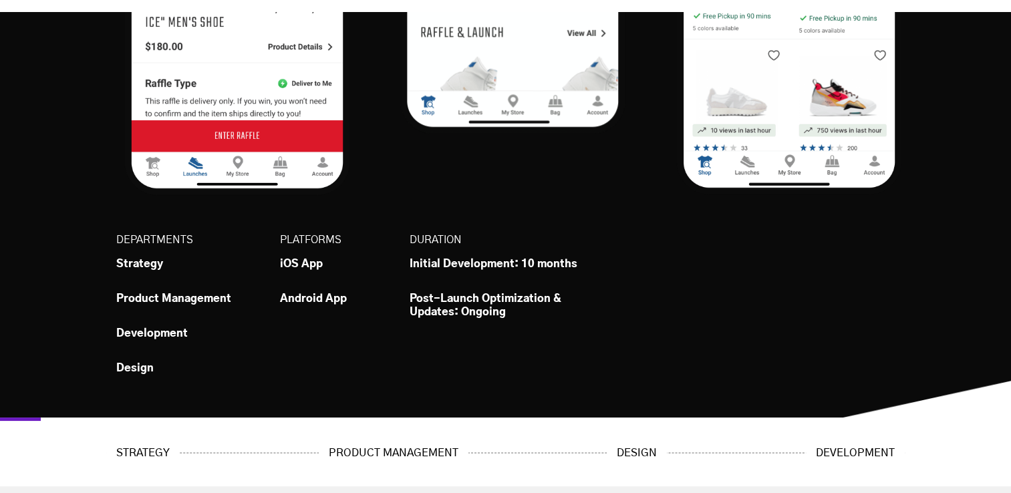
drag, startPoint x: 111, startPoint y: 79, endPoint x: 511, endPoint y: 162, distance: 408.2
copy div "DEPARTMENTS Strategy Product Management Development Design PLATFORMS iOS App An…"
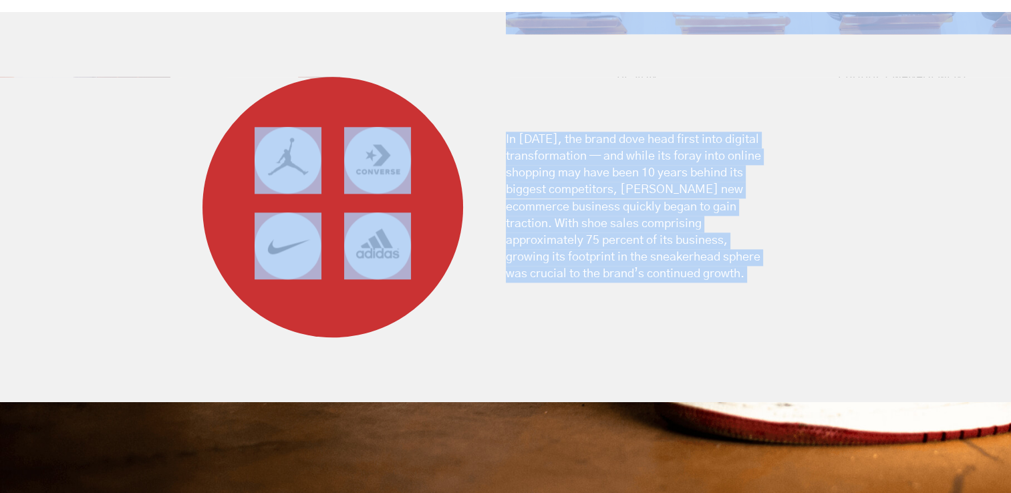
scroll to position [1537, 0]
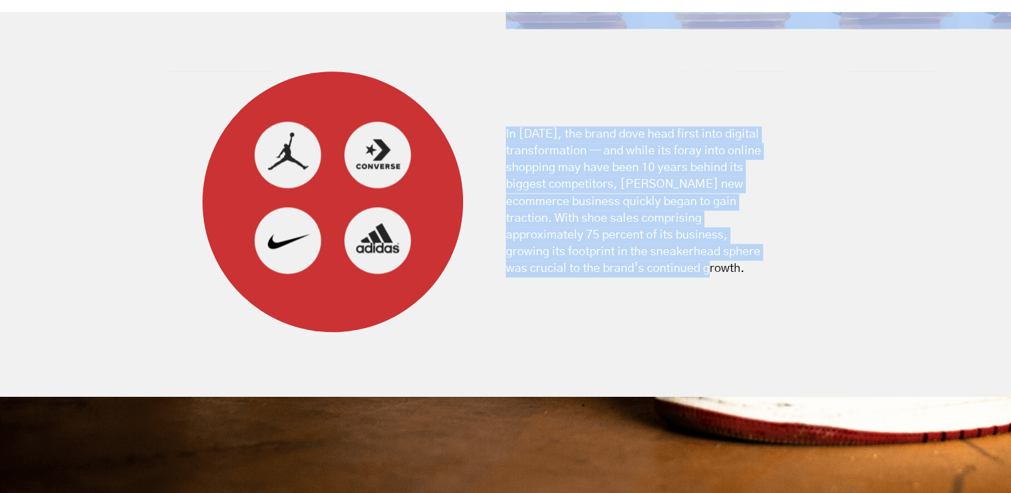
drag, startPoint x: 451, startPoint y: 51, endPoint x: 662, endPoint y: 117, distance: 220.5
copy div "Partner With more than 1,100 stores mostly located in small to mid-sized market…"
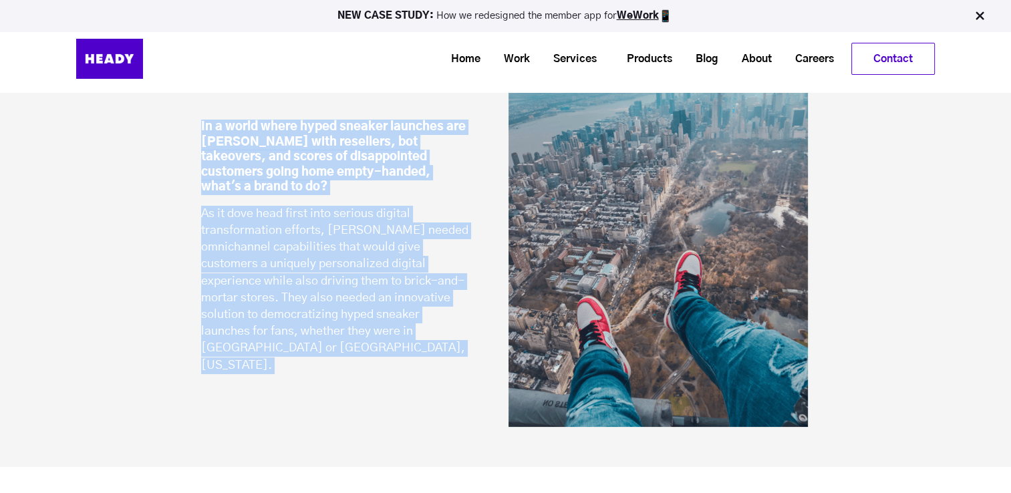
scroll to position [2273, 0]
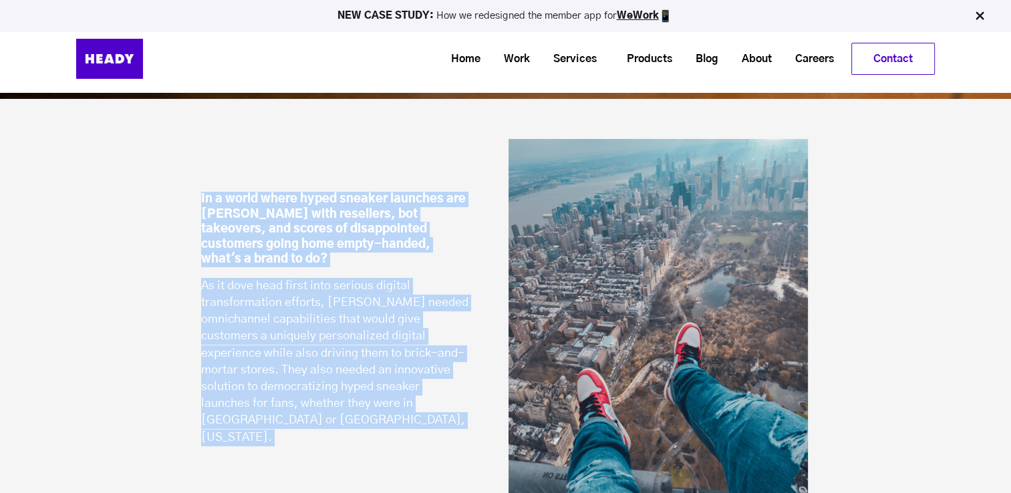
drag, startPoint x: 188, startPoint y: 186, endPoint x: 374, endPoint y: 265, distance: 202.2
click at [374, 265] on div "In a world where hyped sneaker launches are rife with resellers, bot takeovers,…" at bounding box center [506, 319] width 636 height 360
click at [374, 278] on p "As it dove head first into serious digital transformation efforts, Hibbett need…" at bounding box center [334, 362] width 267 height 168
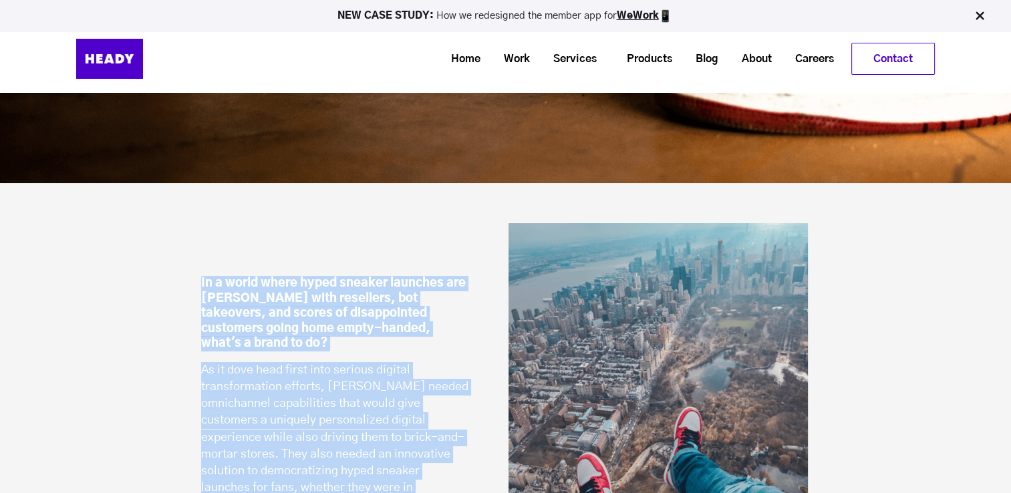
scroll to position [2072, 0]
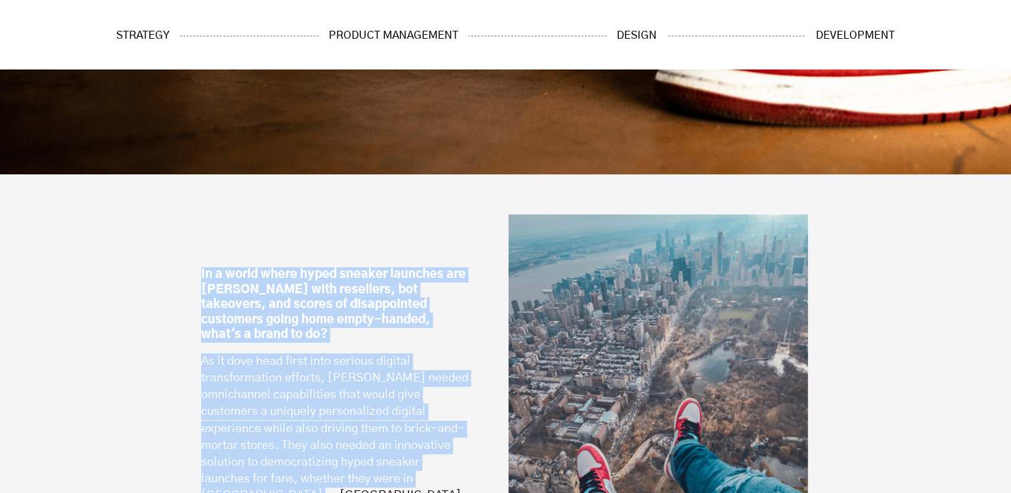
scroll to position [2206, 0]
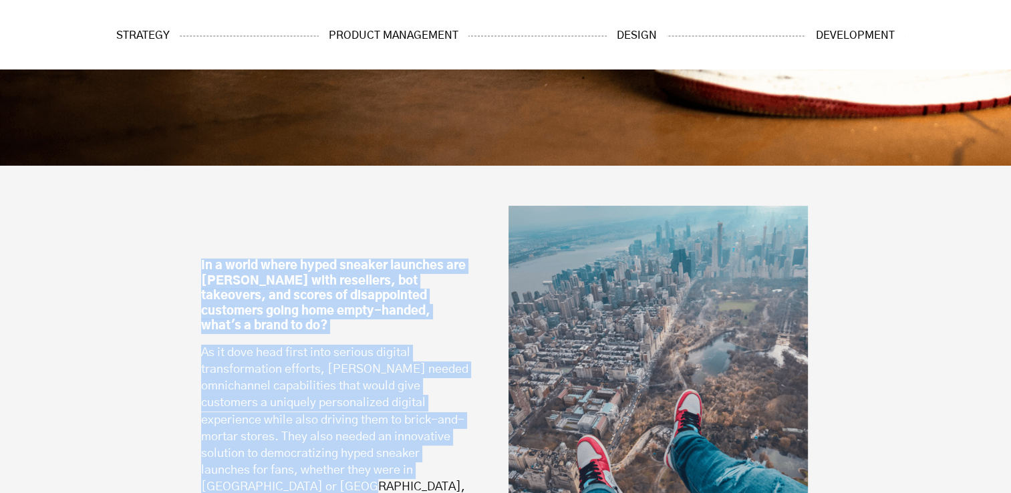
drag, startPoint x: 194, startPoint y: 259, endPoint x: 342, endPoint y: 333, distance: 165.0
click at [342, 333] on div "In a world where hyped sneaker launches are rife with resellers, bot takeovers,…" at bounding box center [506, 386] width 636 height 360
copy div "In a world where hyped sneaker launches are rife with resellers, bot takeovers,…"
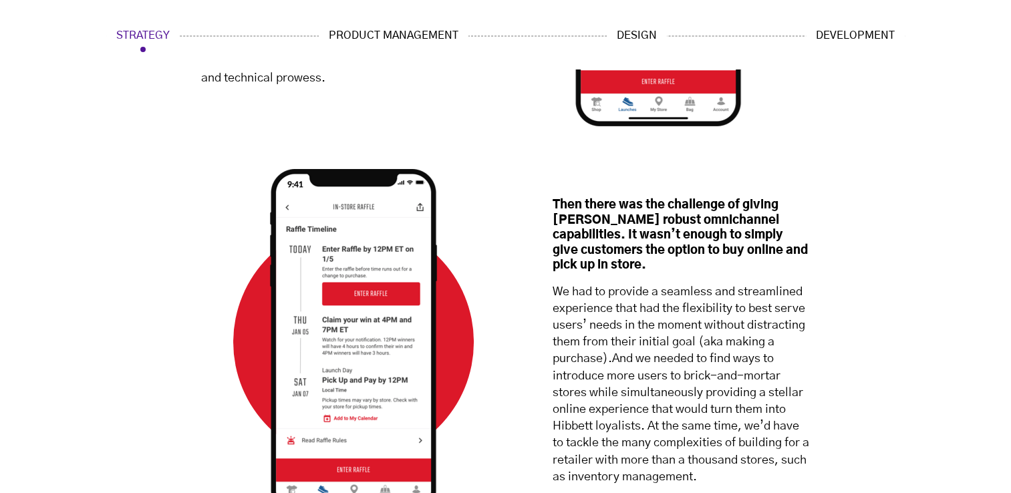
scroll to position [3676, 0]
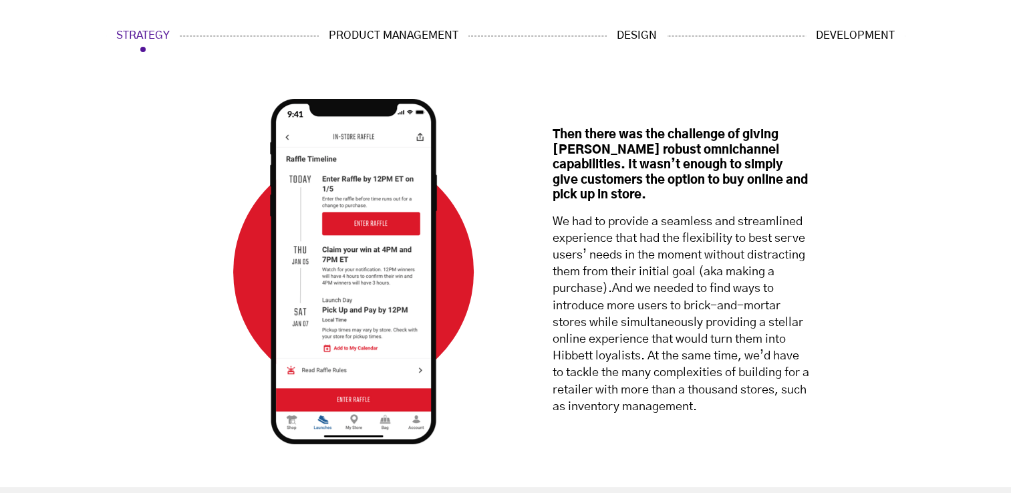
drag, startPoint x: 418, startPoint y: 242, endPoint x: 733, endPoint y: 249, distance: 314.2
copy div "Strategy Opportunities There were two primary avenues for Heady to accelerate H…"
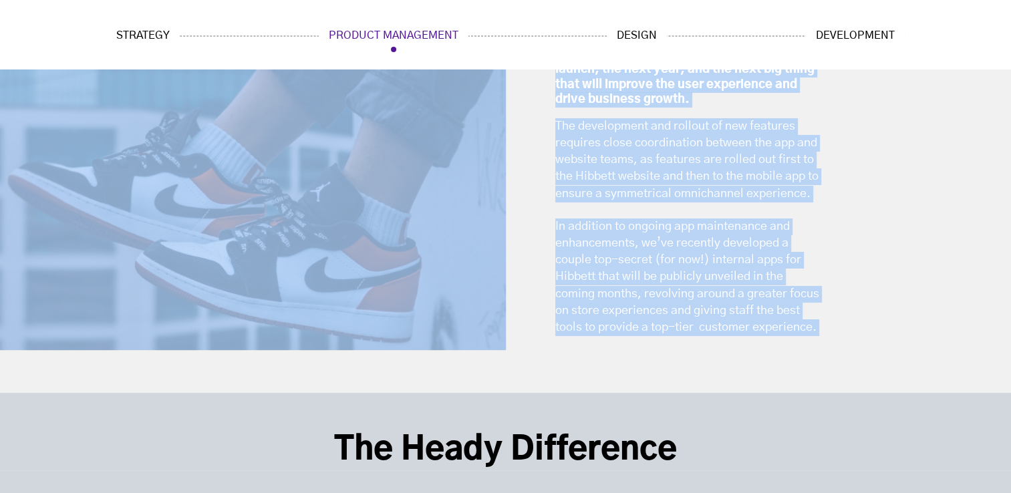
scroll to position [5414, 0]
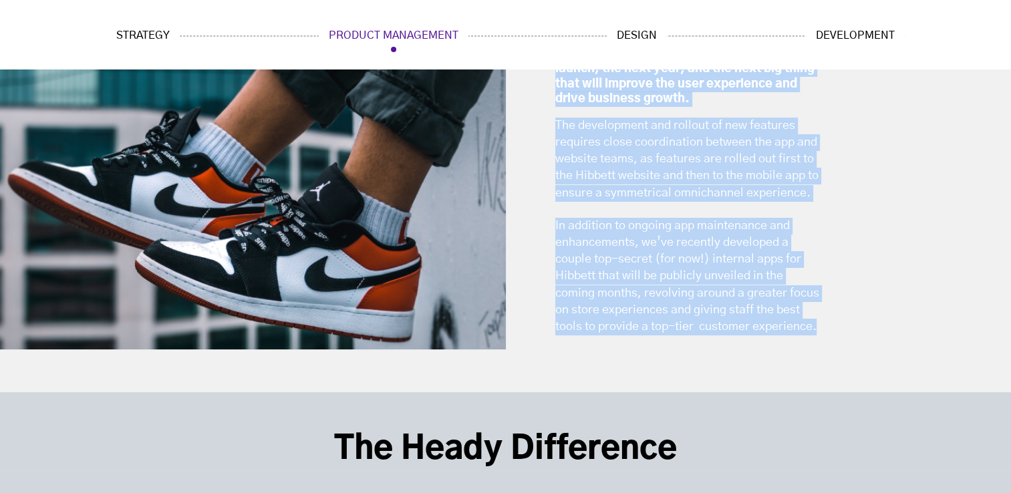
drag, startPoint x: 292, startPoint y: 126, endPoint x: 822, endPoint y: 178, distance: 532.6
copy div "Product Management Business Analysis Business analysis is often seen as a step …"
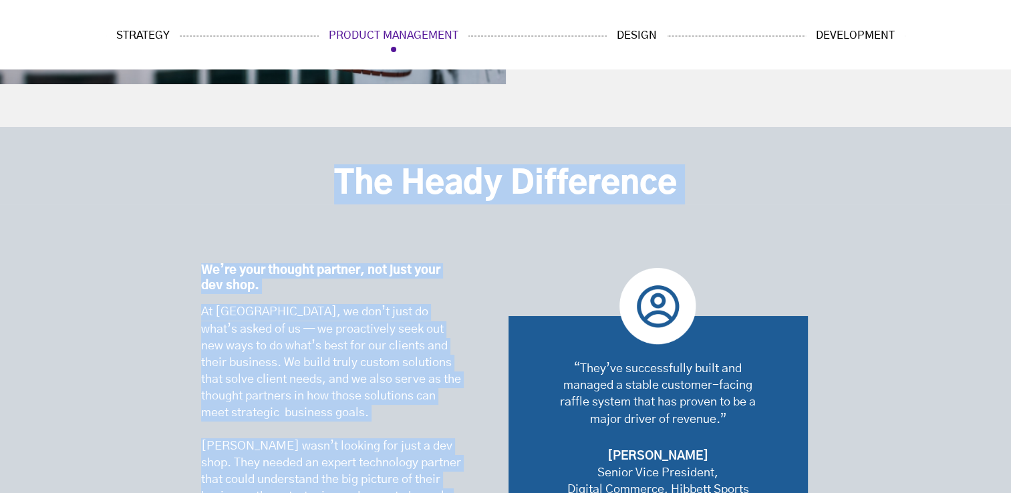
scroll to position [5749, 0]
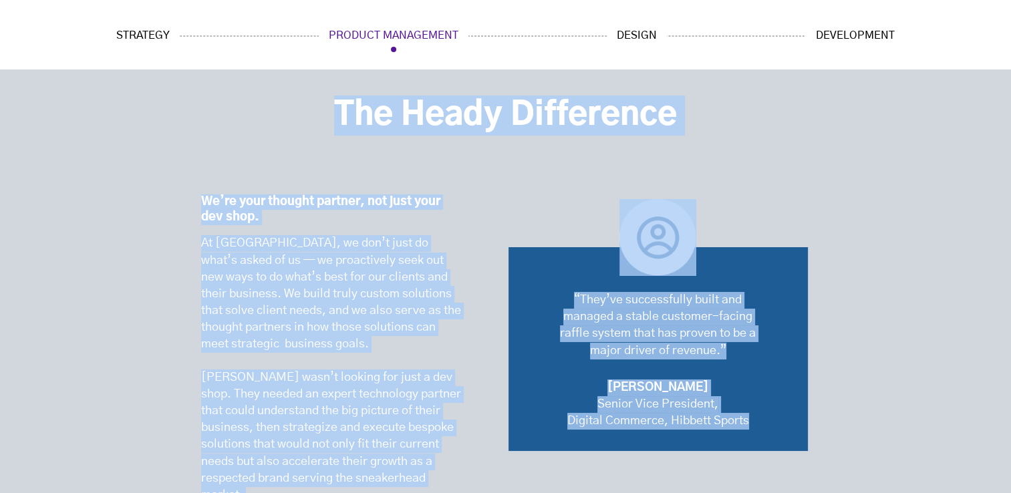
drag, startPoint x: 334, startPoint y: 157, endPoint x: 765, endPoint y: 275, distance: 446.3
copy div "The Heady Difference We’re your thought partner, not just your dev shop. At Hea…"
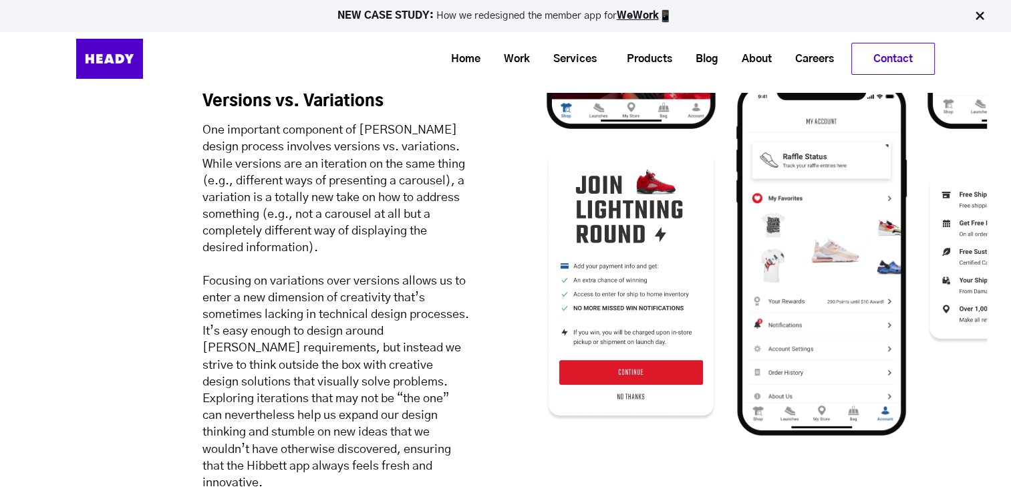
scroll to position [7687, 0]
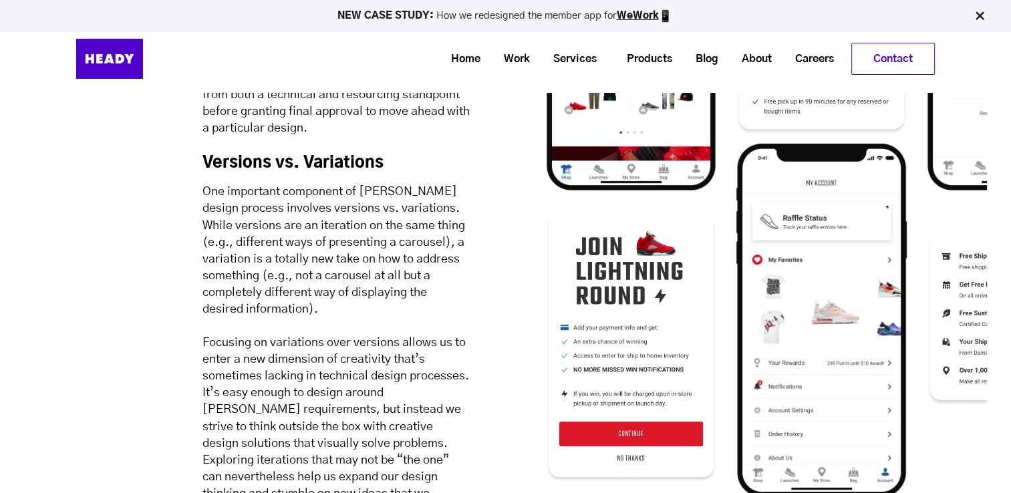
drag, startPoint x: 289, startPoint y: 95, endPoint x: 429, endPoint y: 314, distance: 260.0
copy div "Design The sleek and fashion-forward look of the Hibbett app is reflective of H…"
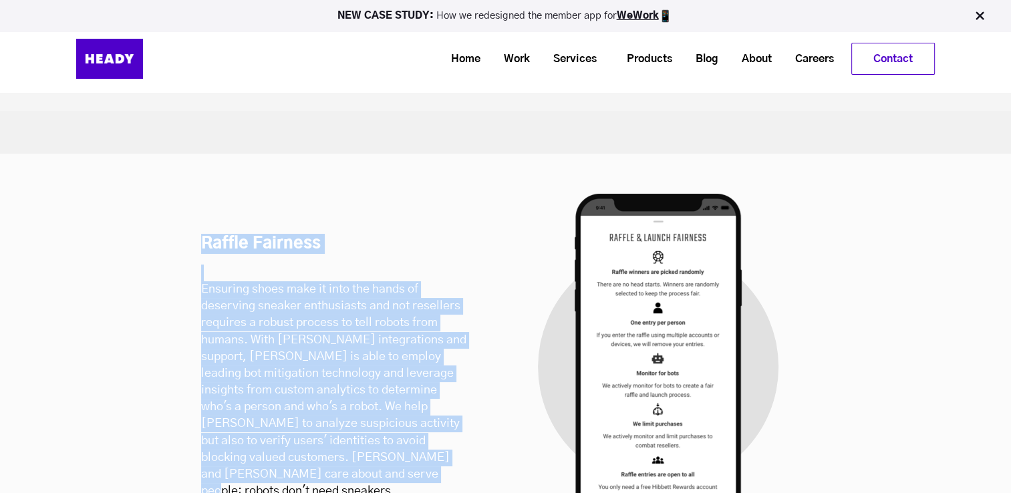
scroll to position [10227, 0]
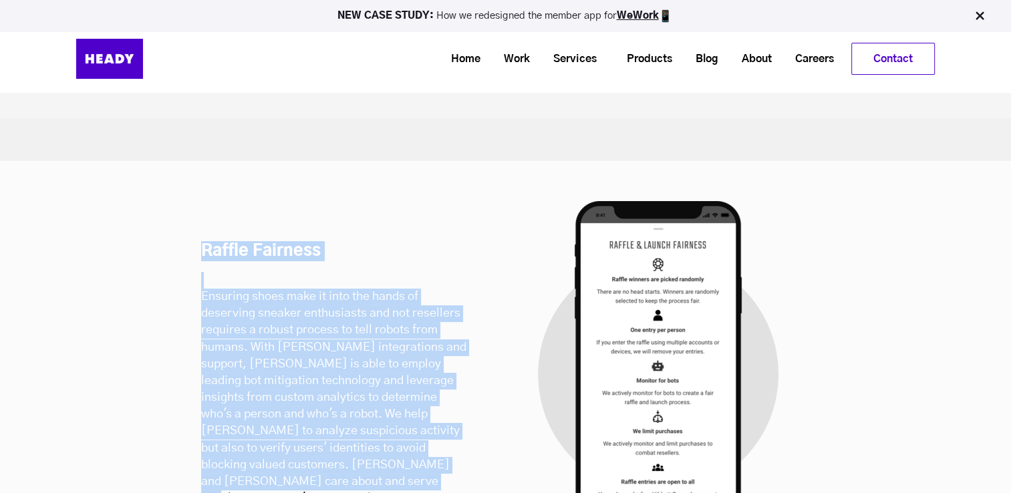
drag, startPoint x: 377, startPoint y: 164, endPoint x: 328, endPoint y: 269, distance: 116.0
copy div "Development Technical Challenges The team’s biggest technical hurdles revolved …"
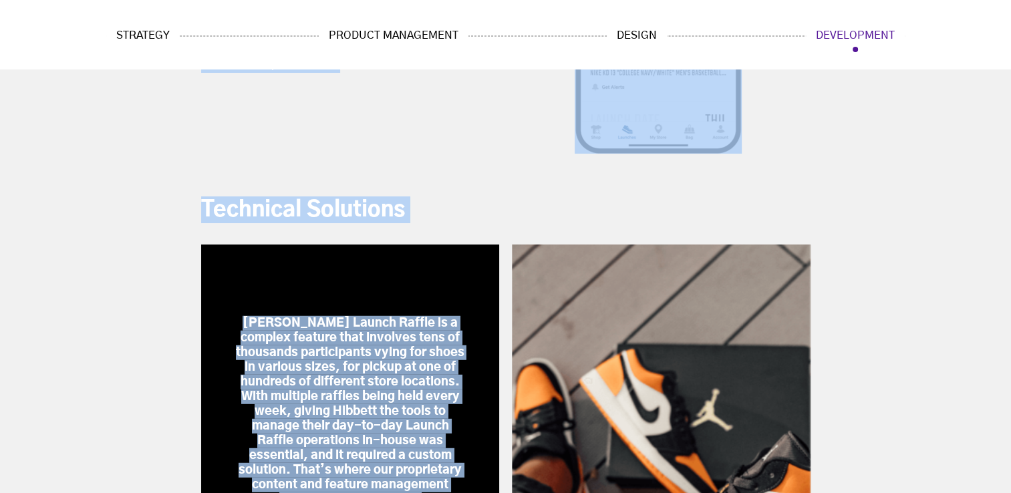
scroll to position [8690, 0]
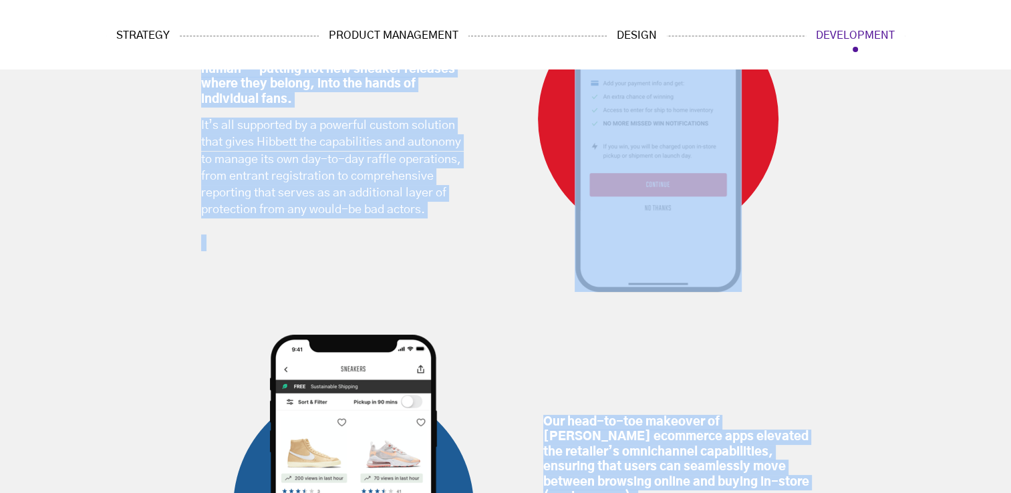
scroll to position [11230, 0]
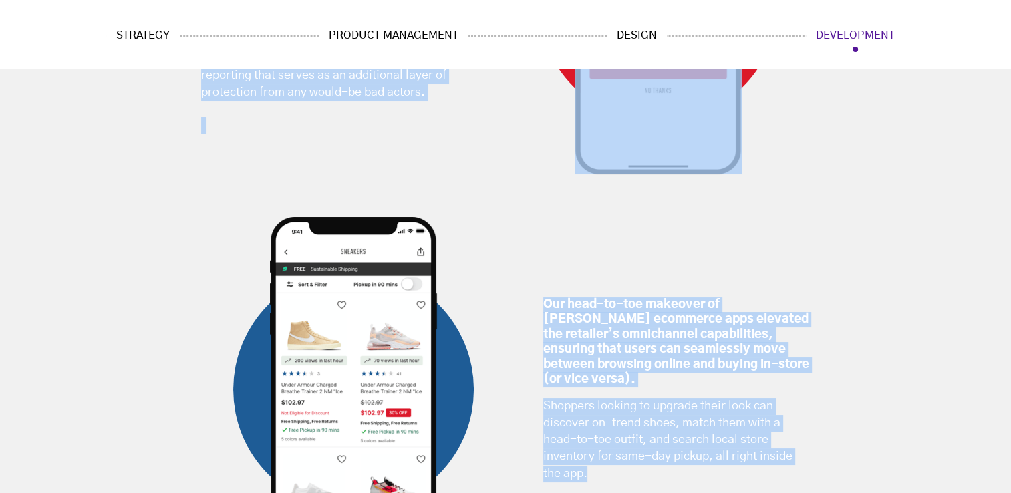
drag, startPoint x: 284, startPoint y: 235, endPoint x: 608, endPoint y: 233, distance: 324.2
click at [608, 233] on div "Development Development Technical Challenges The team’s biggest technical hurdl…" at bounding box center [505, 395] width 1011 height 6682
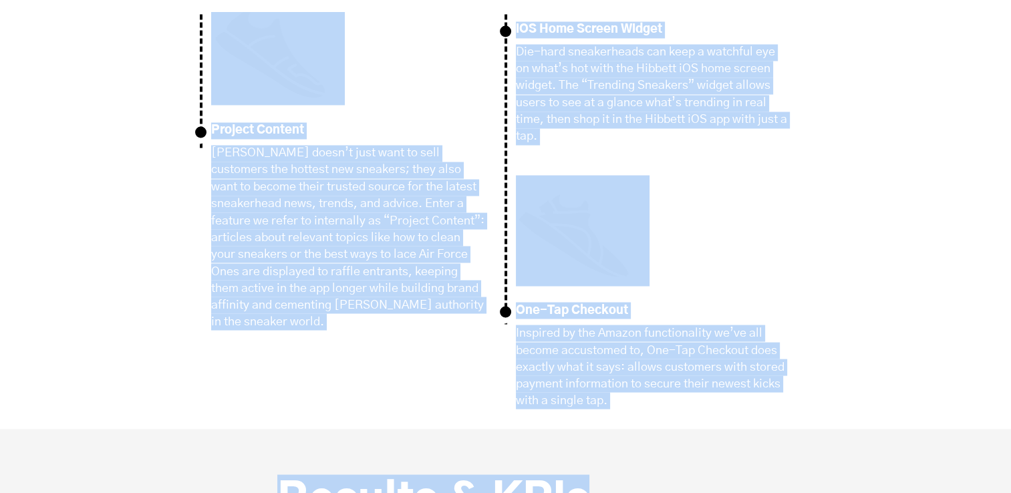
scroll to position [12433, 0]
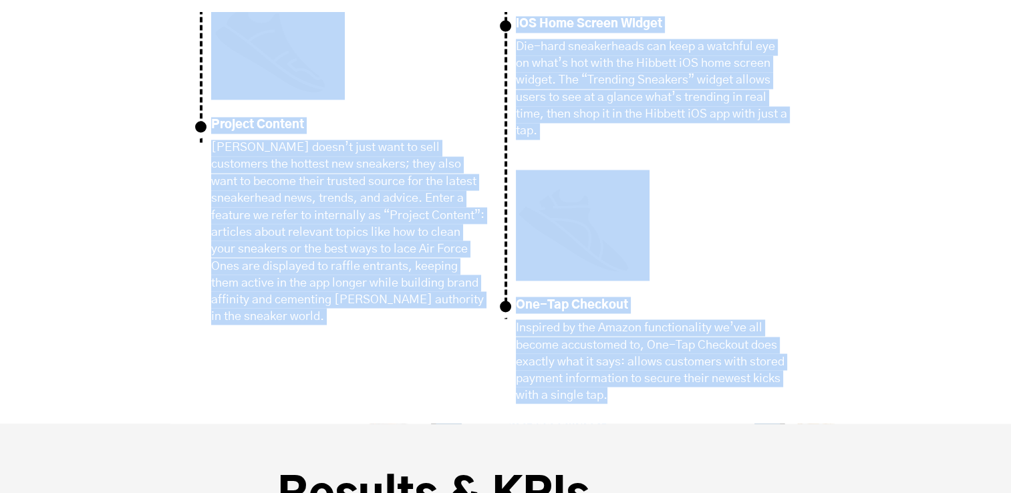
drag, startPoint x: 276, startPoint y: 77, endPoint x: 611, endPoint y: 172, distance: 348.1
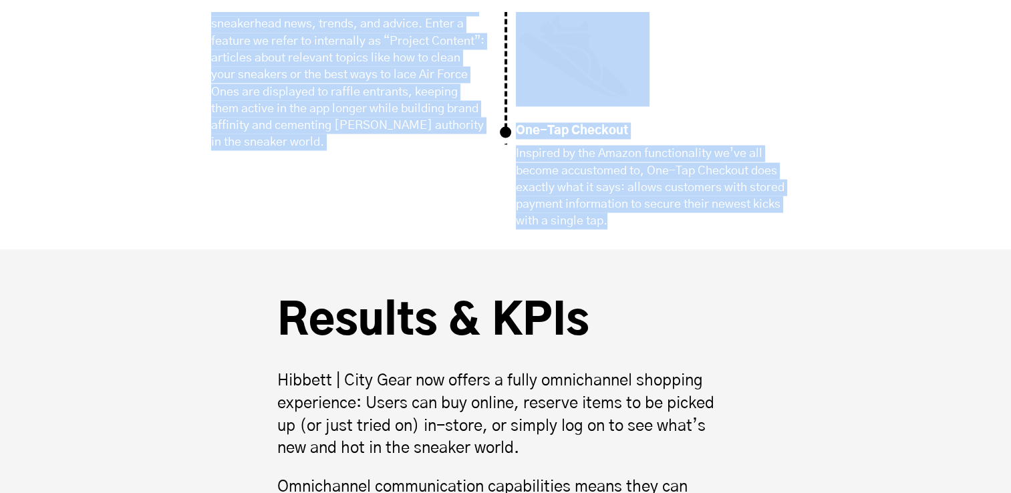
scroll to position [12634, 0]
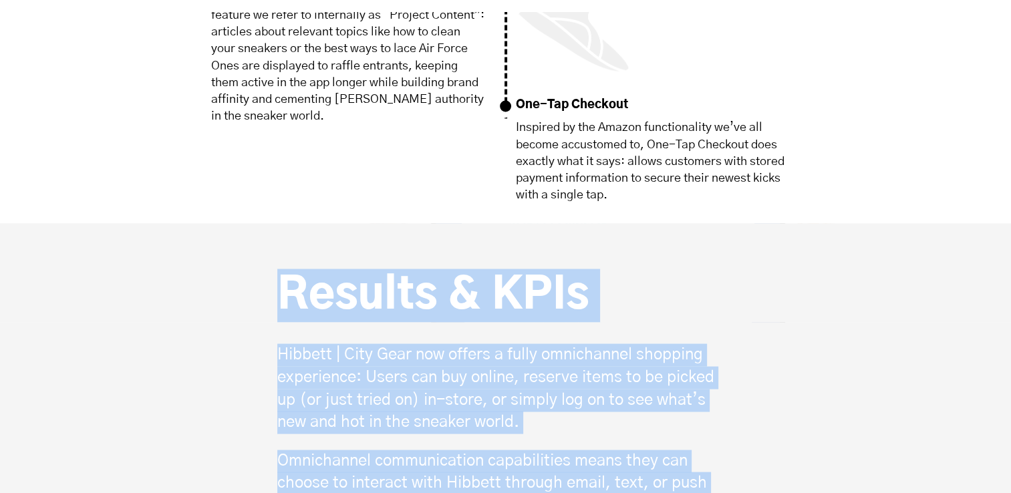
drag, startPoint x: 281, startPoint y: 66, endPoint x: 479, endPoint y: 306, distance: 311.5
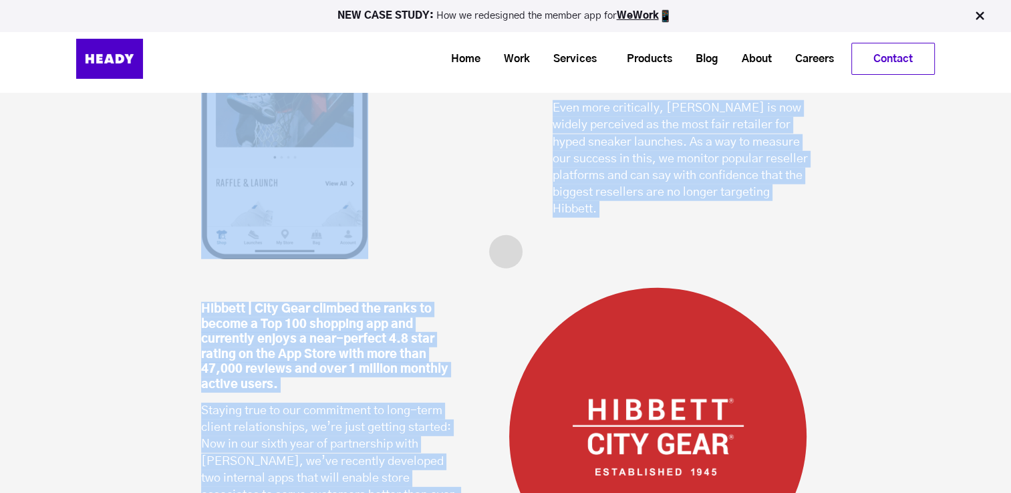
scroll to position [13770, 0]
drag, startPoint x: 551, startPoint y: 136, endPoint x: 453, endPoint y: 326, distance: 213.8
click at [453, 326] on div "All Hibbett stores now participate in the Launch Raffle, a critical sales chann…" at bounding box center [506, 243] width 636 height 658
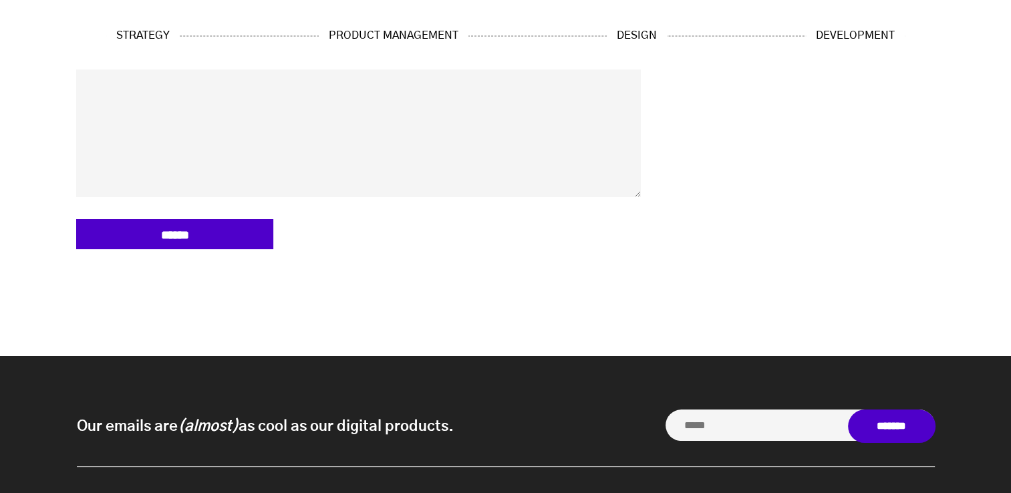
scroll to position [15411, 0]
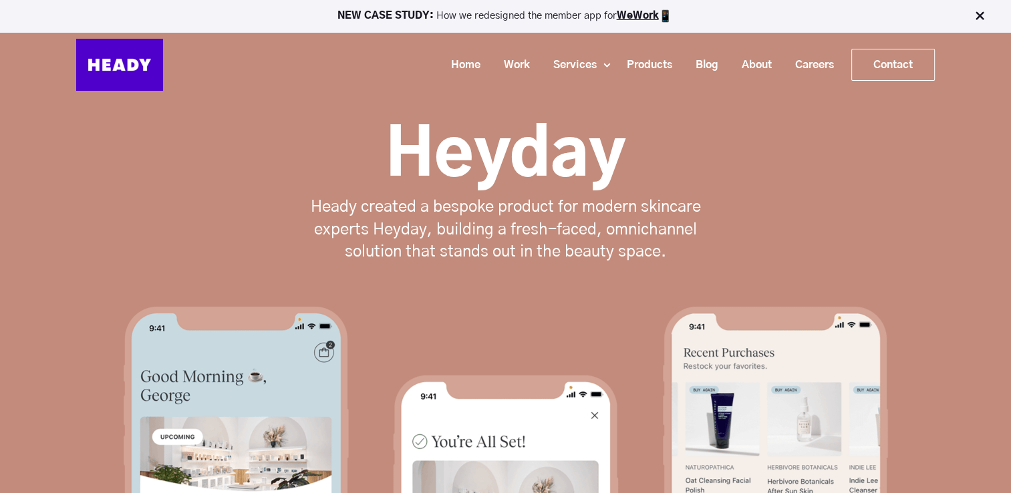
drag, startPoint x: 392, startPoint y: 144, endPoint x: 614, endPoint y: 156, distance: 222.2
click at [614, 156] on h1 "Heyday" at bounding box center [506, 156] width 765 height 80
copy h1 "Heyday"
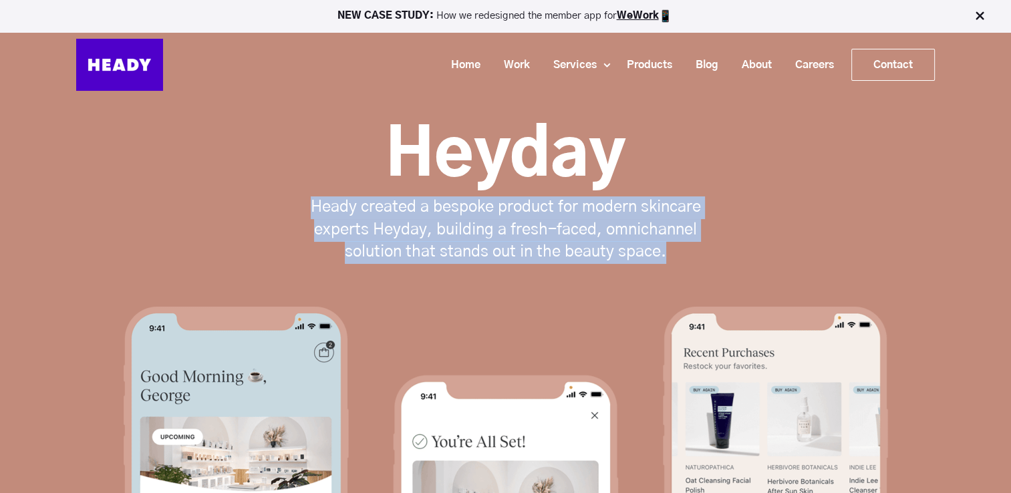
drag, startPoint x: 313, startPoint y: 207, endPoint x: 684, endPoint y: 250, distance: 374.2
click at [684, 250] on p "Heady created a bespoke product for modern skincare experts Heyday, building a …" at bounding box center [505, 231] width 425 height 68
copy p "Heady created a bespoke product for modern skincare experts Heyday, building a …"
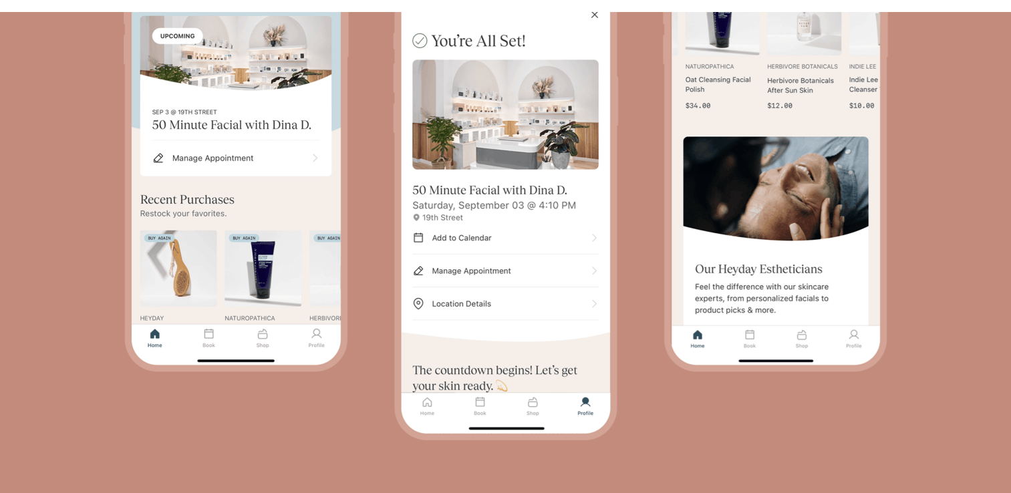
scroll to position [668, 0]
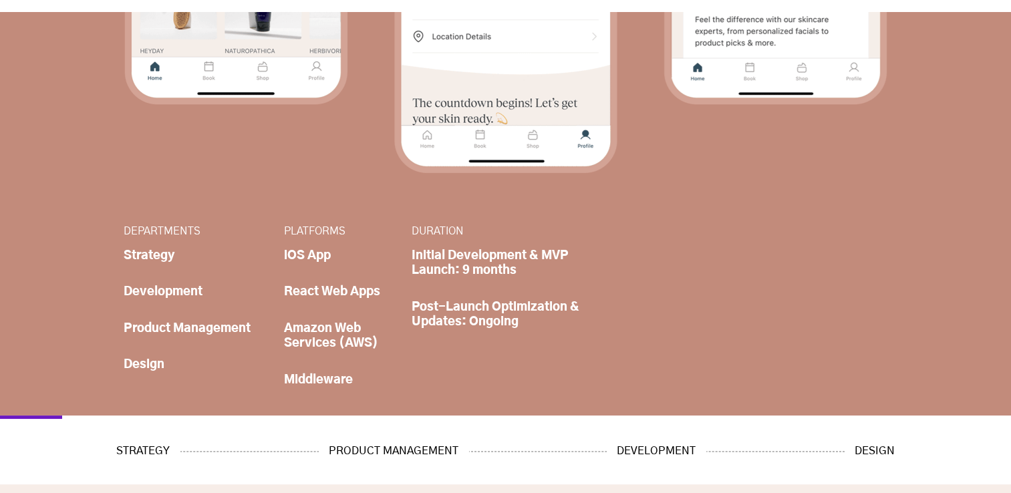
drag, startPoint x: 107, startPoint y: 226, endPoint x: 522, endPoint y: 328, distance: 427.5
copy div "DEPARTMENTS Strategy Development Product Management Design PLATFORMS iOS App Re…"
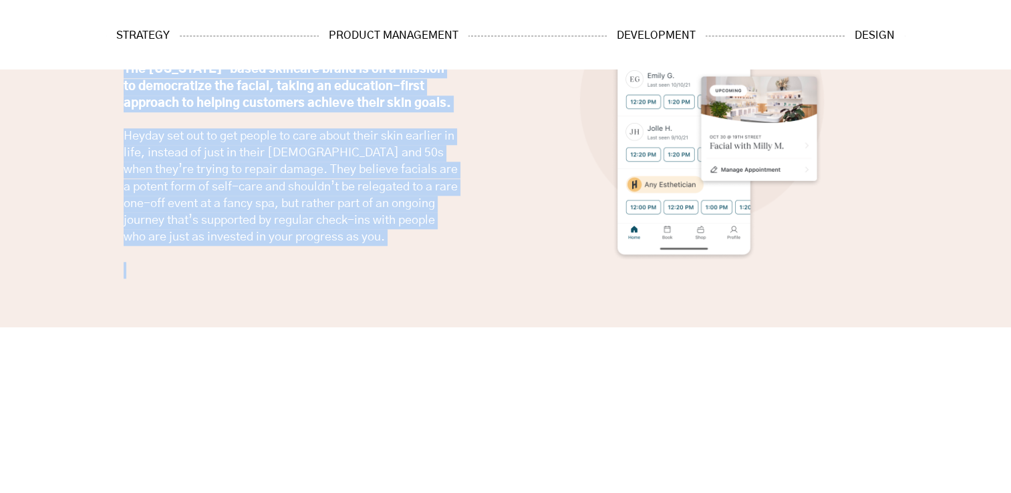
scroll to position [1270, 0]
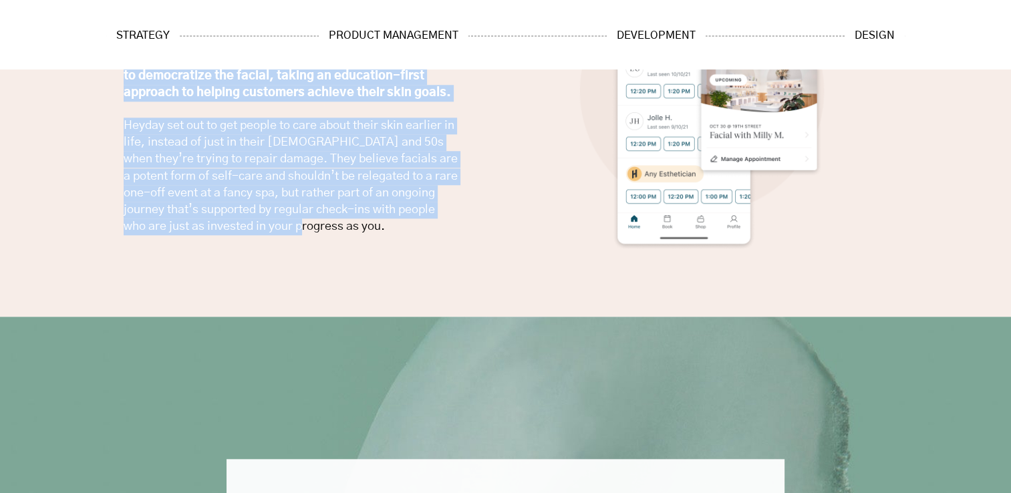
drag, startPoint x: 133, startPoint y: 178, endPoint x: 307, endPoint y: 229, distance: 181.7
click at [307, 229] on div "Partner The [US_STATE]-based skincare brand is on a mission to democratize the …" at bounding box center [291, 118] width 334 height 300
copy div "Partner The [US_STATE]-based skincare brand is on a mission to democratize the …"
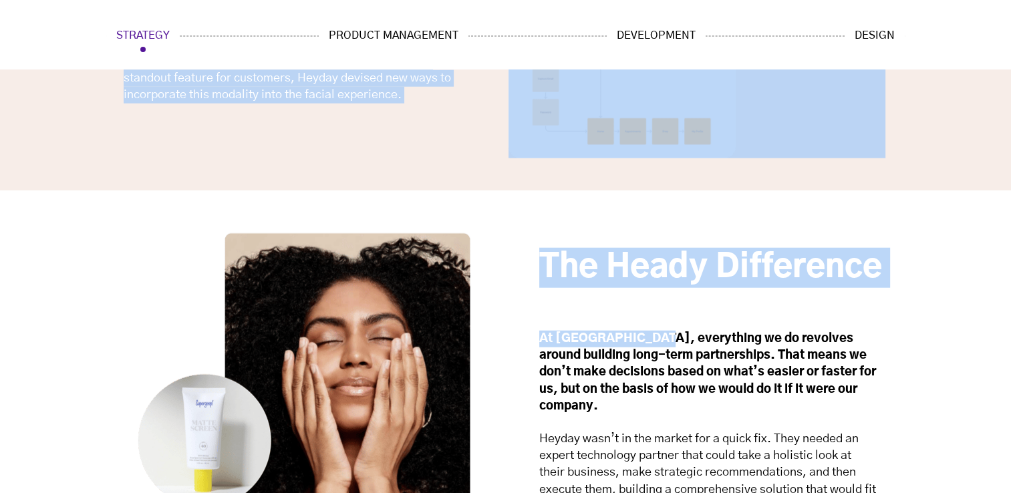
scroll to position [3409, 0]
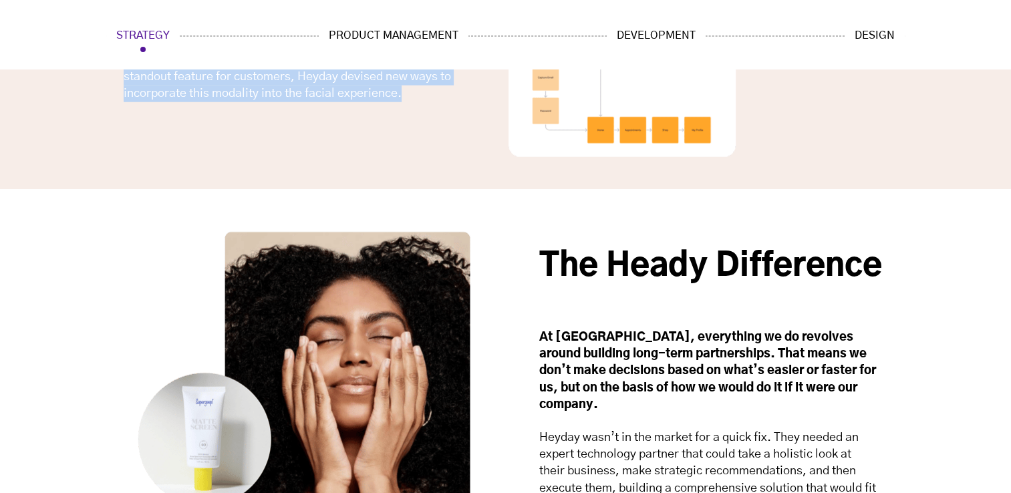
drag, startPoint x: 556, startPoint y: 221, endPoint x: 416, endPoint y: 106, distance: 180.9
copy span "Lor ipsumd sitametc ad e seddoei tempo. Incidi utl’e dolo magn al eni adminim v…"
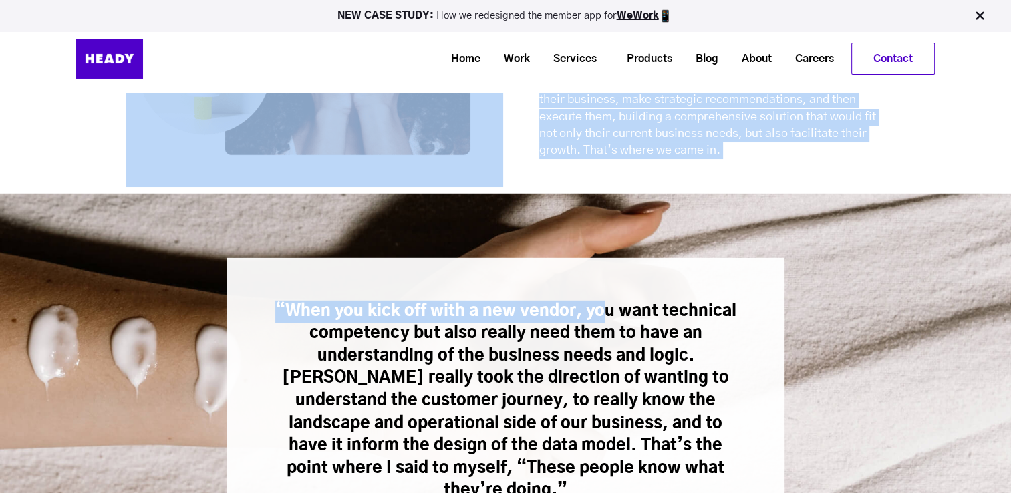
scroll to position [3610, 0]
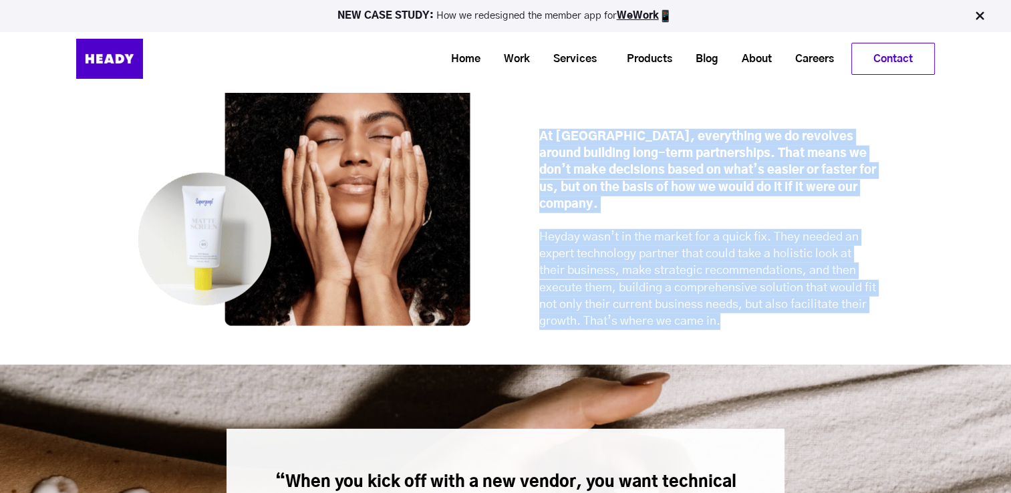
drag, startPoint x: 547, startPoint y: 134, endPoint x: 782, endPoint y: 322, distance: 300.5
click at [782, 322] on div "The Heady Difference At [GEOGRAPHIC_DATA], everything we do revolves around bui…" at bounding box center [713, 188] width 349 height 284
copy div "The Heady Difference At Heady, everything we do revolves around building long-t…"
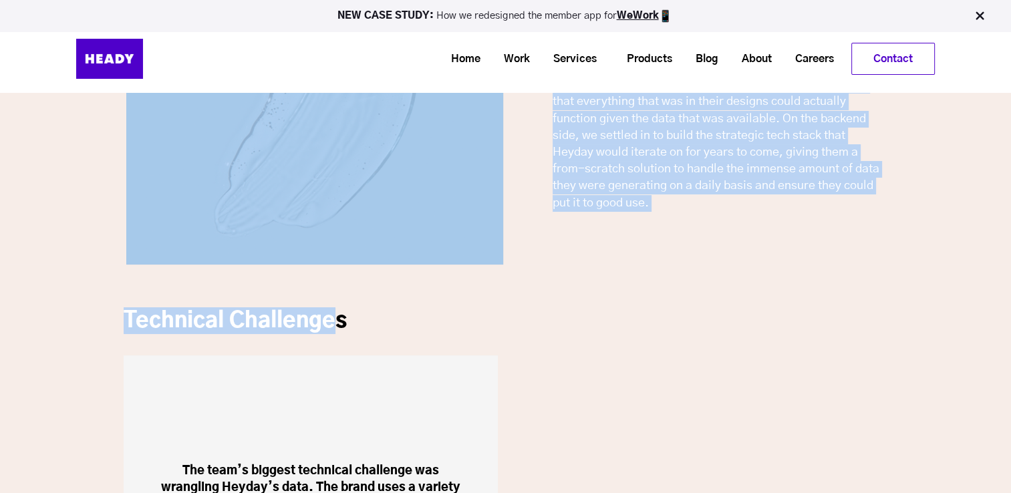
scroll to position [5815, 0]
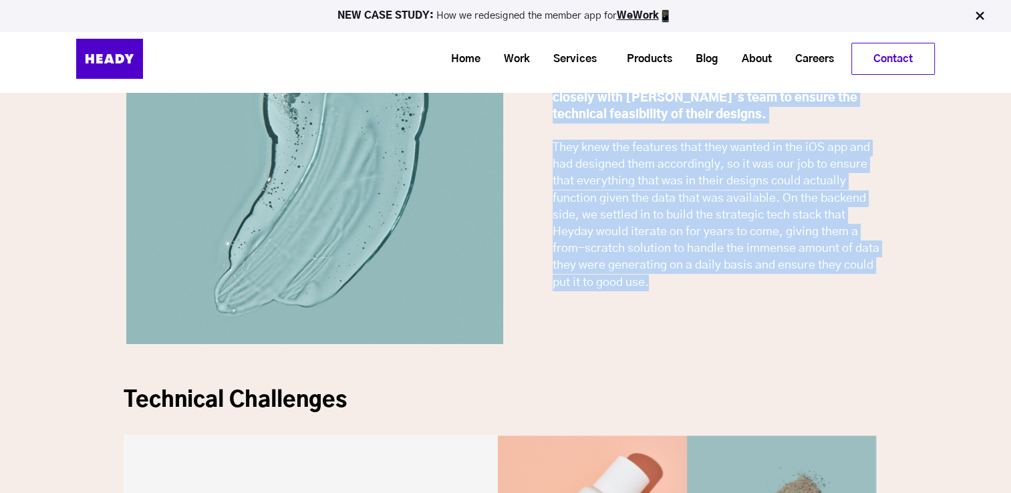
drag, startPoint x: 131, startPoint y: 118, endPoint x: 672, endPoint y: 263, distance: 559.9
copy span "Loremip Dolorsitam Conse adip elitse doei t incididun utl etdolore magnaaliq en…"
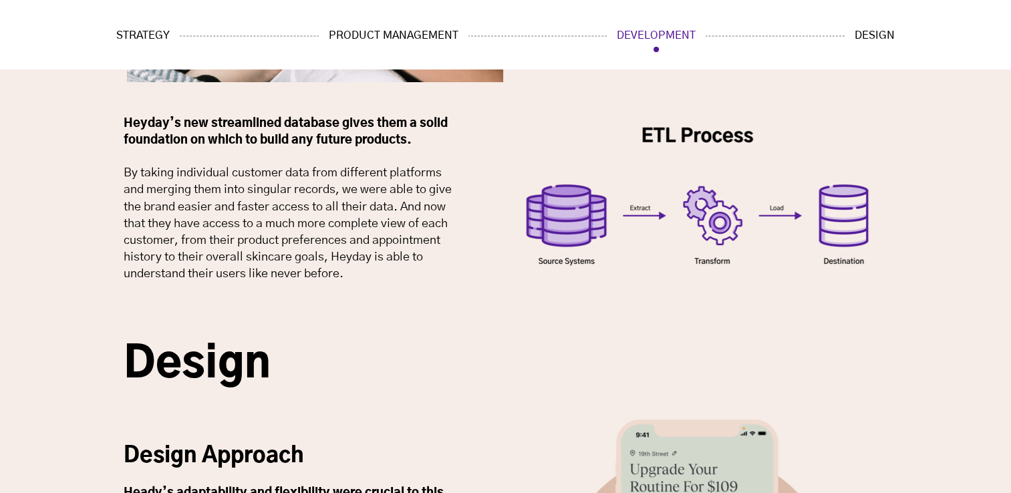
scroll to position [6885, 0]
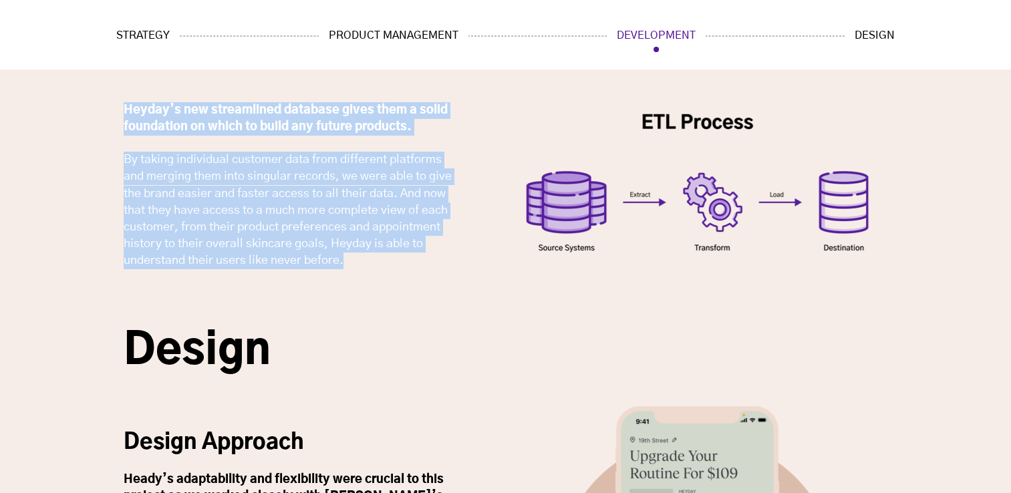
drag, startPoint x: 123, startPoint y: 177, endPoint x: 355, endPoint y: 243, distance: 241.0
copy div "Loremipsu Dolorsitam Con adip’e seddoei temporinc utlaboree dol magnaaliq Enima…"
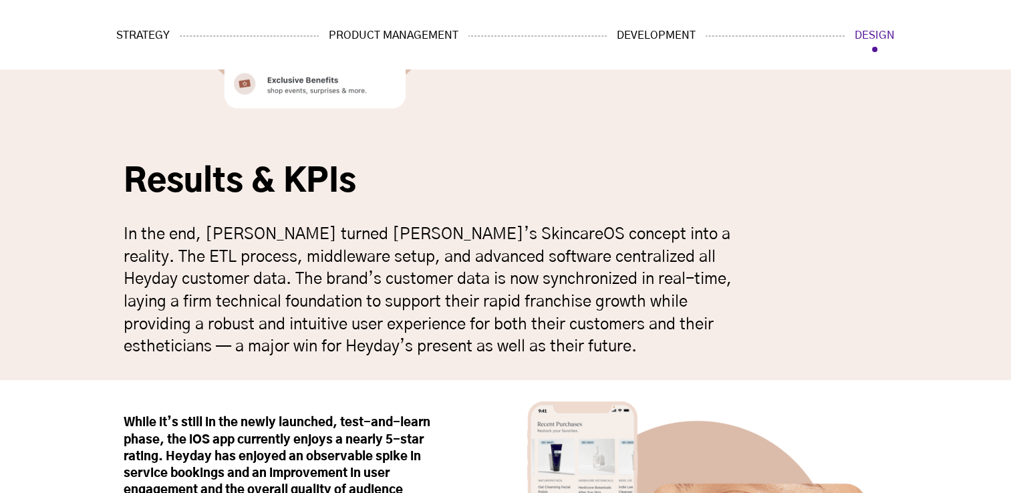
scroll to position [8890, 0]
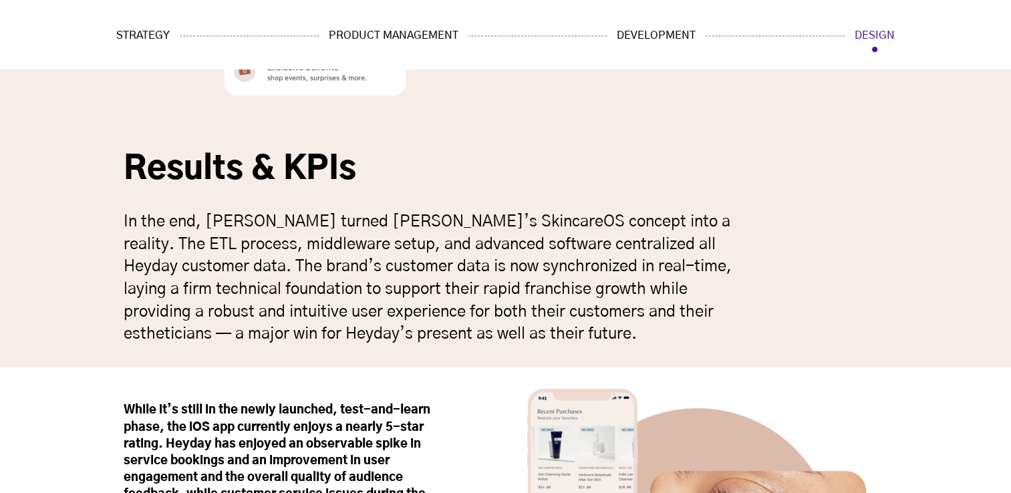
drag, startPoint x: 130, startPoint y: 119, endPoint x: 535, endPoint y: 313, distance: 449.4
copy div "Loremi Dolors Ametcons Adipi’e seddoeiusmod tem incididuntu labo etdolor ma ali…"
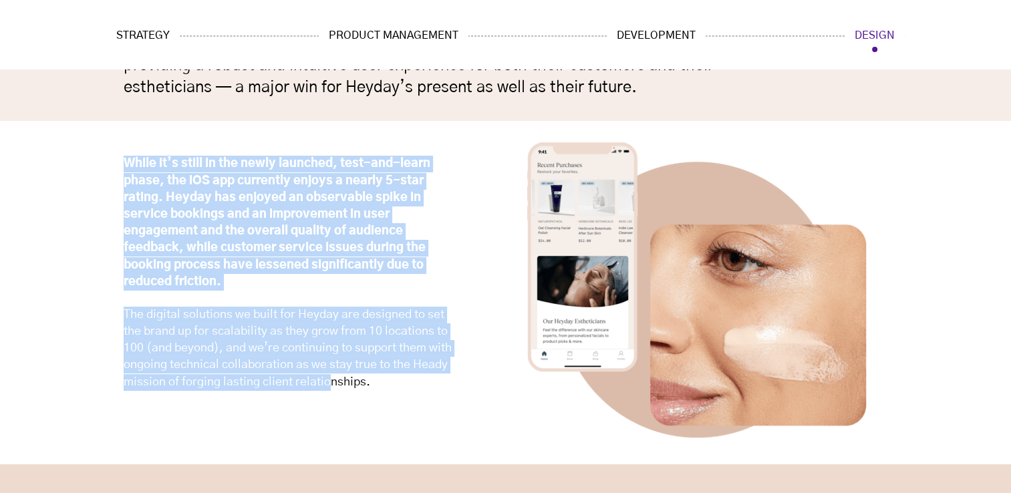
scroll to position [9158, 0]
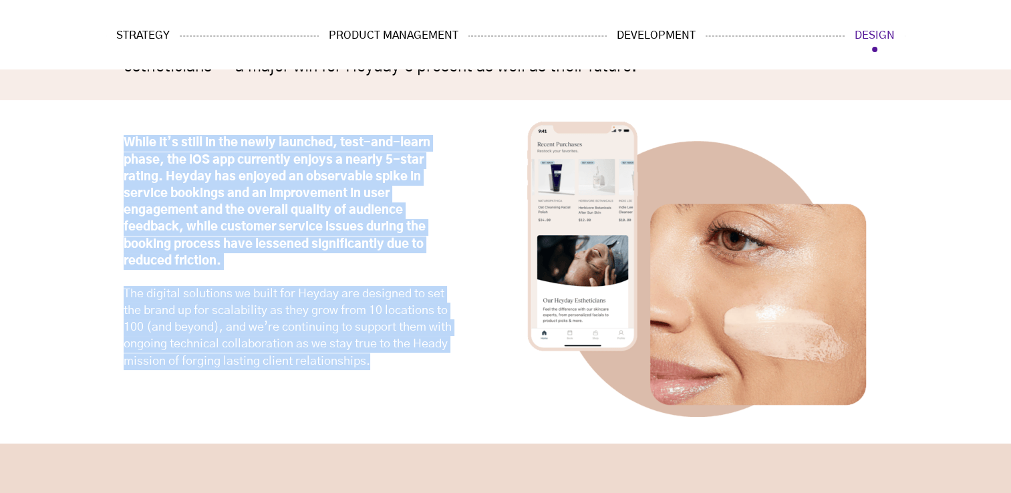
drag, startPoint x: 123, startPoint y: 320, endPoint x: 369, endPoint y: 343, distance: 247.1
click at [369, 343] on div "While it’s still in the newly launched, test-and-learn phase, the iOS app curre…" at bounding box center [505, 272] width 1011 height 344
copy div "While it’s still in the newly launched, test-and-learn phase, the iOS app curre…"
